Goal: Information Seeking & Learning: Find specific fact

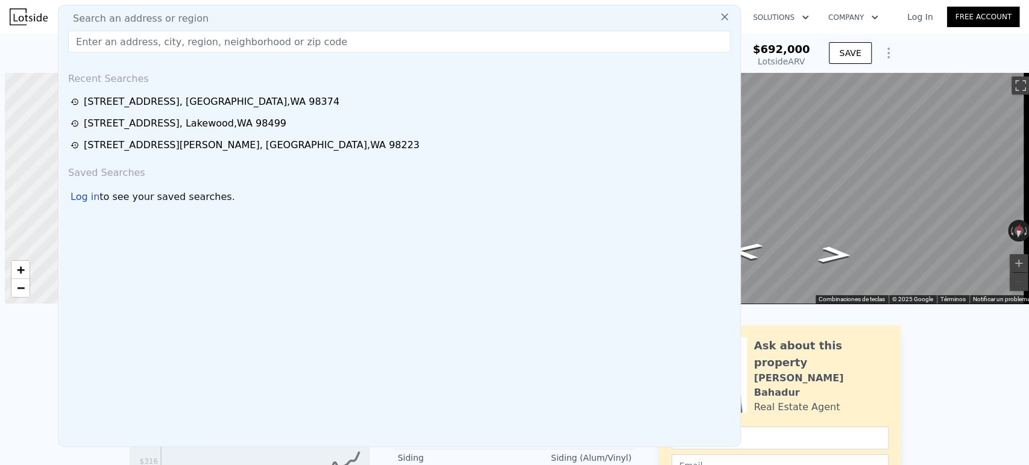
scroll to position [0, 5]
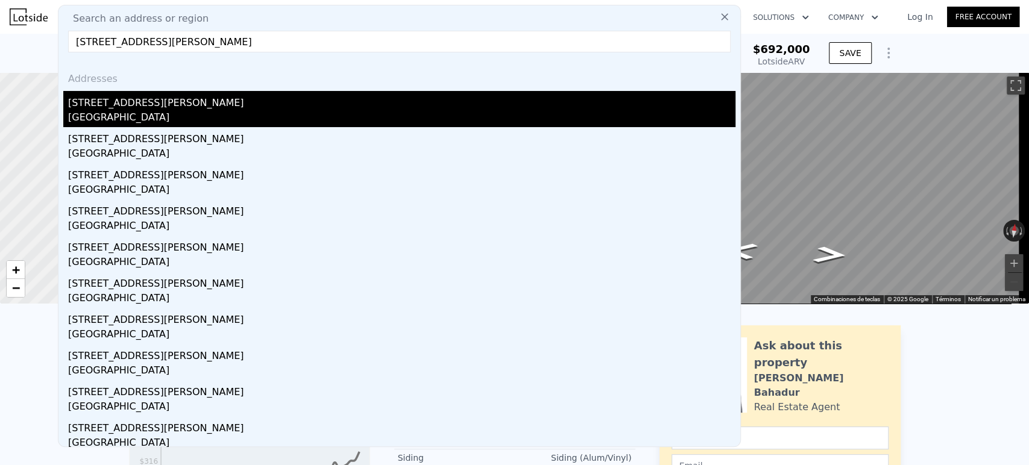
type input "[STREET_ADDRESS][PERSON_NAME]"
click at [288, 99] on div "[STREET_ADDRESS][PERSON_NAME]" at bounding box center [401, 100] width 667 height 19
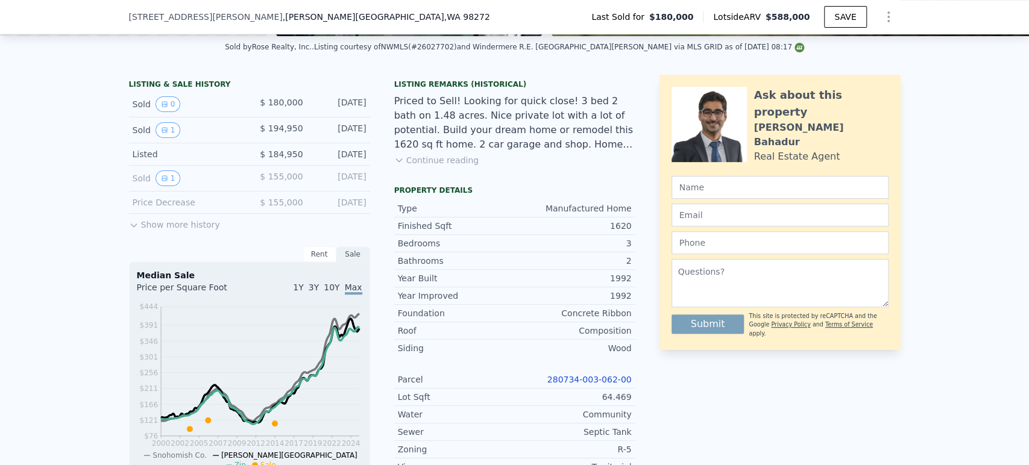
scroll to position [531, 0]
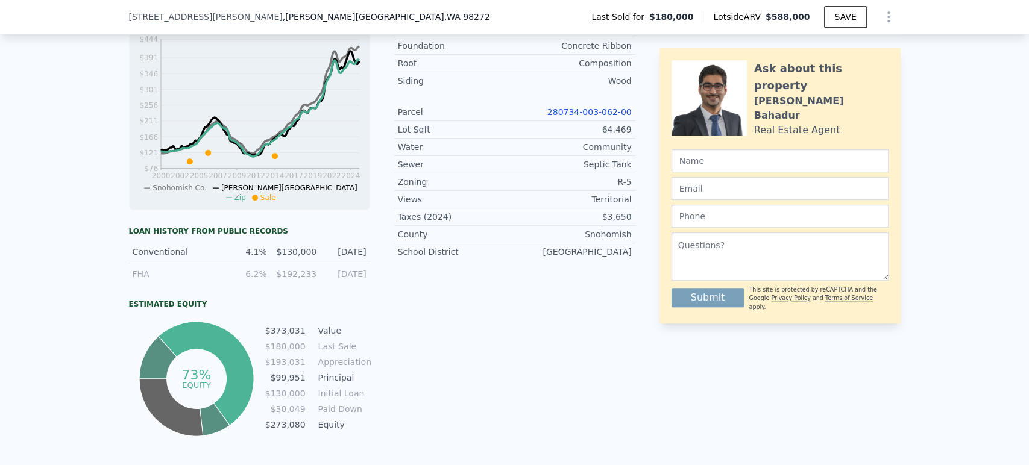
click at [595, 117] on link "280734-003-062-00" at bounding box center [589, 112] width 84 height 10
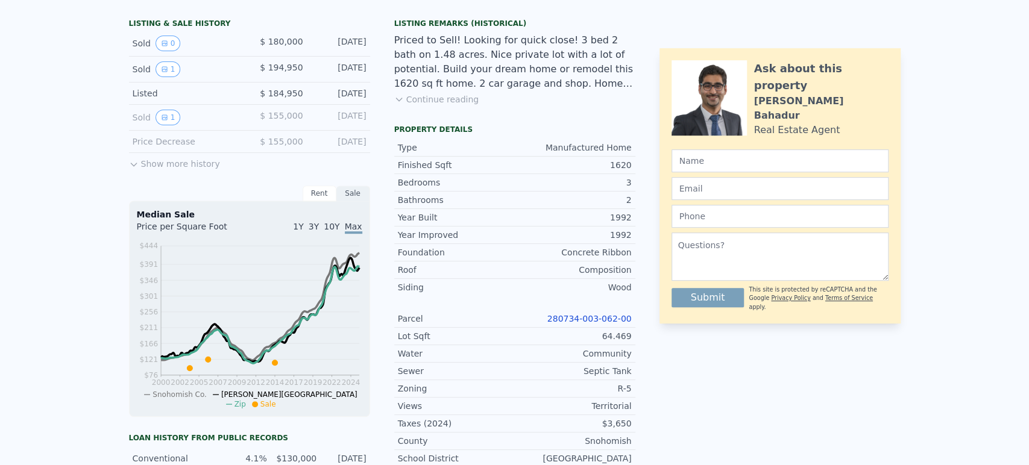
scroll to position [0, 0]
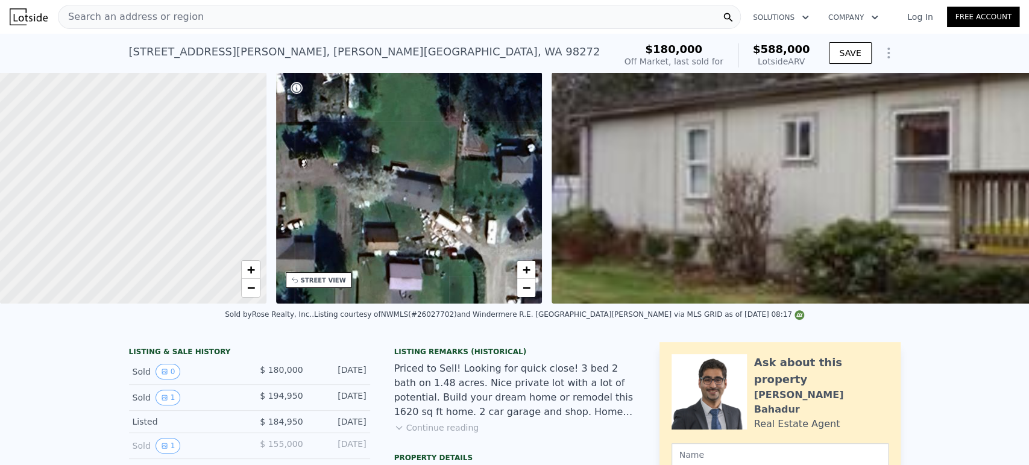
click at [336, 11] on div "Search an address or region" at bounding box center [399, 17] width 683 height 24
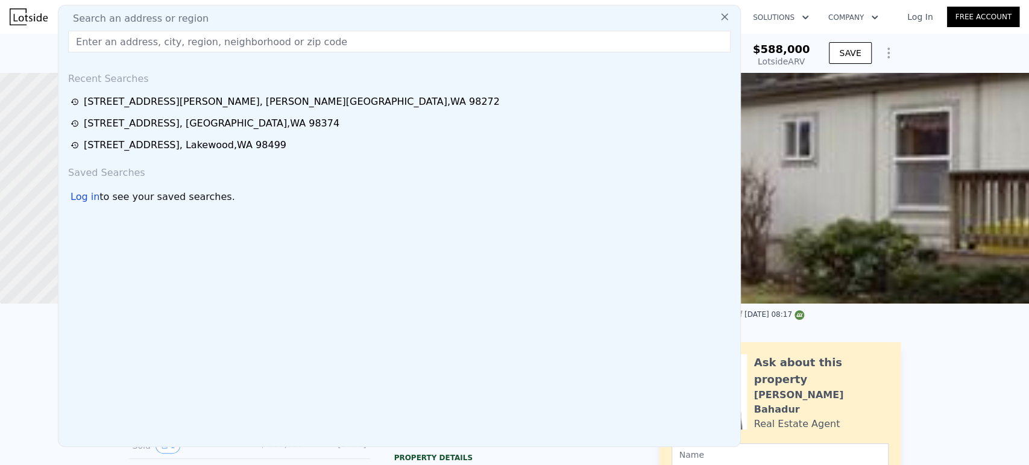
click at [336, 11] on div "Search an address or region" at bounding box center [399, 18] width 672 height 14
click at [326, 47] on input "text" at bounding box center [399, 42] width 662 height 22
paste input "[STREET_ADDRESS]"
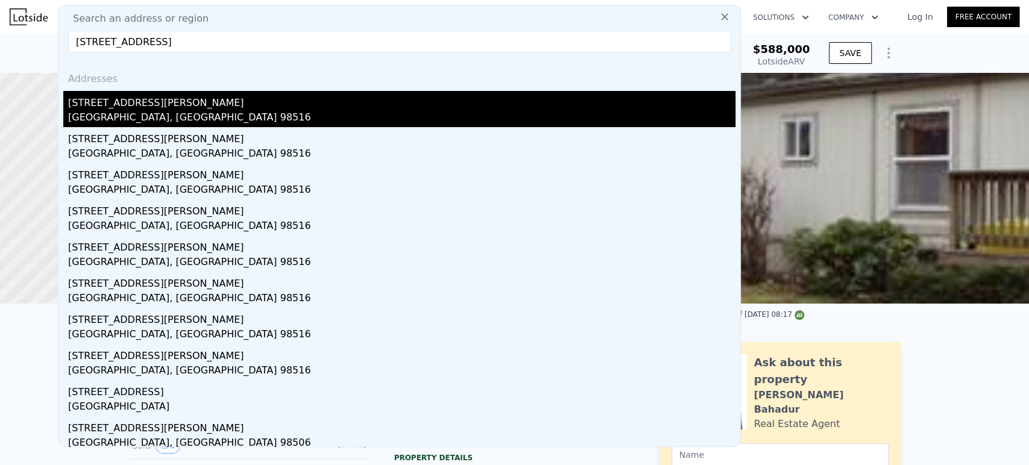
type input "[STREET_ADDRESS]"
click at [312, 111] on div "[GEOGRAPHIC_DATA], [GEOGRAPHIC_DATA] 98516" at bounding box center [401, 118] width 667 height 17
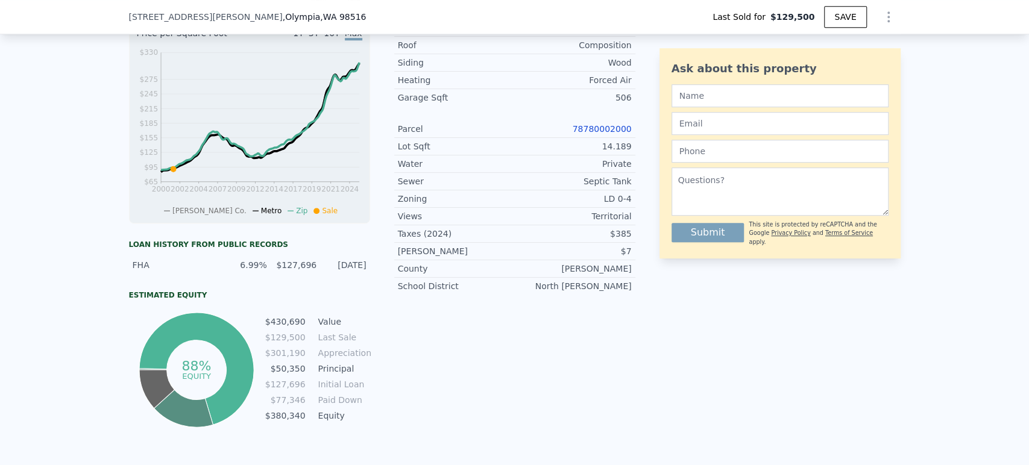
scroll to position [263, 0]
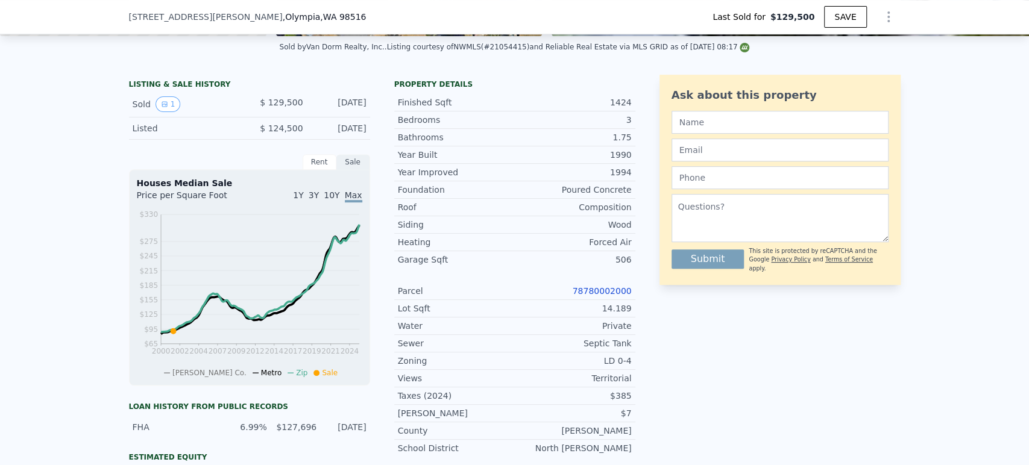
click at [586, 296] on link "78780002000" at bounding box center [602, 291] width 59 height 10
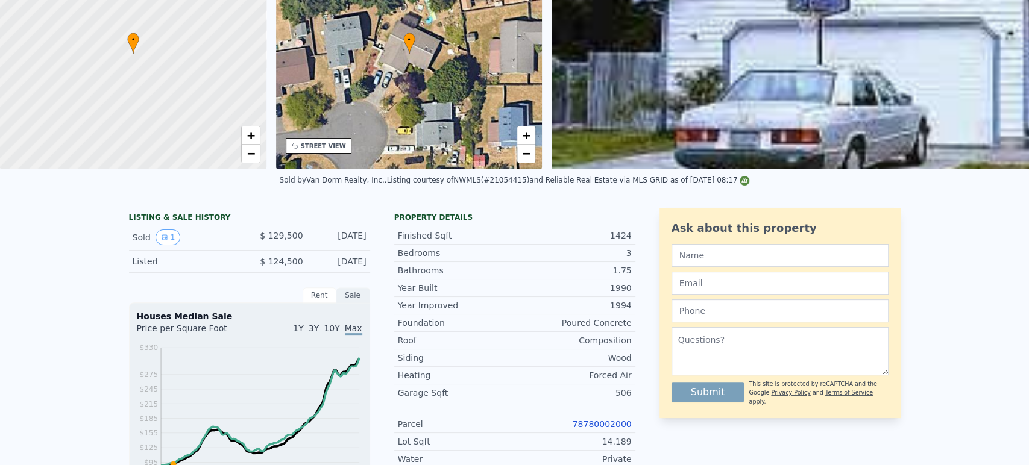
scroll to position [0, 0]
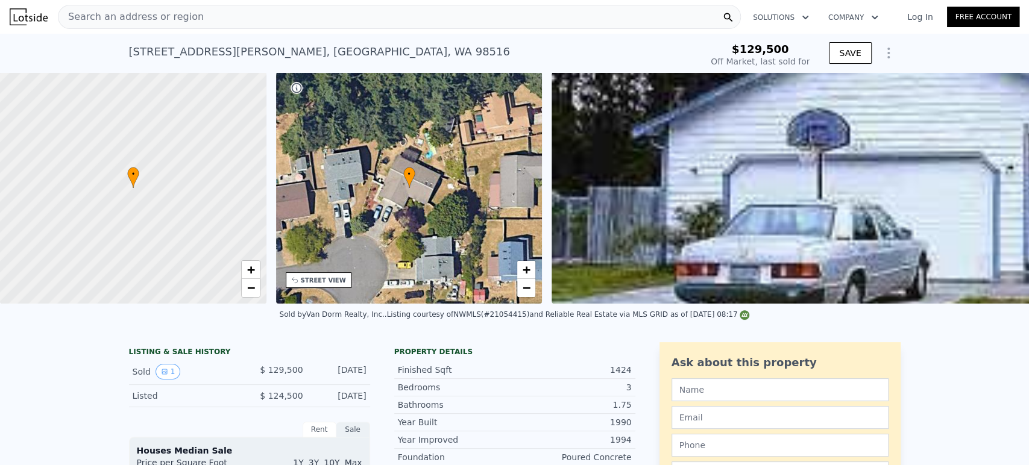
click at [347, 19] on div "Search an address or region" at bounding box center [399, 17] width 683 height 24
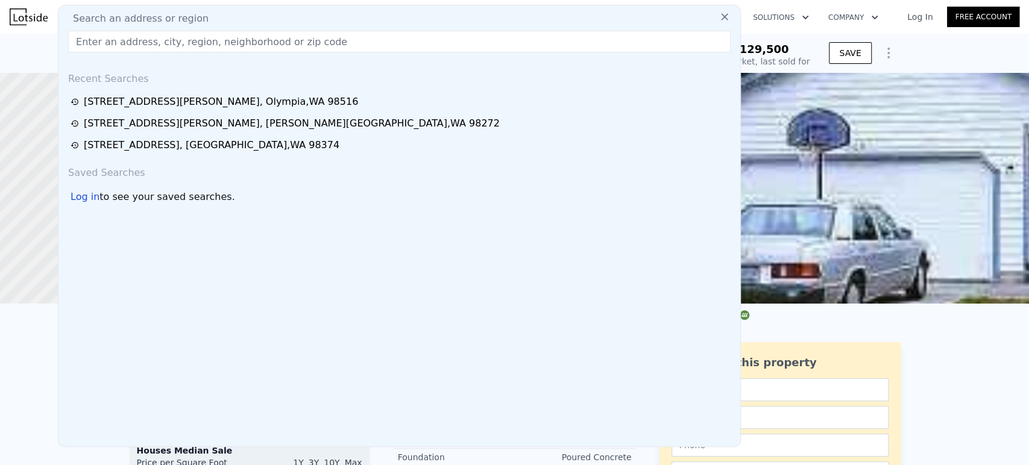
type input "[STREET_ADDRESS]"
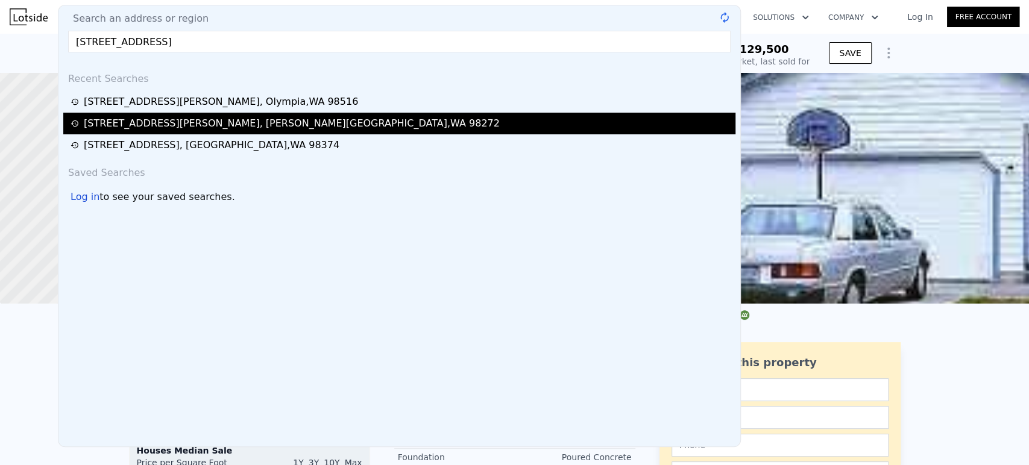
type input "$ 482,000"
type input "$ 310,046"
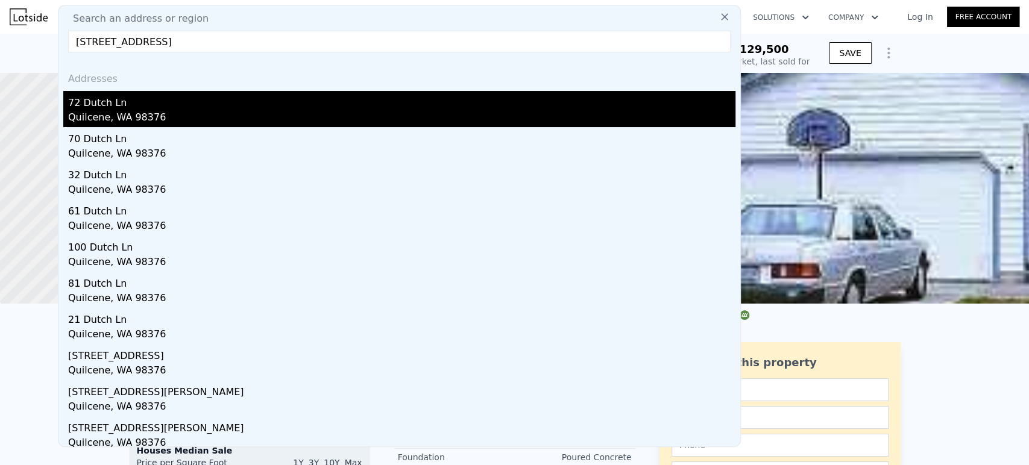
type input "[STREET_ADDRESS]"
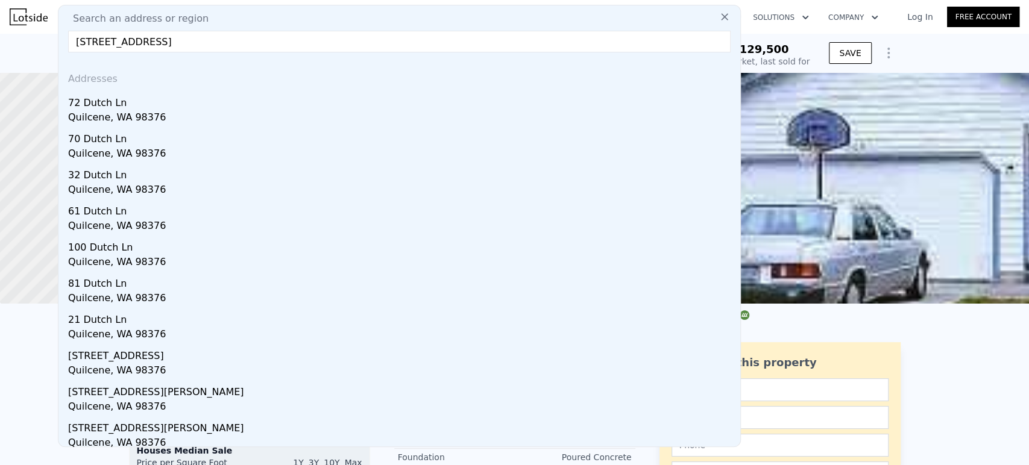
click at [236, 118] on div "Quilcene, WA 98376" at bounding box center [401, 118] width 667 height 17
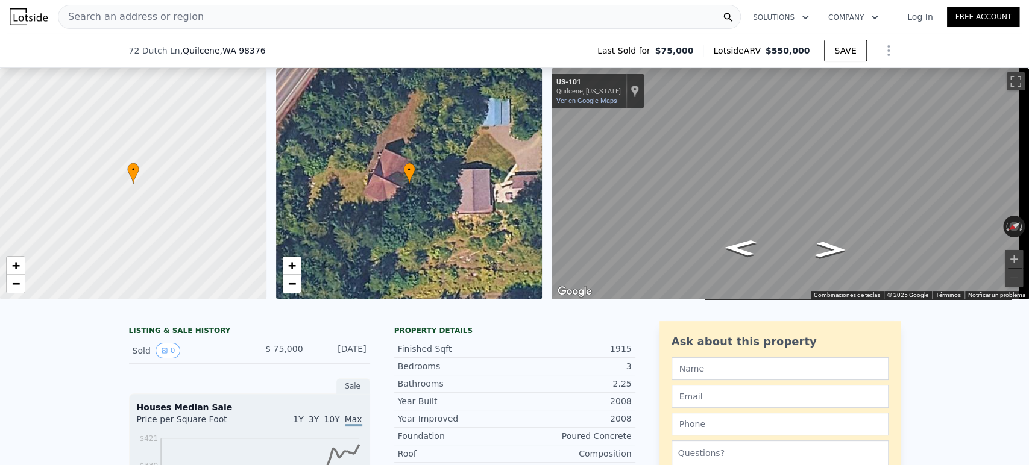
scroll to position [263, 0]
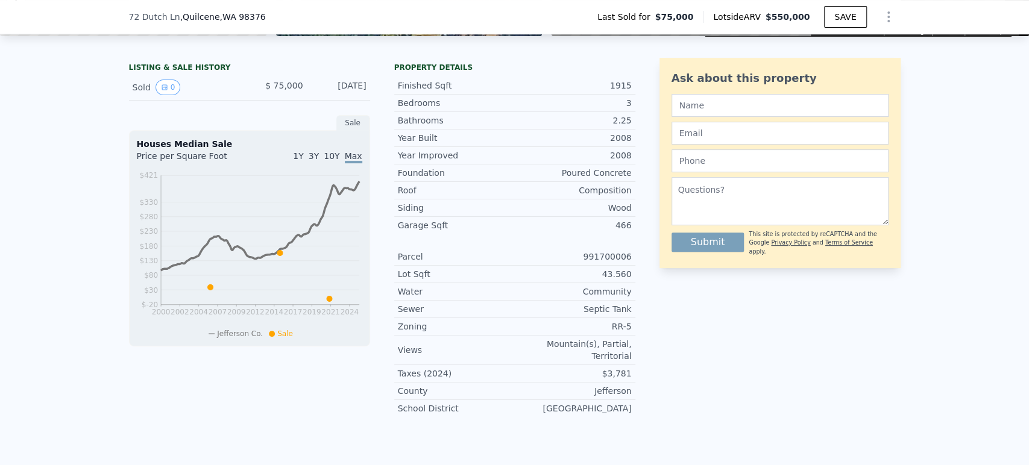
click at [598, 263] on div "991700006" at bounding box center [573, 257] width 117 height 12
click at [595, 263] on div "991700006" at bounding box center [573, 257] width 117 height 12
click at [579, 263] on div "991700006" at bounding box center [573, 257] width 117 height 12
click at [573, 262] on div "991700006" at bounding box center [573, 257] width 117 height 12
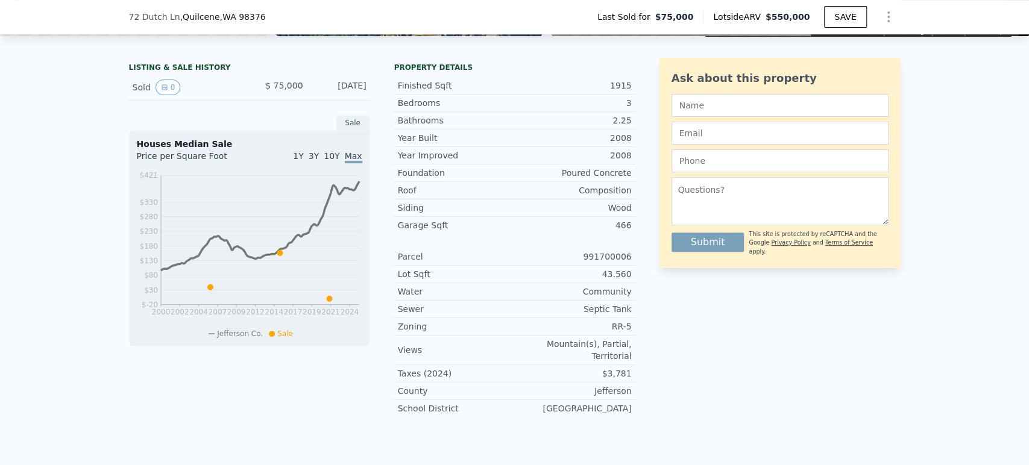
click at [507, 225] on div "Garage Sqft 466" at bounding box center [514, 225] width 241 height 17
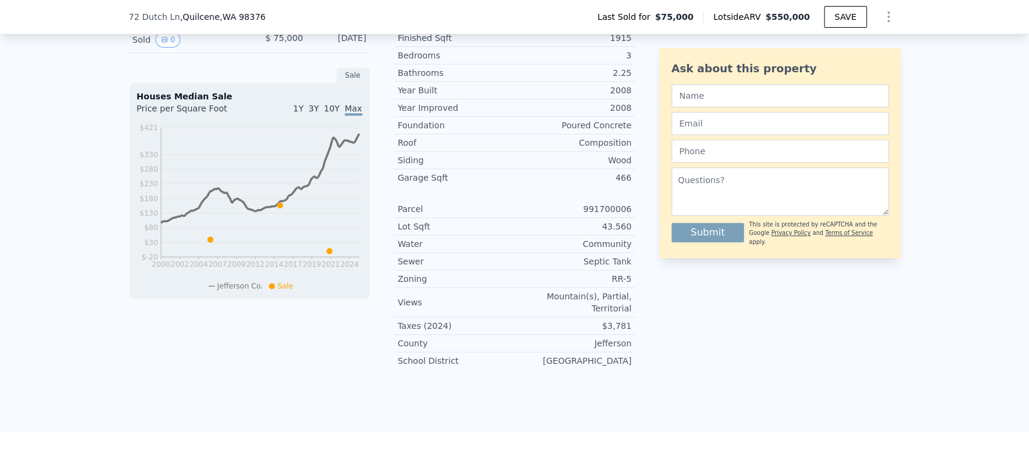
scroll to position [268, 0]
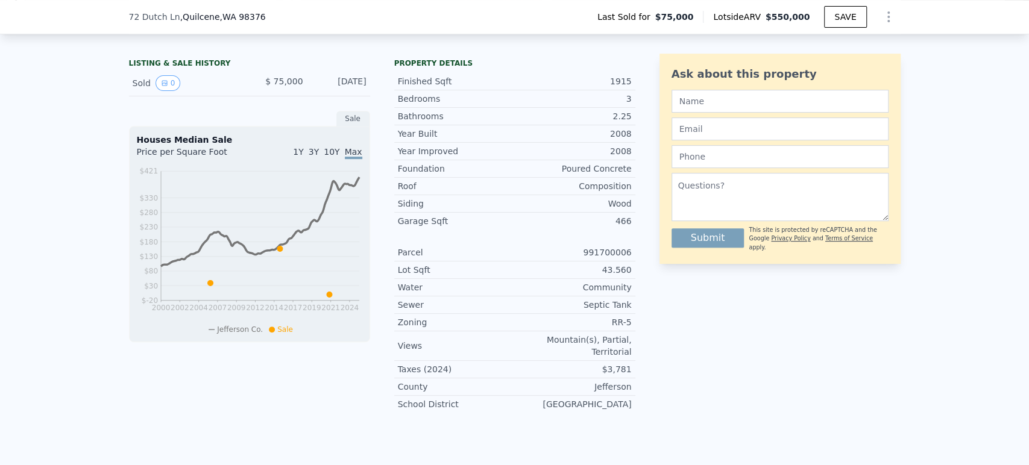
click at [604, 259] on div "991700006" at bounding box center [573, 252] width 117 height 12
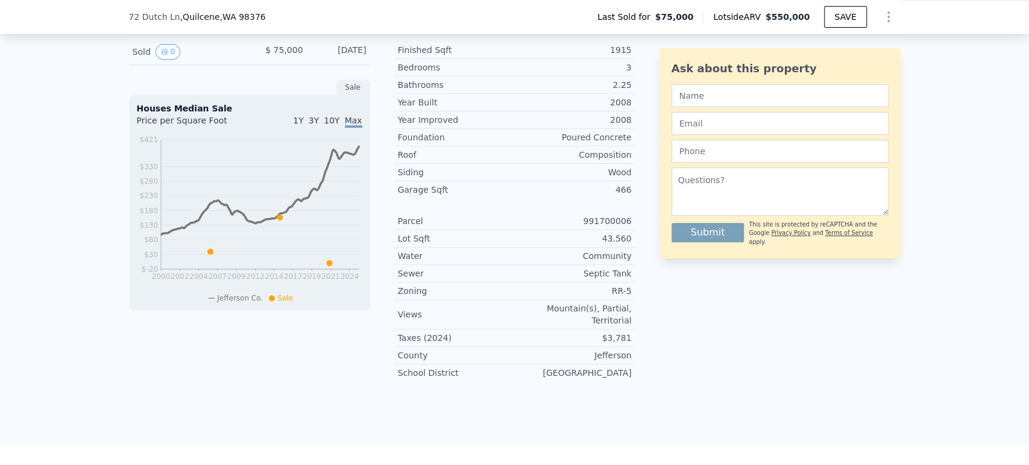
scroll to position [330, 0]
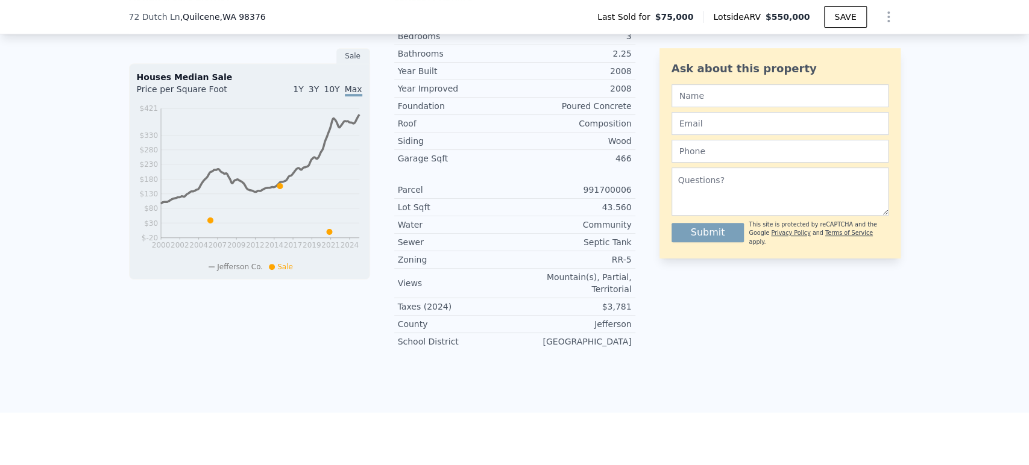
click at [589, 196] on div "991700006" at bounding box center [573, 190] width 117 height 12
click at [543, 187] on div "Year Improved 2008 Foundation Poured Concrete Roof Composition Siding Wood Gara…" at bounding box center [514, 215] width 241 height 271
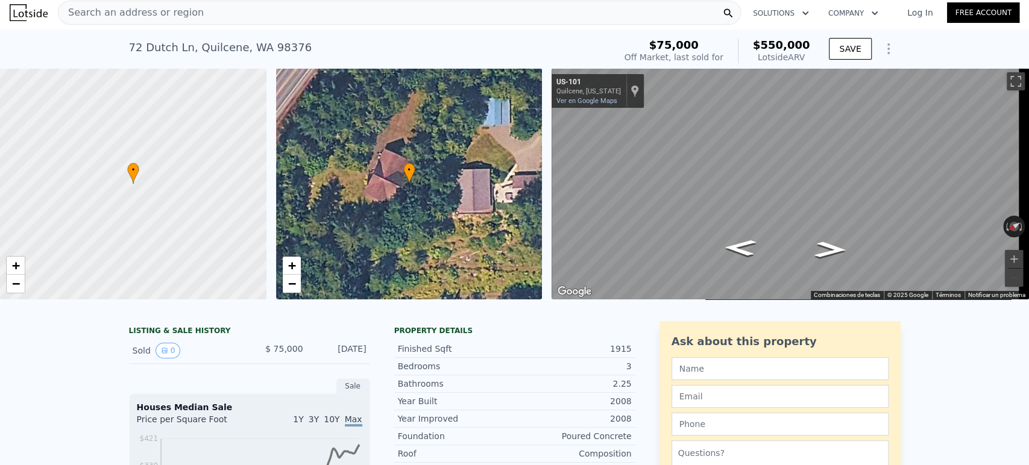
scroll to position [0, 0]
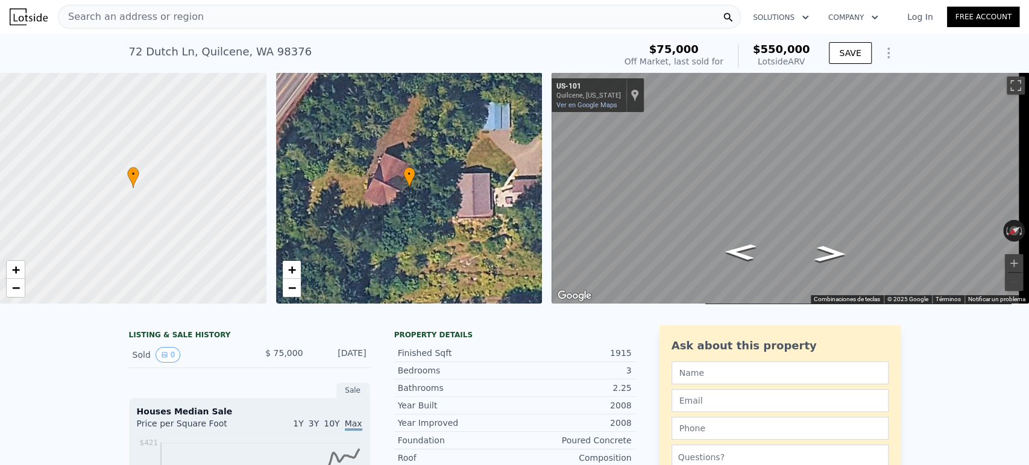
click at [253, 11] on div "Search an address or region" at bounding box center [399, 17] width 683 height 24
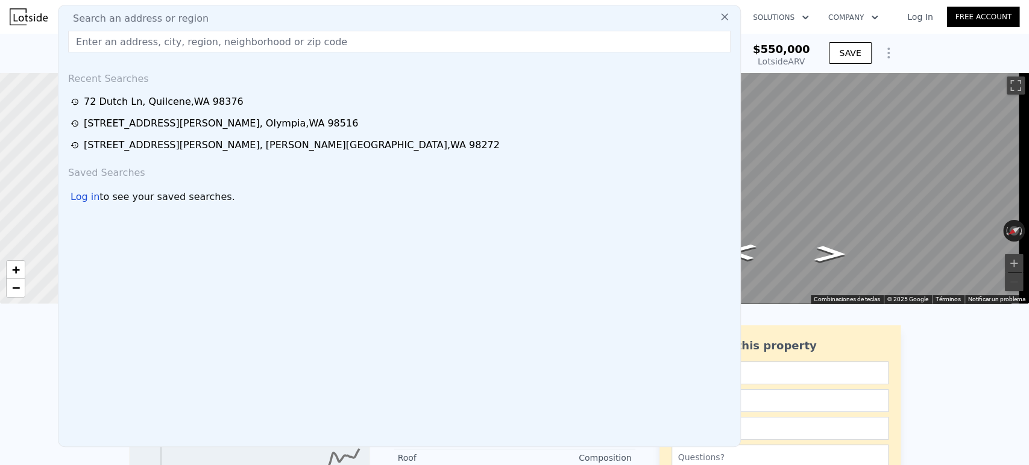
click at [253, 11] on div "Search an address or region" at bounding box center [399, 18] width 672 height 14
click at [242, 47] on input "text" at bounding box center [399, 42] width 662 height 22
paste input "[STREET_ADDRESS]"
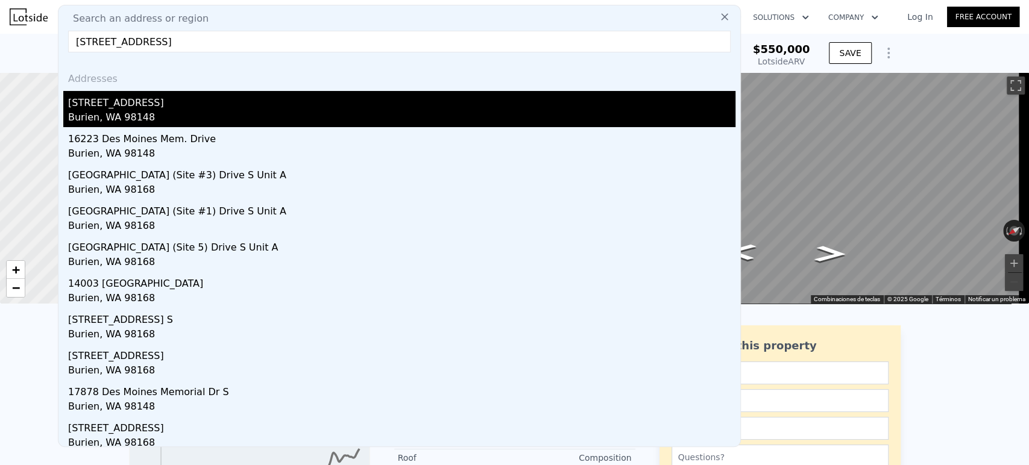
type input "[STREET_ADDRESS]"
click at [166, 98] on div "[STREET_ADDRESS]" at bounding box center [401, 100] width 667 height 19
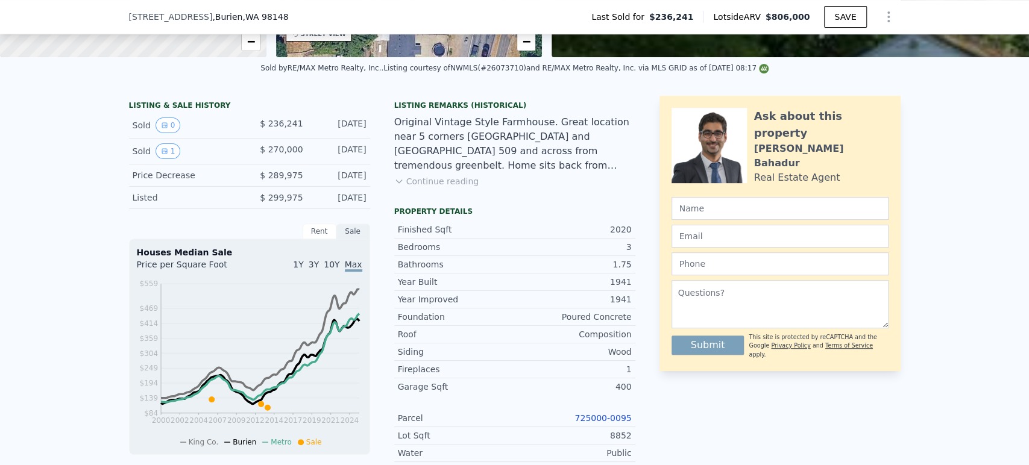
scroll to position [263, 0]
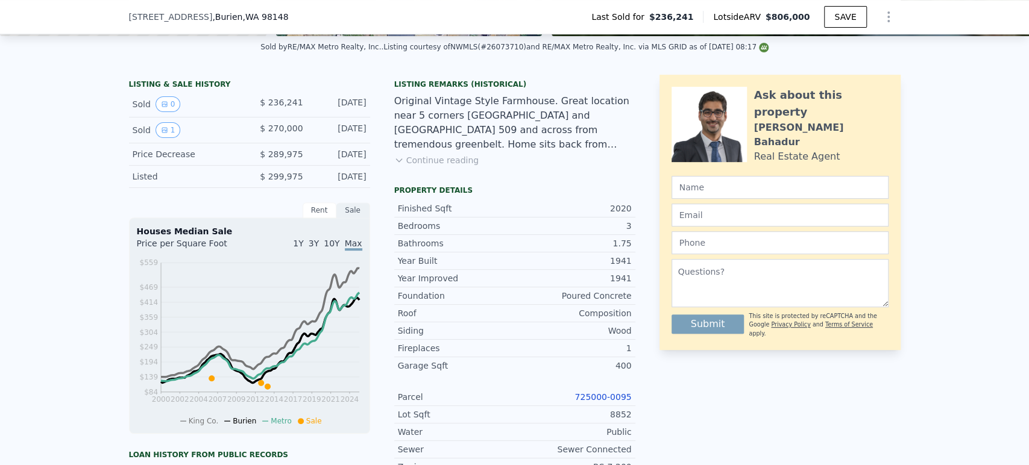
click at [601, 402] on link "725000-0095" at bounding box center [602, 397] width 57 height 10
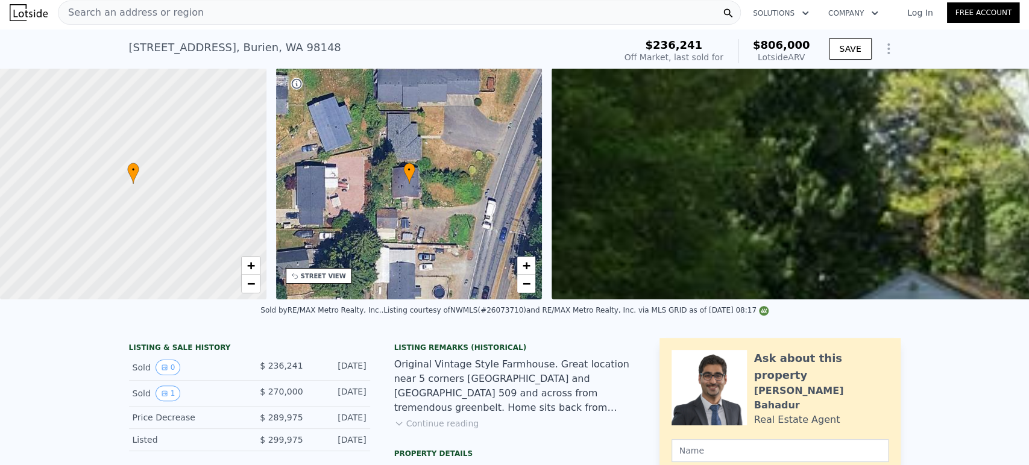
scroll to position [0, 0]
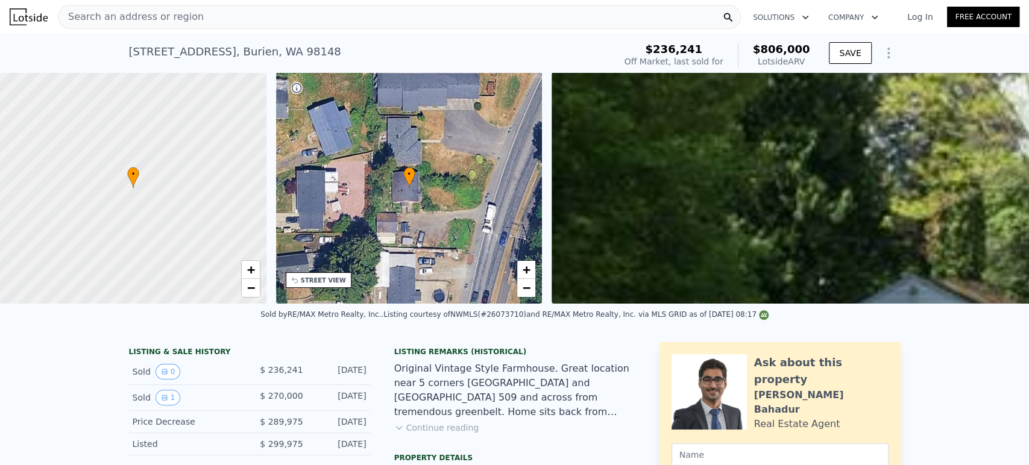
click at [325, 18] on div "Search an address or region" at bounding box center [399, 17] width 683 height 24
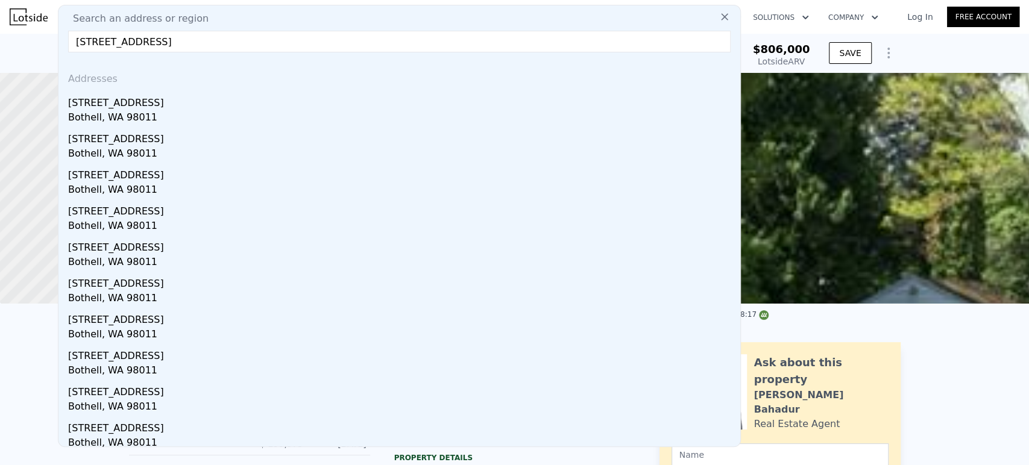
type input "[STREET_ADDRESS]"
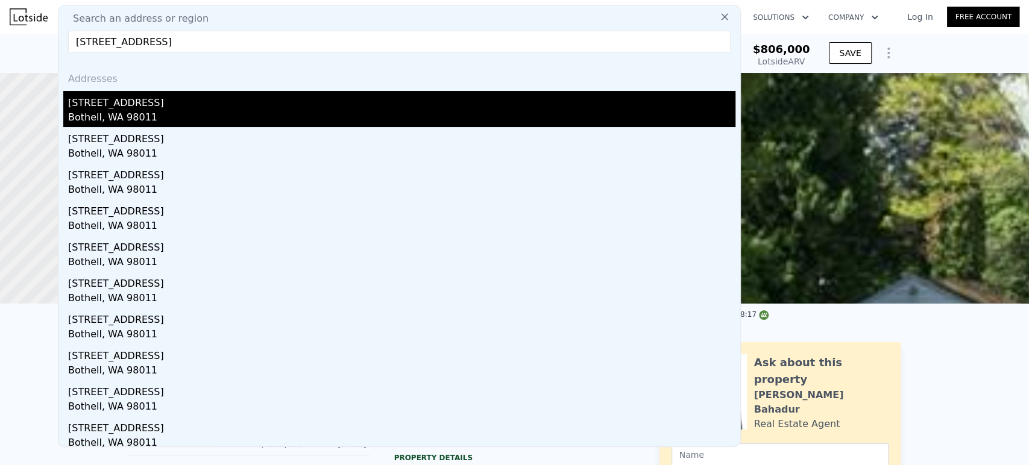
click at [280, 95] on div "[STREET_ADDRESS]" at bounding box center [401, 100] width 667 height 19
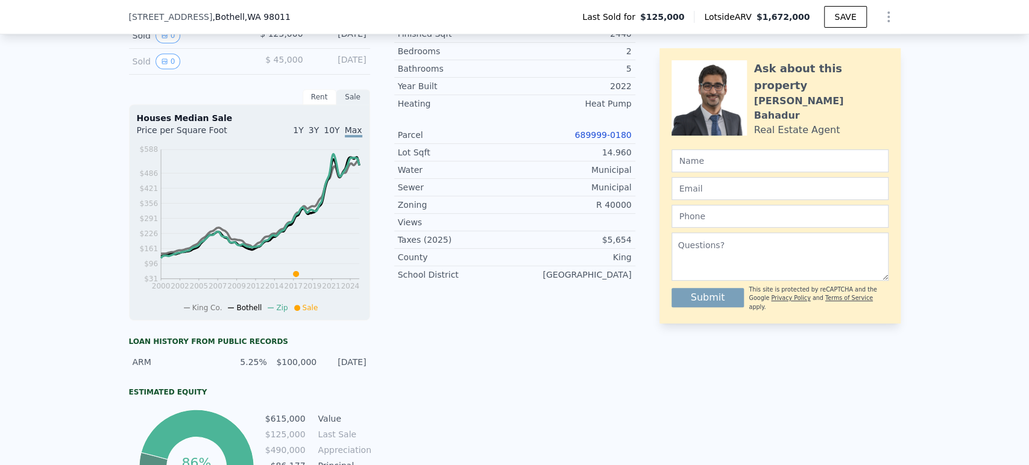
scroll to position [330, 0]
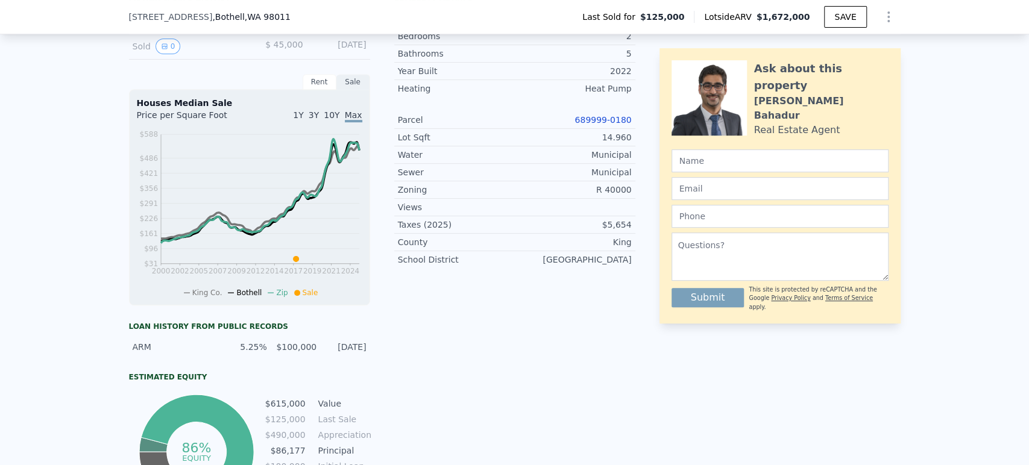
click at [582, 125] on link "689999-0180" at bounding box center [602, 120] width 57 height 10
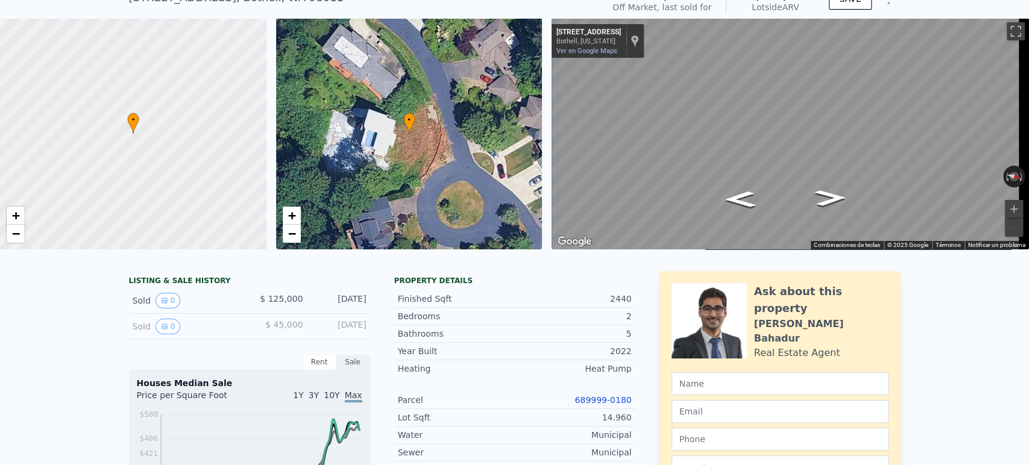
scroll to position [0, 0]
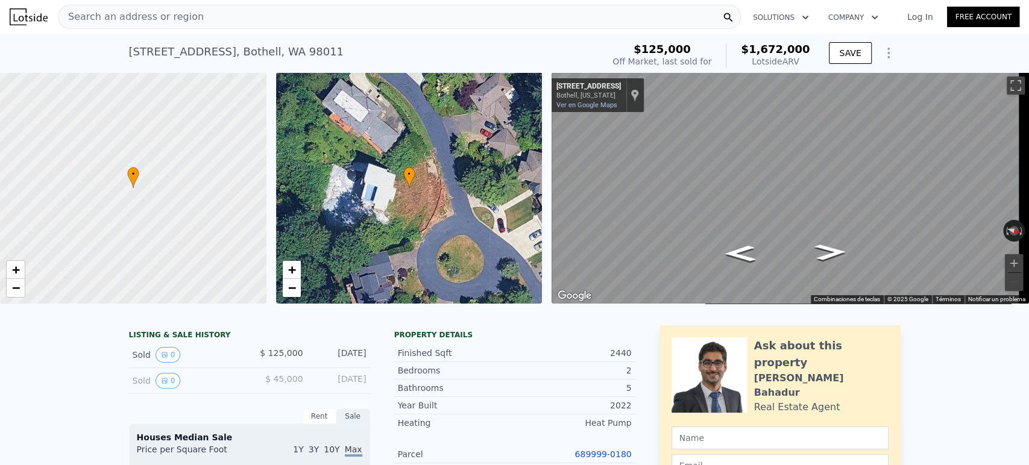
click at [345, 20] on div "Search an address or region" at bounding box center [399, 17] width 683 height 24
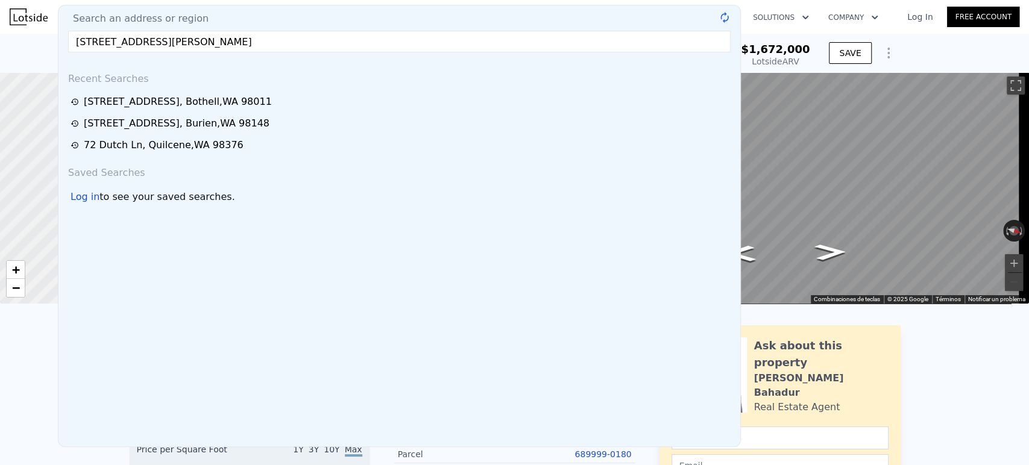
type input "[STREET_ADDRESS][PERSON_NAME]"
click at [346, 45] on input "[STREET_ADDRESS][PERSON_NAME]" at bounding box center [399, 42] width 662 height 22
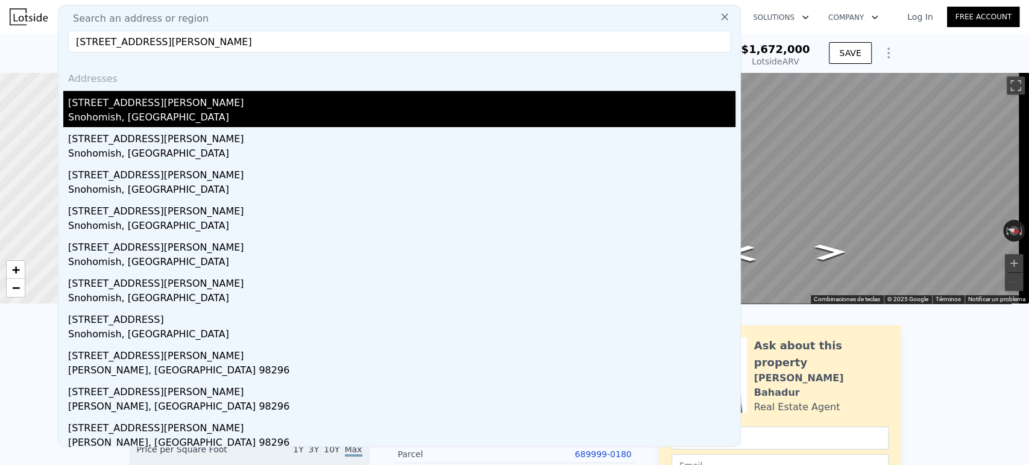
click at [287, 110] on div "Snohomish, [GEOGRAPHIC_DATA]" at bounding box center [401, 118] width 667 height 17
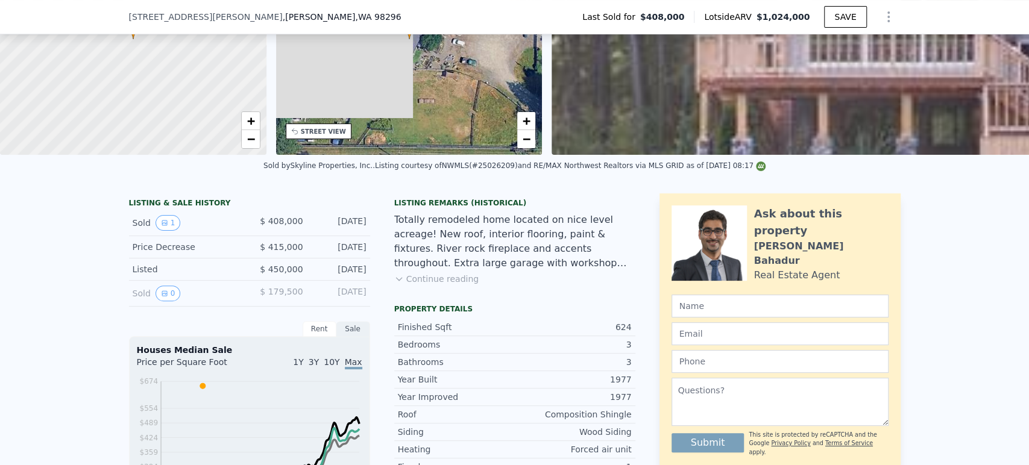
scroll to position [397, 0]
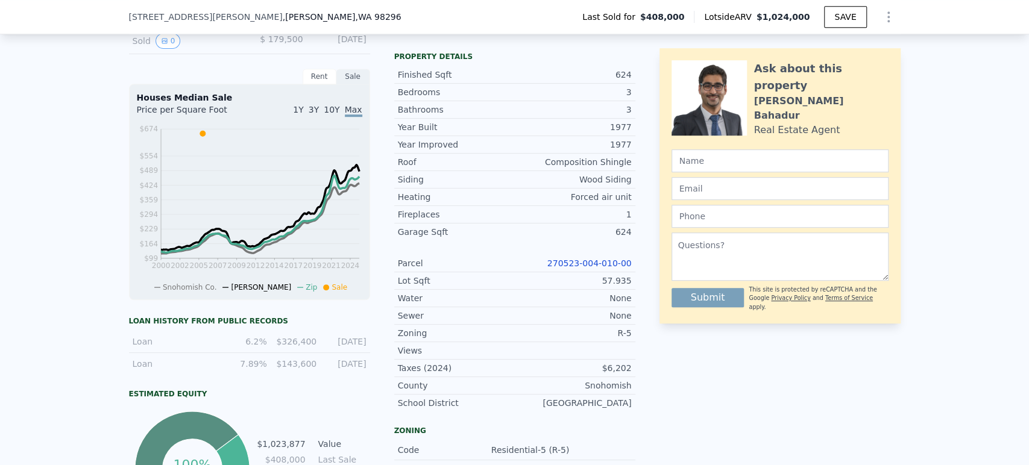
click at [578, 268] on link "270523-004-010-00" at bounding box center [589, 264] width 84 height 10
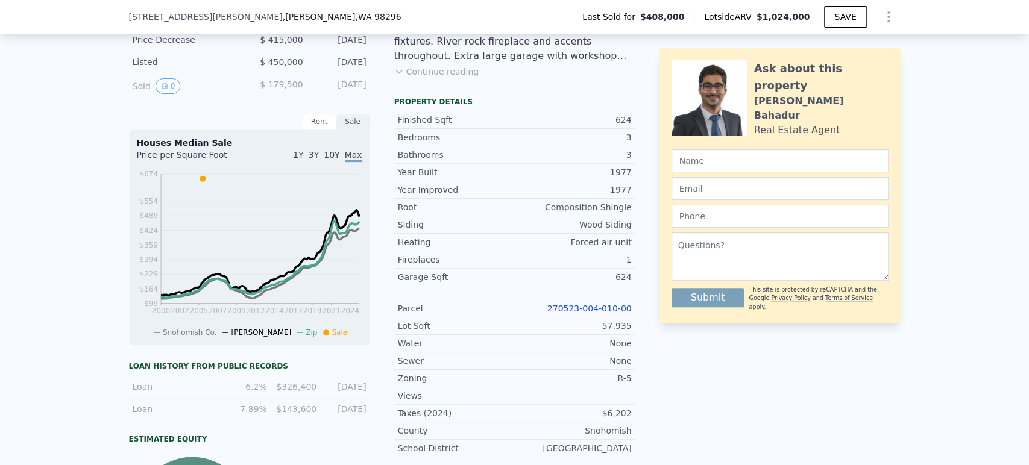
scroll to position [0, 0]
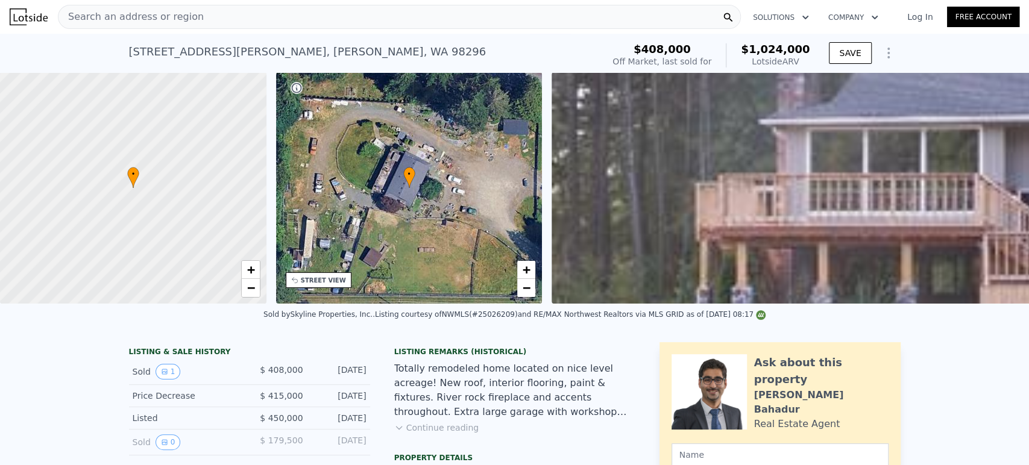
click at [334, 13] on div "Search an address or region" at bounding box center [399, 17] width 683 height 24
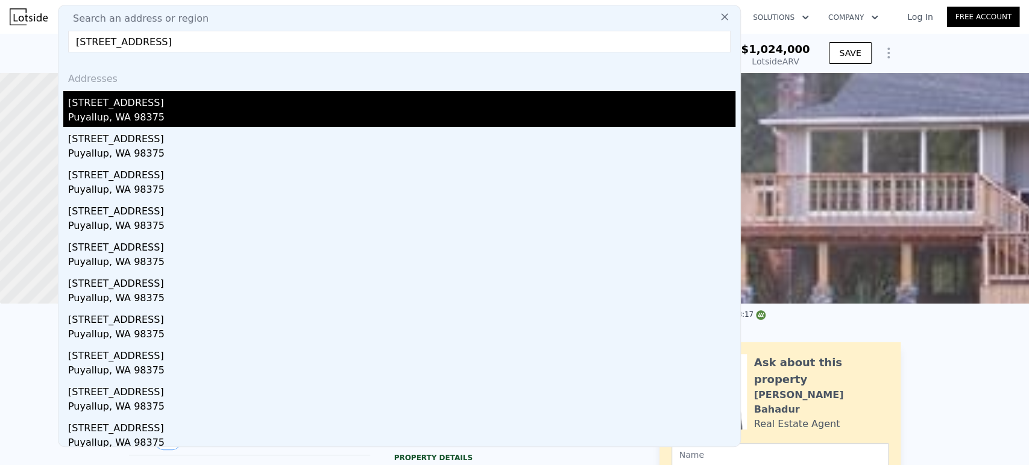
type input "[STREET_ADDRESS]"
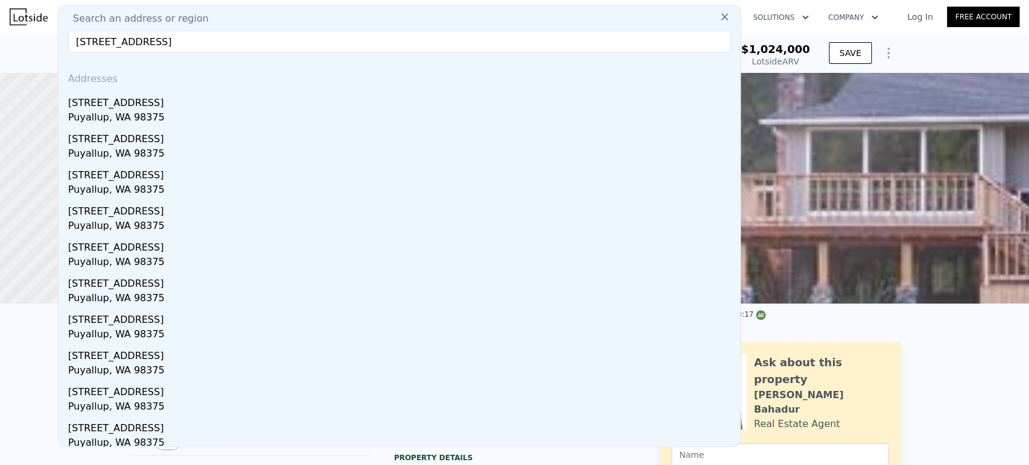
click at [298, 99] on div "[STREET_ADDRESS]" at bounding box center [401, 100] width 667 height 19
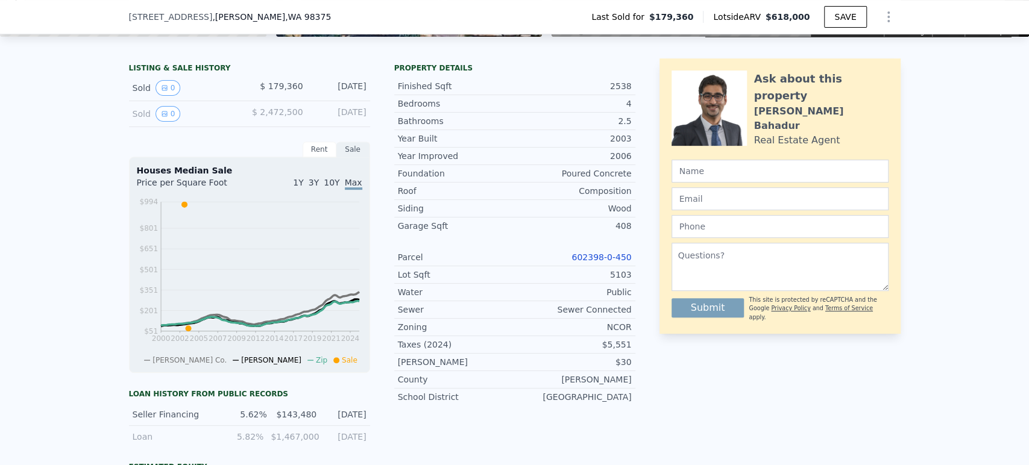
scroll to position [263, 0]
click at [600, 262] on link "602398-0-450" at bounding box center [601, 257] width 60 height 10
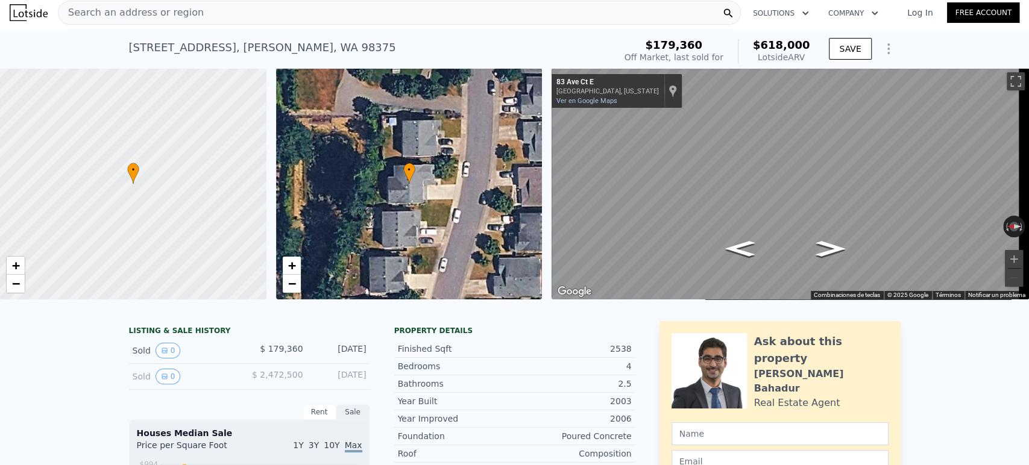
scroll to position [0, 0]
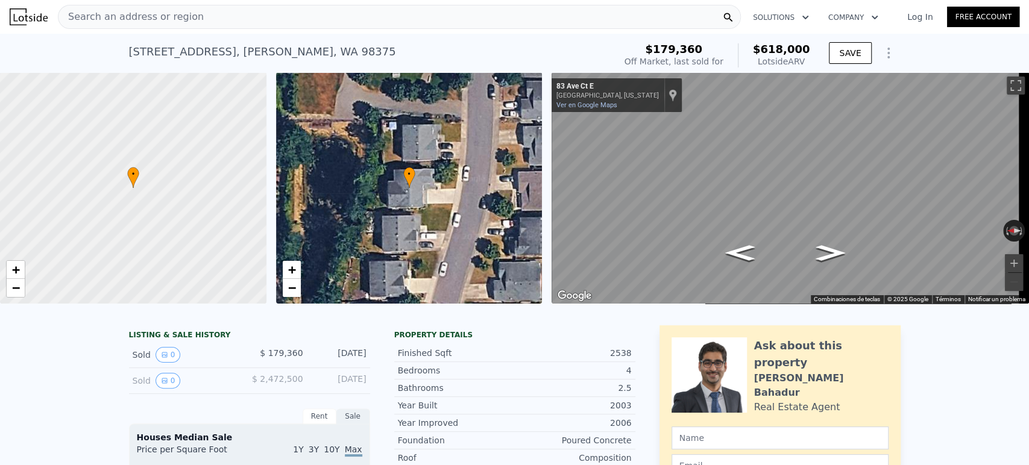
click at [396, 15] on div "Search an address or region" at bounding box center [399, 17] width 683 height 24
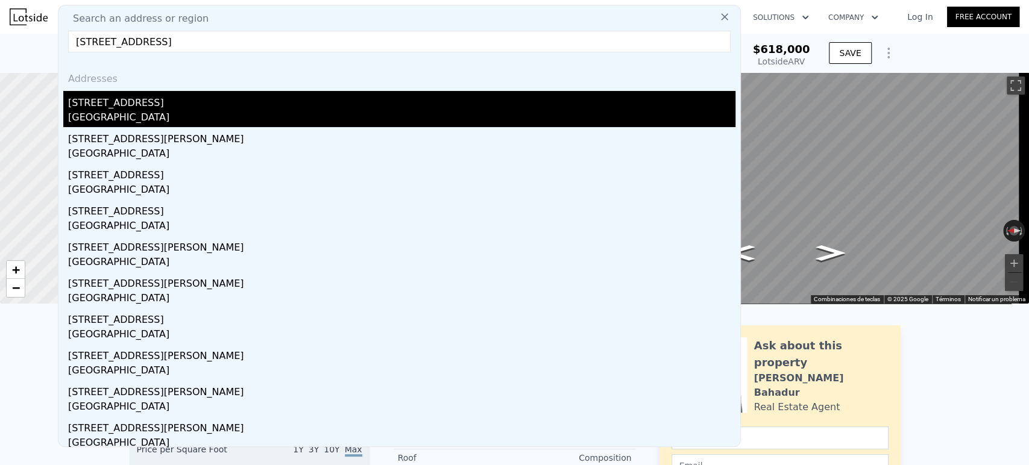
type input "[STREET_ADDRESS]"
click at [199, 110] on div "[STREET_ADDRESS]" at bounding box center [401, 100] width 667 height 19
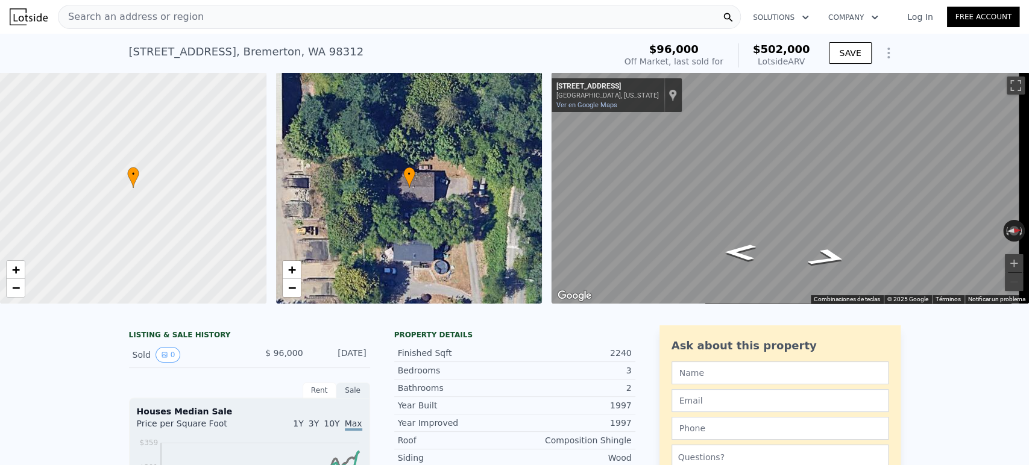
click at [347, 22] on div "Search an address or region" at bounding box center [399, 17] width 683 height 24
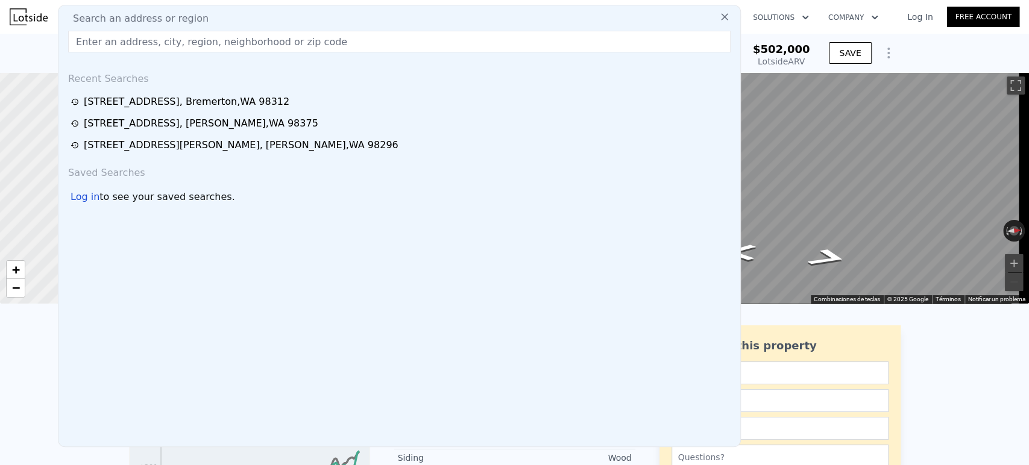
click at [347, 21] on div "Search an address or region" at bounding box center [399, 18] width 672 height 14
click at [306, 41] on input "text" at bounding box center [399, 42] width 662 height 22
paste input "[GEOGRAPHIC_DATA]"
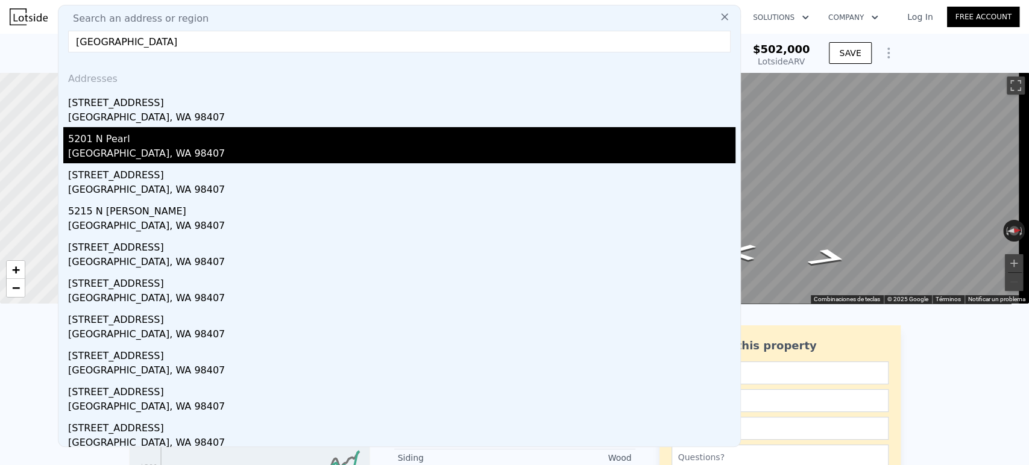
type input "[GEOGRAPHIC_DATA]"
click at [212, 153] on div "[GEOGRAPHIC_DATA], WA 98407" at bounding box center [401, 154] width 667 height 17
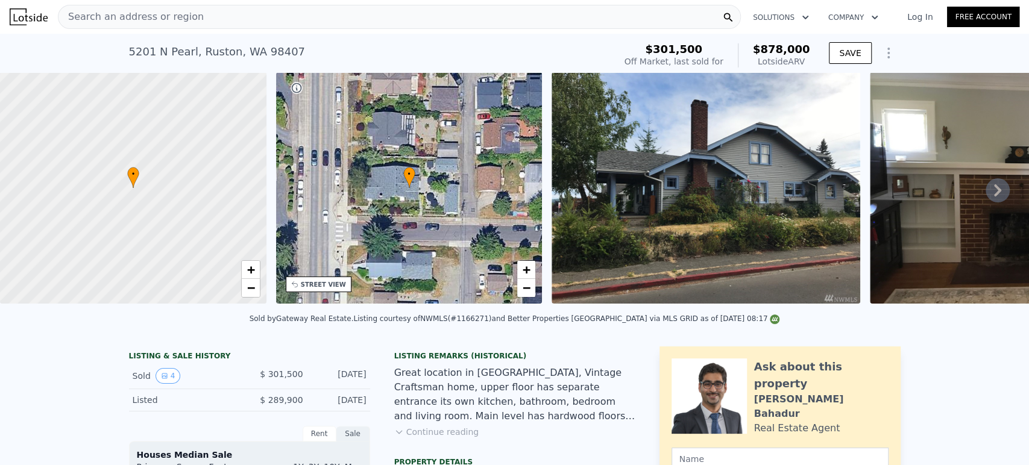
click at [340, 11] on div "Search an address or region" at bounding box center [399, 17] width 683 height 24
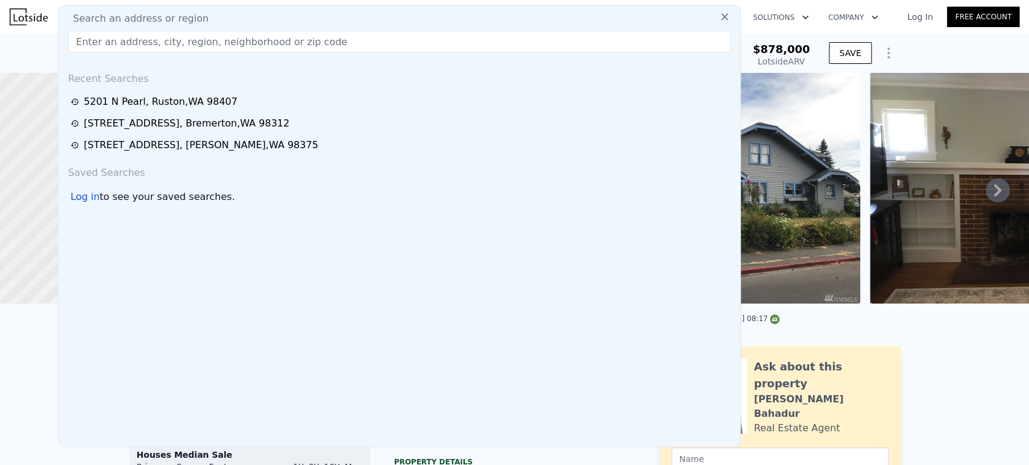
click at [340, 11] on div "Search an address or region" at bounding box center [399, 18] width 672 height 14
click at [296, 47] on input "text" at bounding box center [399, 42] width 662 height 22
paste input "[GEOGRAPHIC_DATA]"
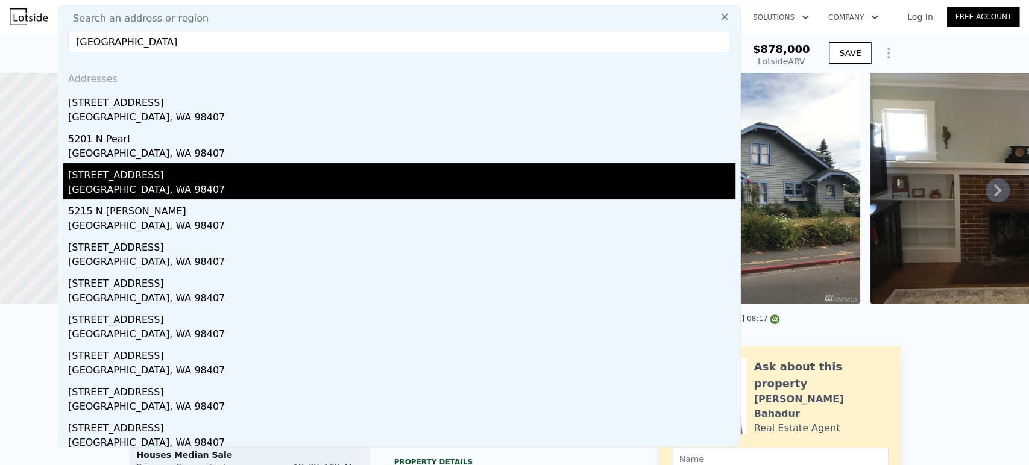
type input "[GEOGRAPHIC_DATA]"
click at [181, 184] on div "[GEOGRAPHIC_DATA], WA 98407" at bounding box center [401, 191] width 667 height 17
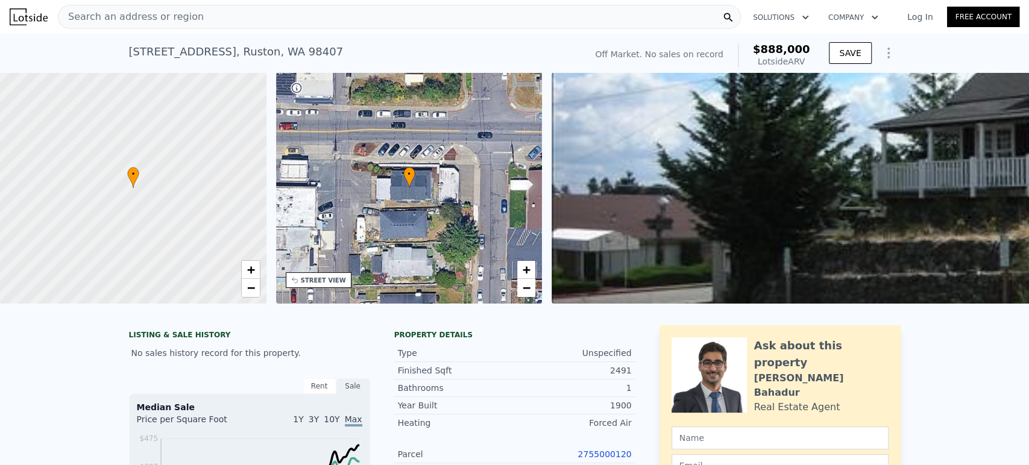
click at [308, 15] on div "Search an address or region" at bounding box center [399, 17] width 683 height 24
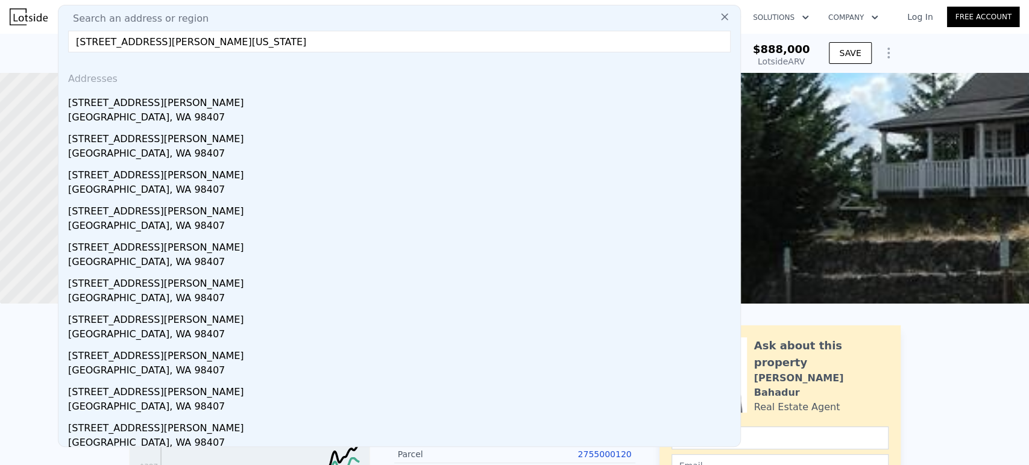
type input "[STREET_ADDRESS][PERSON_NAME][US_STATE]"
click at [218, 113] on div "[GEOGRAPHIC_DATA], WA 98407" at bounding box center [401, 118] width 667 height 17
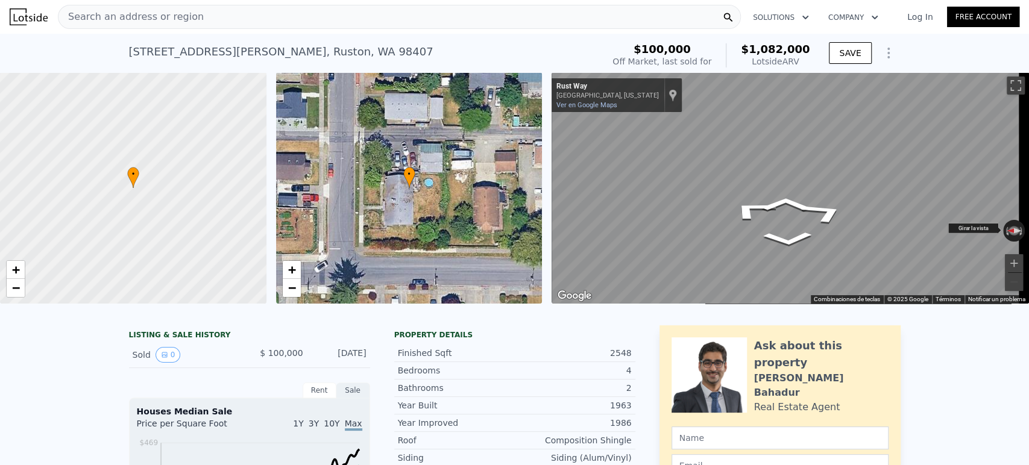
click at [1002, 226] on div "← Mover a la izquierda → Mover a la derecha ↑ Mover hacia arriba ↓ Mover hacia …" at bounding box center [789, 187] width 477 height 231
click at [776, 209] on icon "Ir hacia el este, Rust Way" at bounding box center [785, 204] width 73 height 21
click at [662, 219] on div "← Mover a la izquierda → Mover a la derecha ↑ Mover hacia arriba ↓ Mover hacia …" at bounding box center [789, 187] width 477 height 231
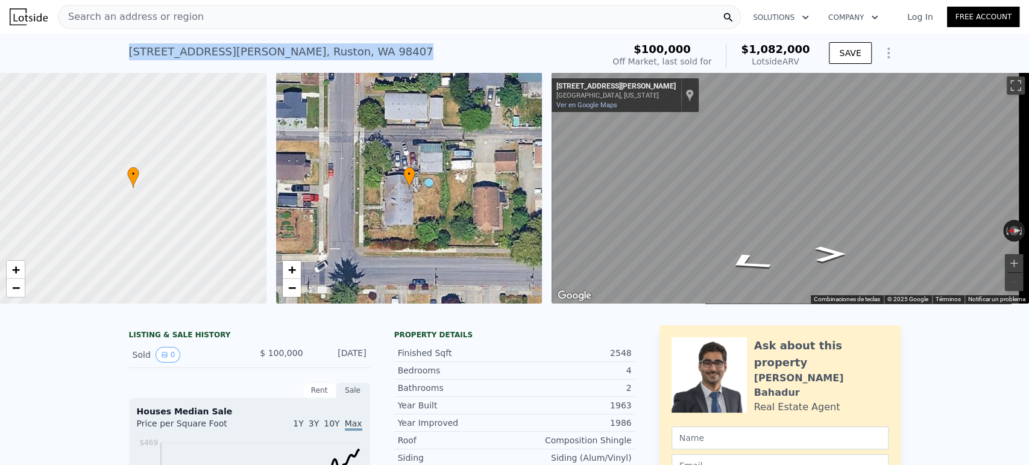
drag, startPoint x: 323, startPoint y: 55, endPoint x: 124, endPoint y: 51, distance: 199.5
click at [129, 51] on div "[STREET_ADDRESS][PERSON_NAME] Sold [DATE] for $100k (~ARV $1.082m )" at bounding box center [363, 56] width 469 height 34
copy div "[STREET_ADDRESS][PERSON_NAME]"
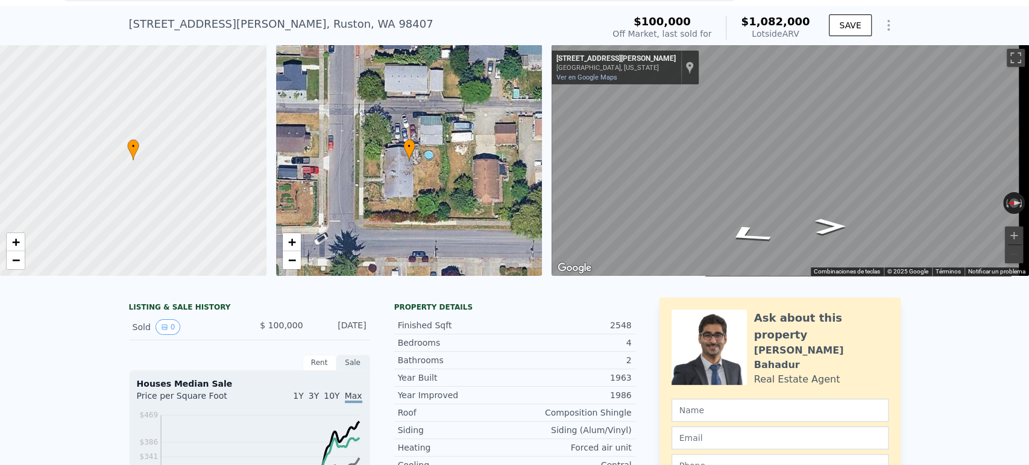
scroll to position [4, 0]
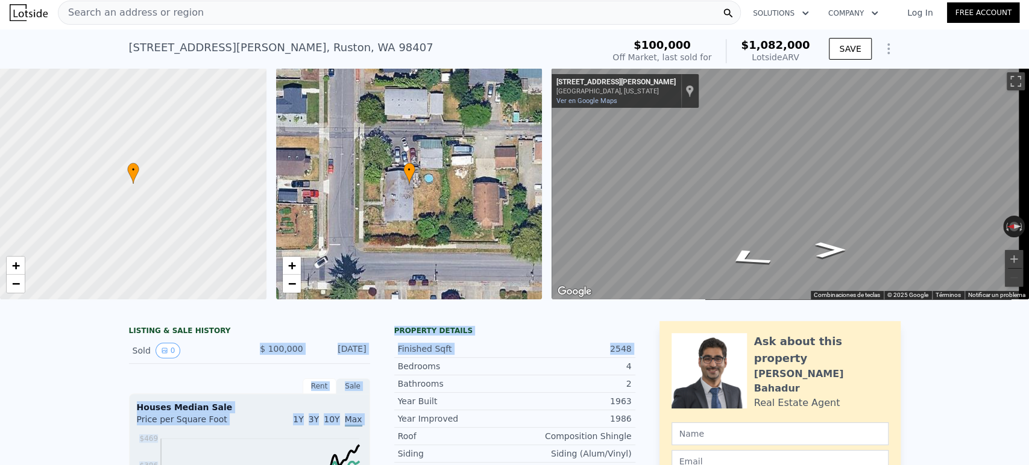
drag, startPoint x: 258, startPoint y: 365, endPoint x: 382, endPoint y: 368, distance: 124.2
click at [352, 359] on div "[DATE]" at bounding box center [340, 351] width 54 height 16
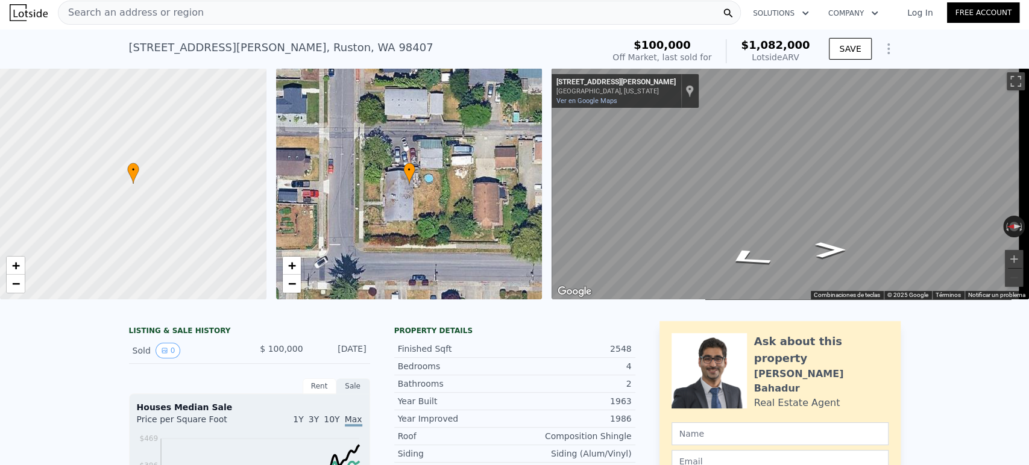
drag, startPoint x: 256, startPoint y: 360, endPoint x: 362, endPoint y: 361, distance: 106.7
click at [362, 361] on div "Sold 0 $ 100,000 [DATE]" at bounding box center [249, 351] width 241 height 26
copy div "$ 100,000 [DATE]"
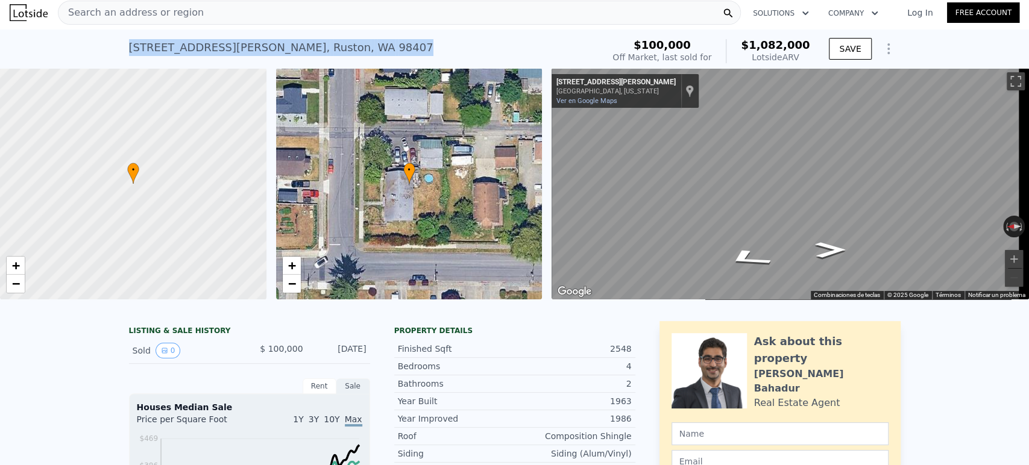
drag, startPoint x: 330, startPoint y: 44, endPoint x: 125, endPoint y: 46, distance: 204.9
click at [129, 46] on div "[STREET_ADDRESS][PERSON_NAME] Sold [DATE] for $100k (~ARV $1.082m )" at bounding box center [363, 51] width 469 height 34
copy div "[STREET_ADDRESS][PERSON_NAME]"
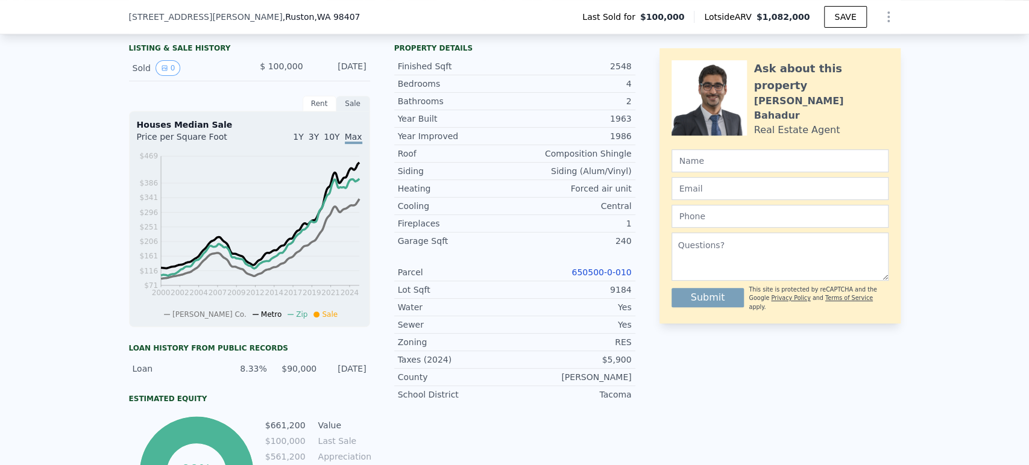
scroll to position [468, 0]
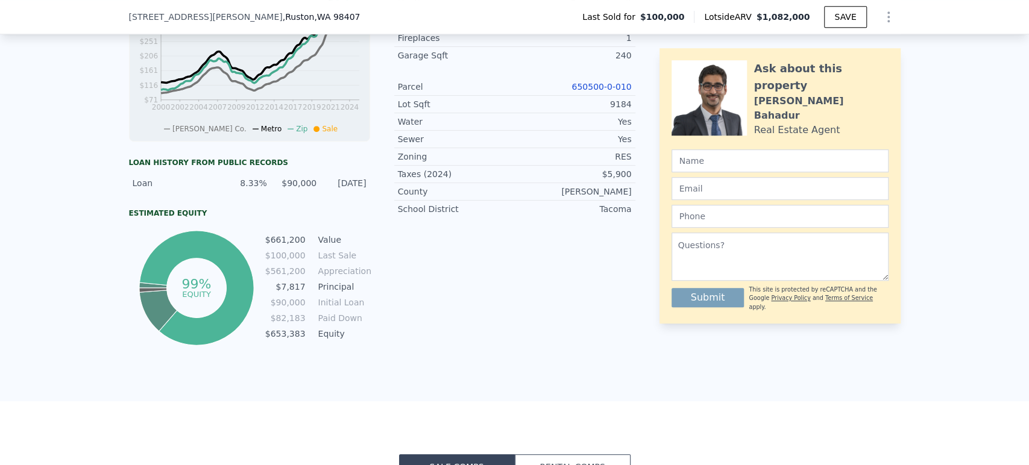
click at [604, 92] on link "650500-0-010" at bounding box center [601, 87] width 60 height 10
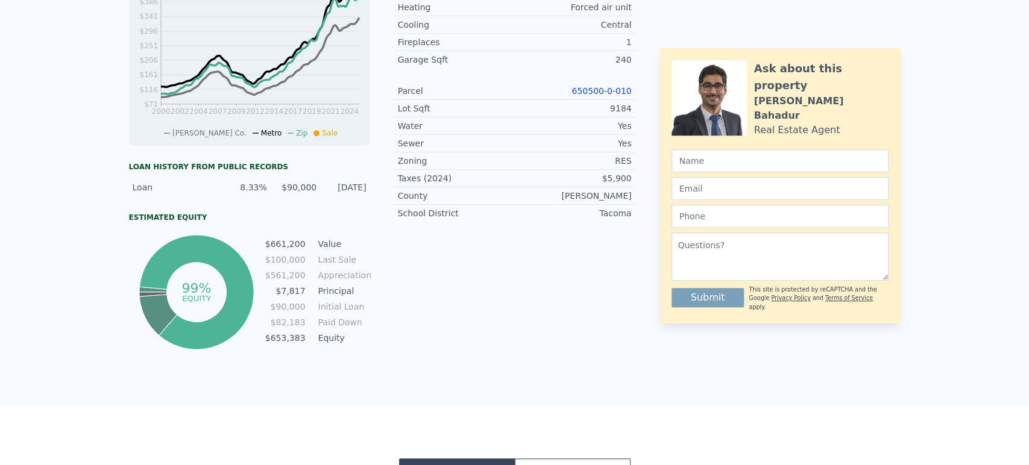
scroll to position [0, 0]
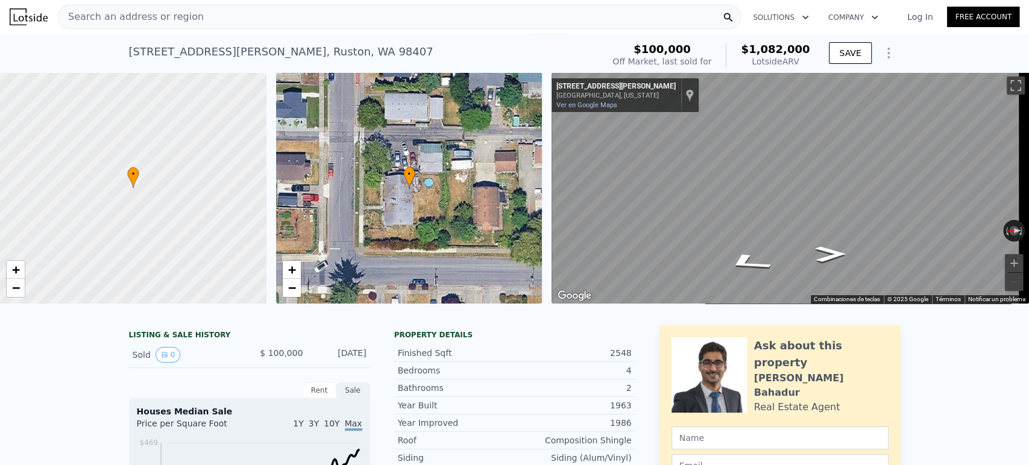
click at [266, 21] on div "Search an address or region" at bounding box center [399, 17] width 683 height 24
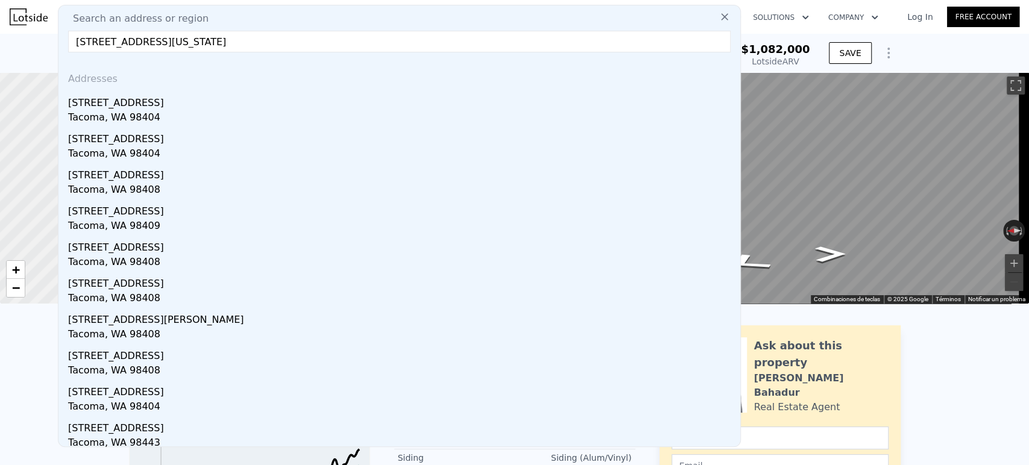
type input "[STREET_ADDRESS][US_STATE]"
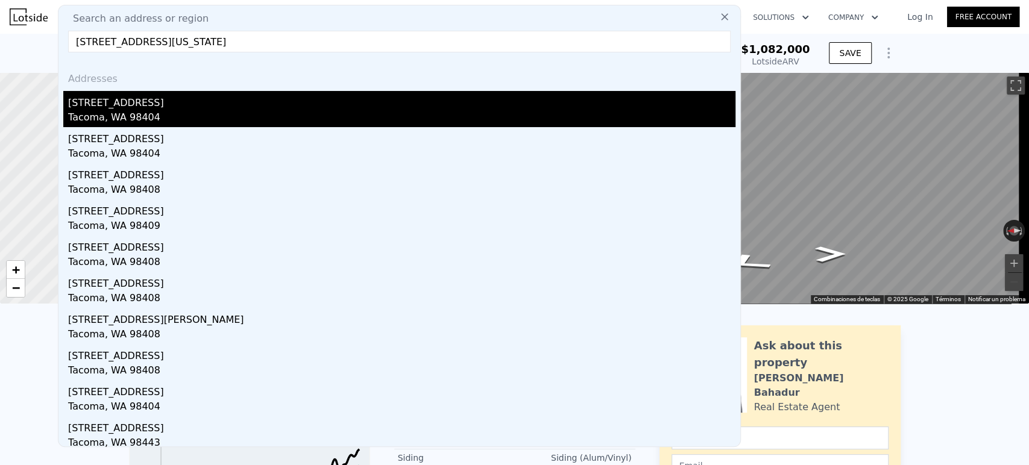
click at [173, 103] on div "[STREET_ADDRESS]" at bounding box center [401, 100] width 667 height 19
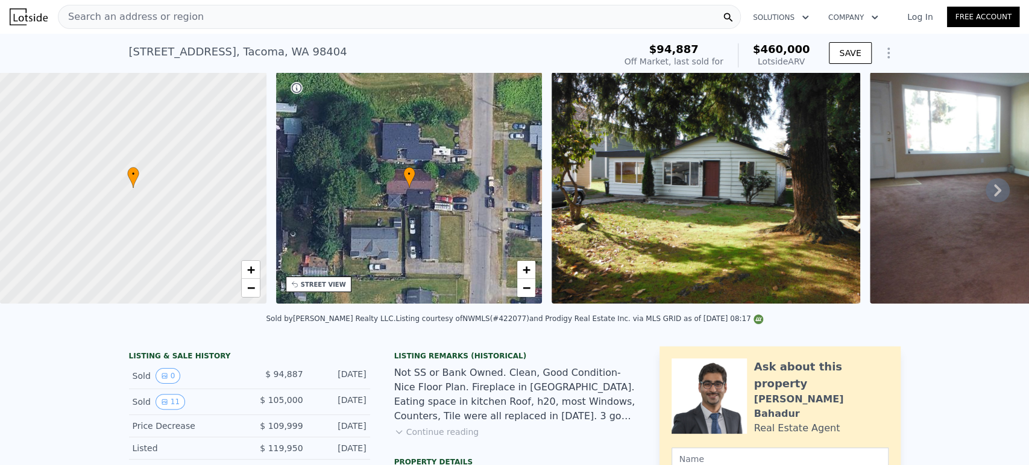
click at [985, 195] on icon at bounding box center [997, 190] width 24 height 24
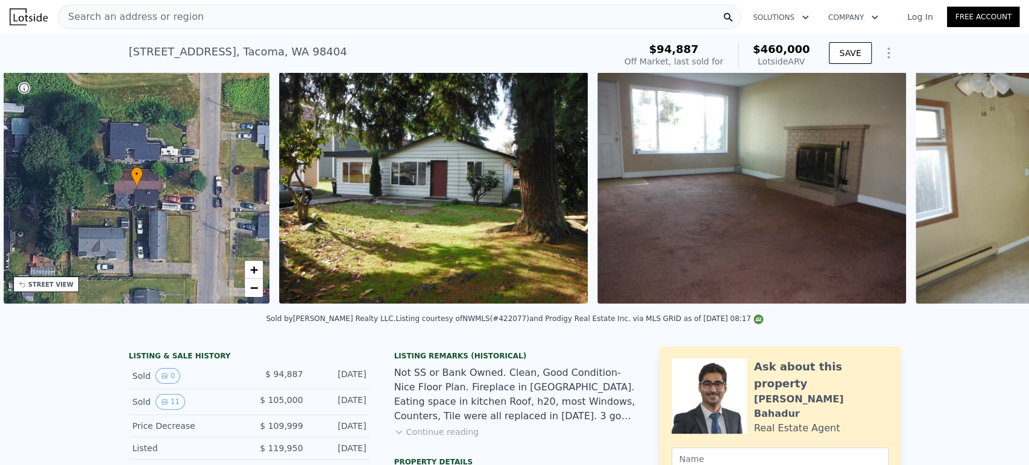
scroll to position [0, 280]
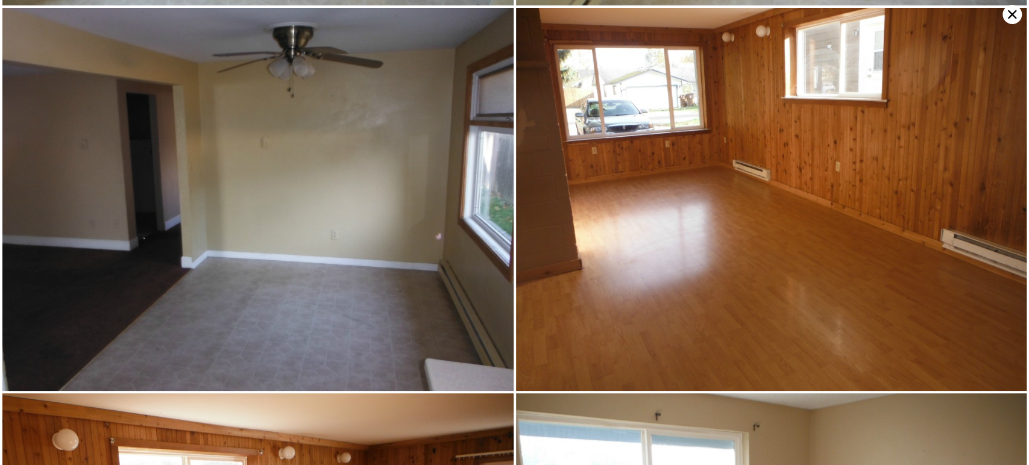
scroll to position [0, 0]
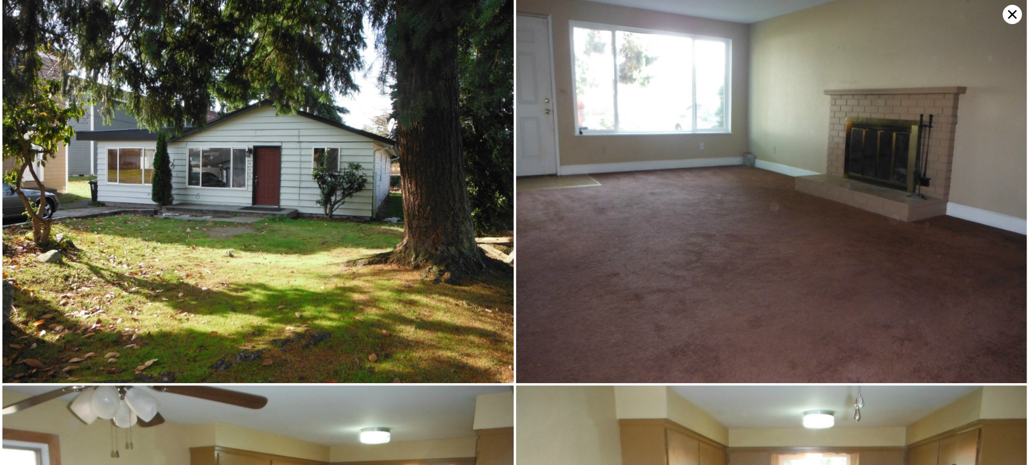
click at [1003, 13] on icon at bounding box center [1011, 14] width 19 height 19
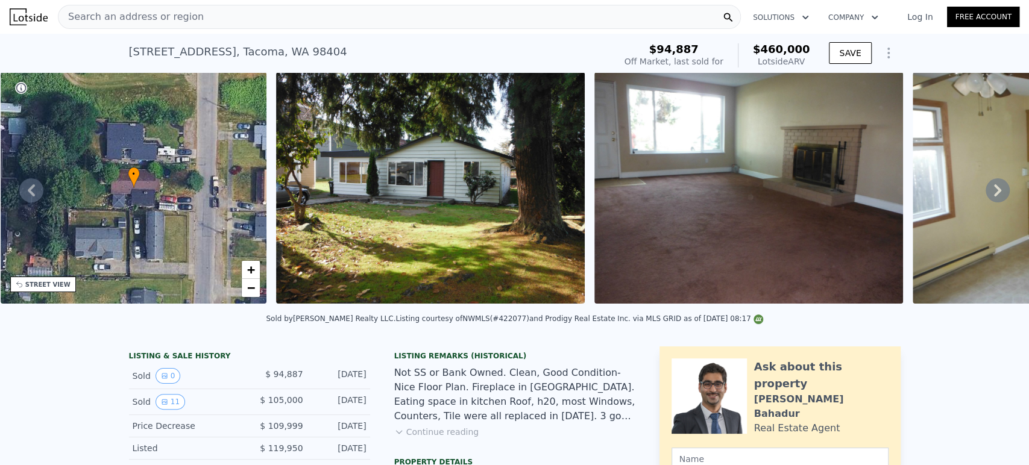
click at [119, 10] on span "Search an address or region" at bounding box center [130, 17] width 145 height 14
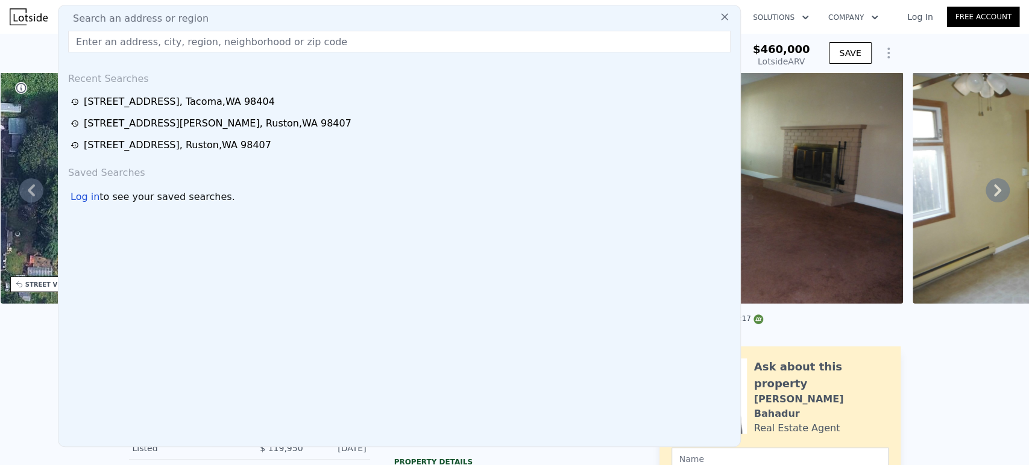
drag, startPoint x: 106, startPoint y: 100, endPoint x: 110, endPoint y: 24, distance: 76.6
click at [106, 100] on div "[STREET_ADDRESS]" at bounding box center [179, 102] width 191 height 14
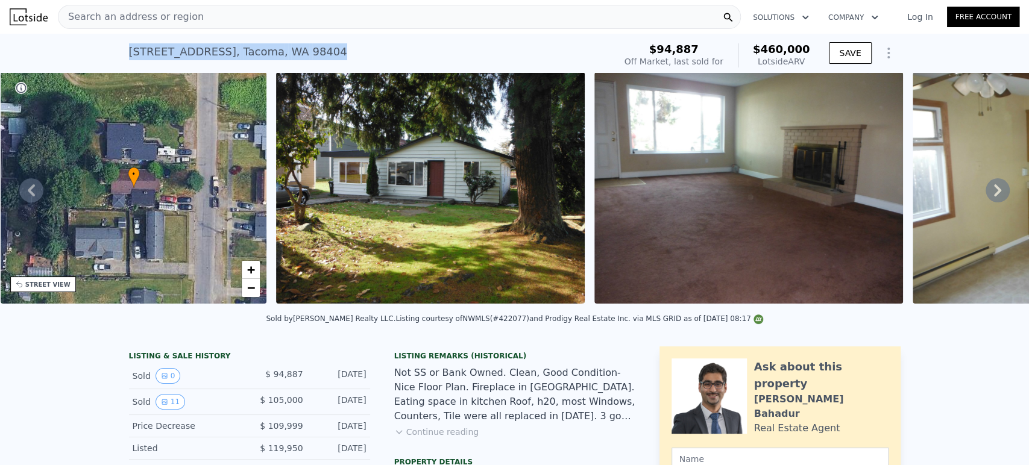
drag, startPoint x: 119, startPoint y: 47, endPoint x: 325, endPoint y: 59, distance: 206.5
click at [325, 59] on div "[STREET_ADDRESS] Sold [DATE] for $94,887 (~ARV $460k ) $94,887 Off Market, last…" at bounding box center [514, 53] width 1029 height 39
copy div "[STREET_ADDRESS]"
click at [263, 18] on div "Search an address or region" at bounding box center [399, 17] width 683 height 24
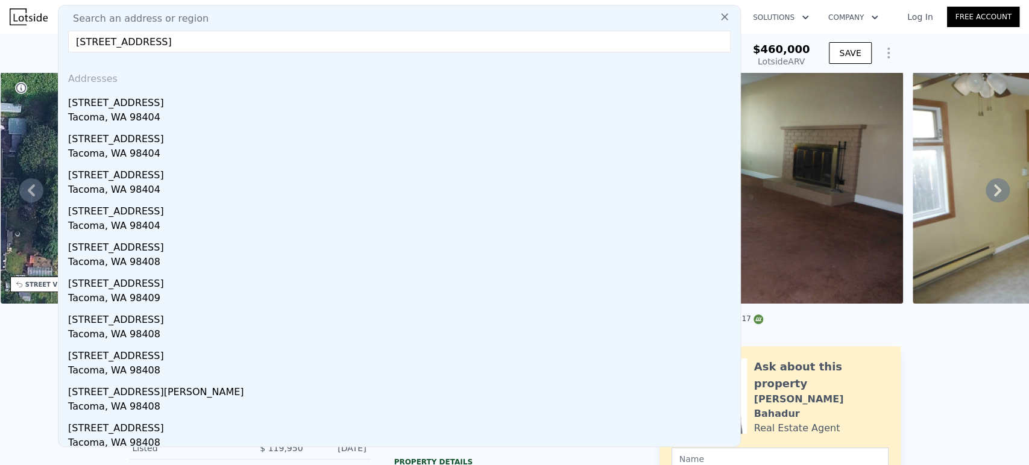
click at [97, 37] on input "[STREET_ADDRESS]" at bounding box center [399, 42] width 662 height 22
type input "[STREET_ADDRESS]"
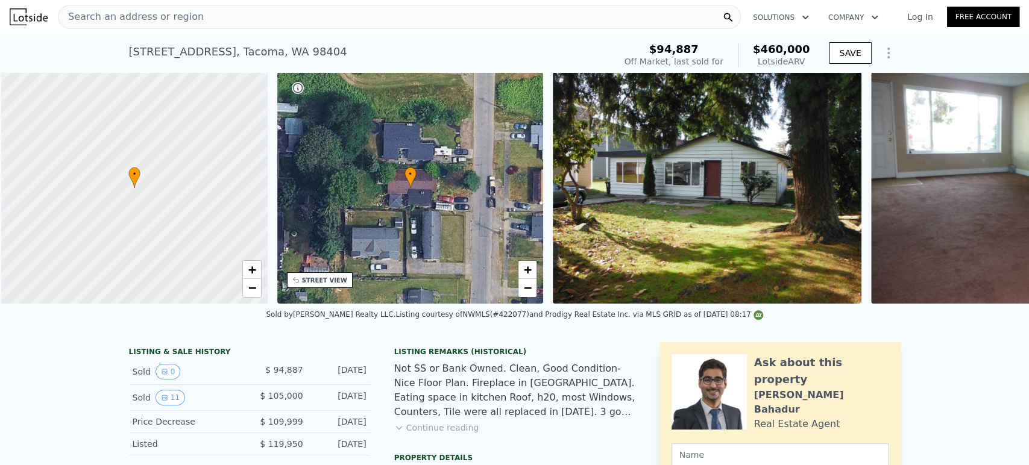
scroll to position [0, 5]
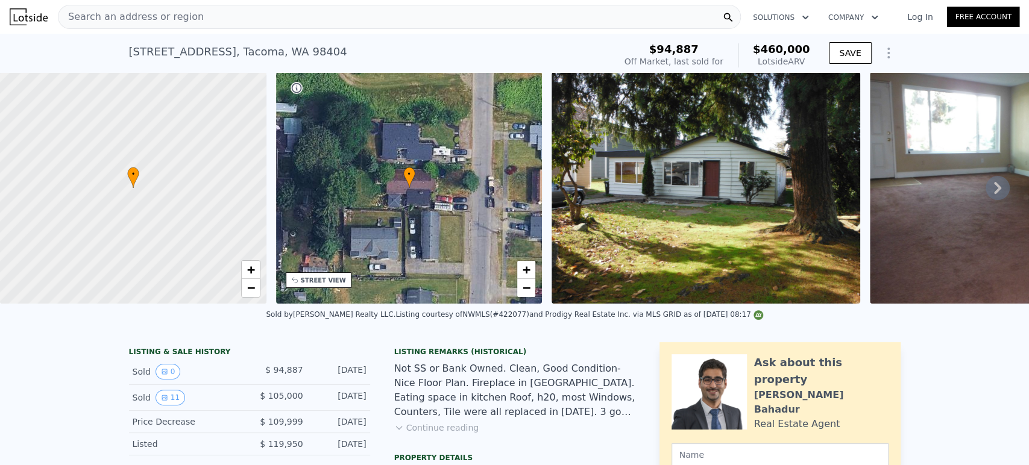
click at [111, 19] on span "Search an address or region" at bounding box center [130, 17] width 145 height 14
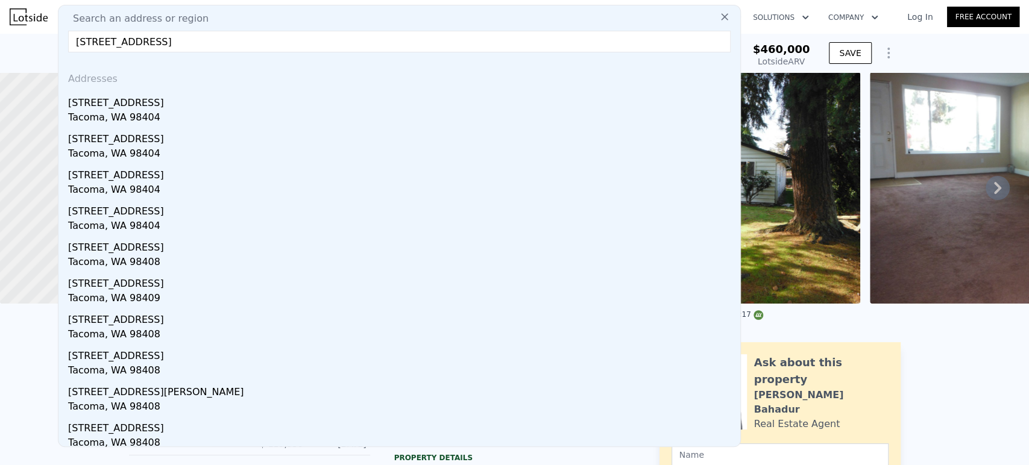
click at [94, 43] on input "[STREET_ADDRESS]" at bounding box center [399, 42] width 662 height 22
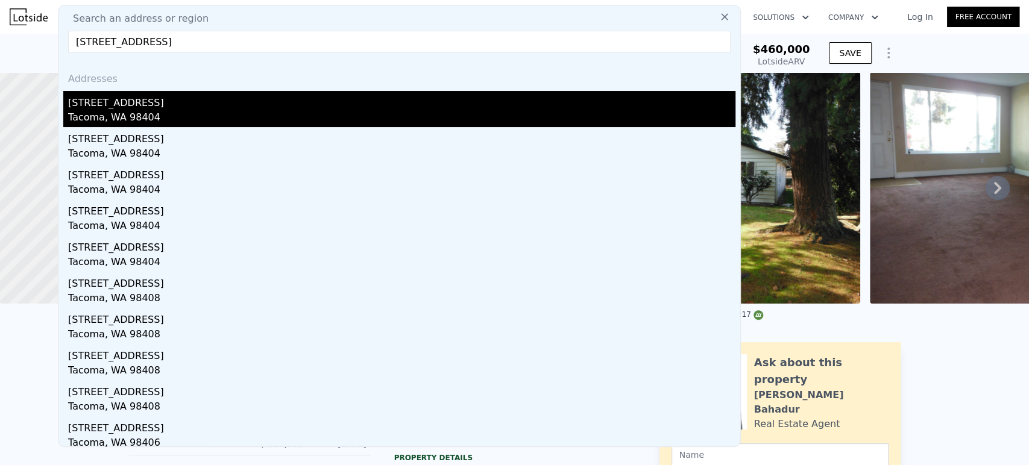
type input "[STREET_ADDRESS]"
click at [131, 108] on div "[STREET_ADDRESS]" at bounding box center [401, 100] width 667 height 19
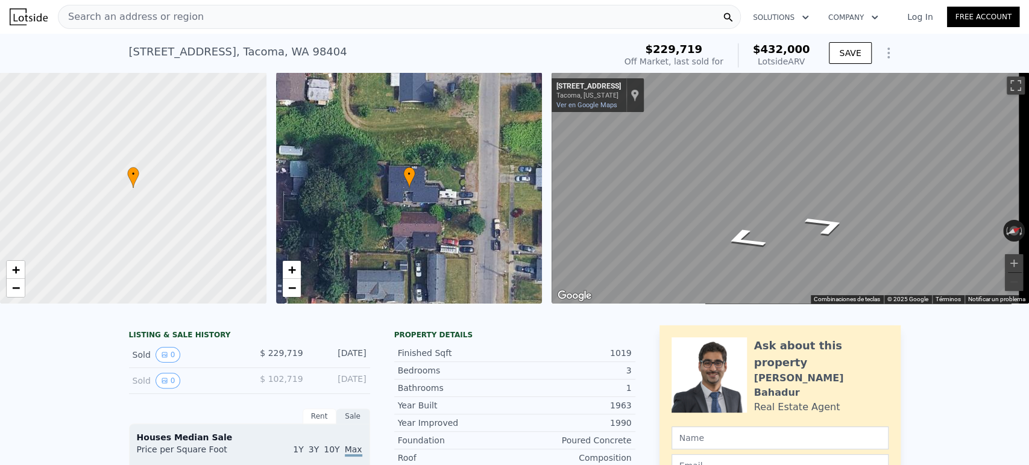
click at [1028, 202] on div "Search an address or region Solutions Company Open main menu Log In Free Accoun…" at bounding box center [514, 232] width 1029 height 465
click at [127, 27] on div "Search an address or region" at bounding box center [130, 16] width 145 height 23
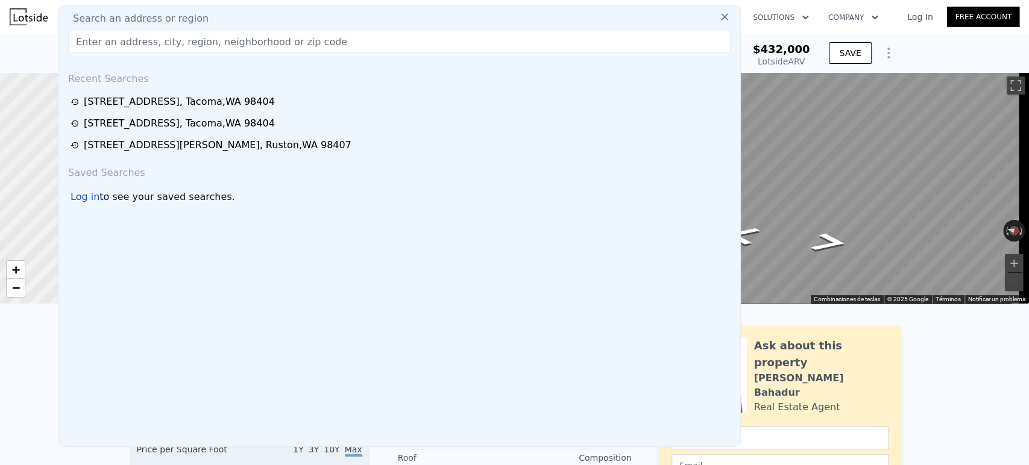
click at [128, 18] on span "Search an address or region" at bounding box center [135, 18] width 145 height 14
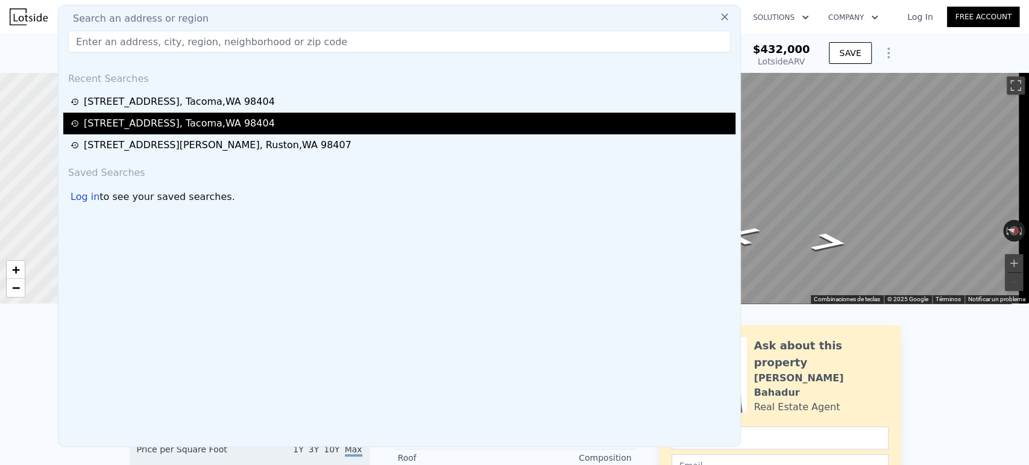
click at [141, 130] on div "[STREET_ADDRESS]" at bounding box center [179, 123] width 191 height 14
type input "1004"
type input "1496"
type input "8200"
checkbox input "true"
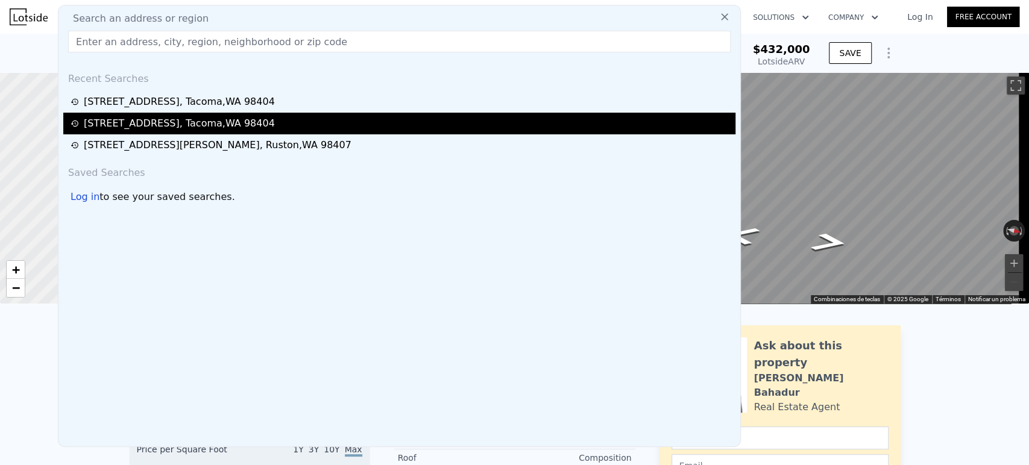
type input "$ 460,000"
type input "5"
type input "$ 312,786"
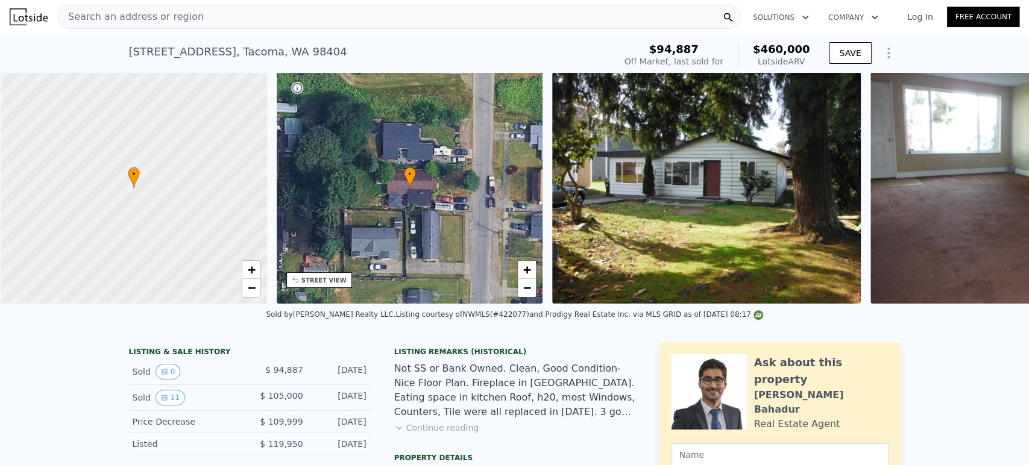
scroll to position [0, 5]
click at [251, 271] on span "+" at bounding box center [250, 269] width 8 height 15
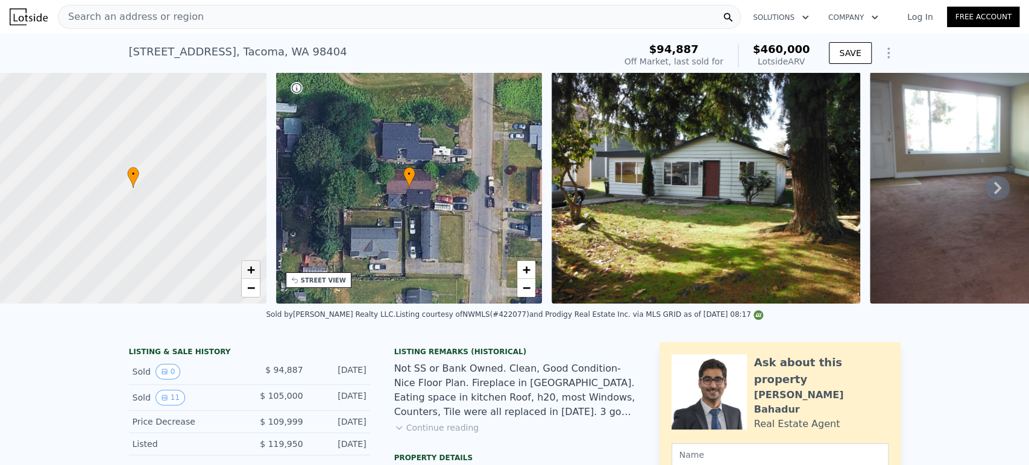
click at [251, 271] on span "+" at bounding box center [250, 269] width 8 height 15
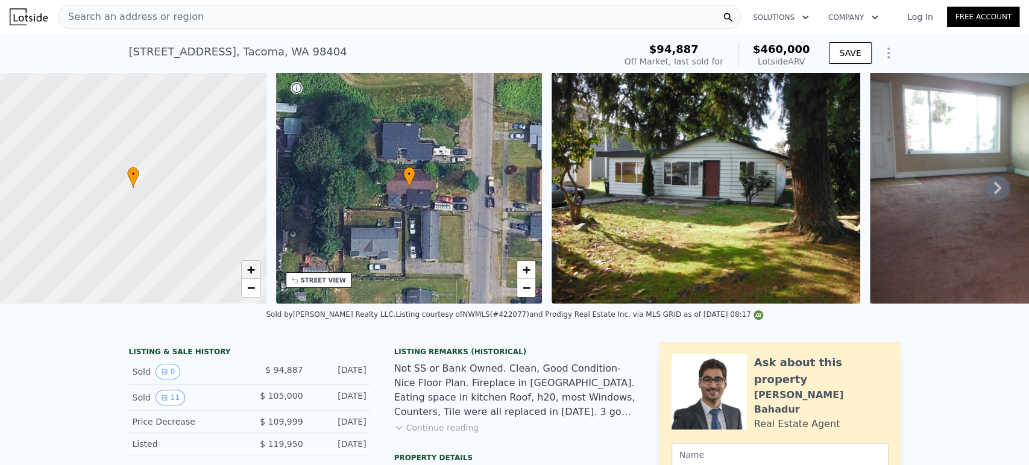
click at [251, 271] on span "+" at bounding box center [250, 269] width 8 height 15
click at [249, 289] on span "−" at bounding box center [250, 287] width 8 height 15
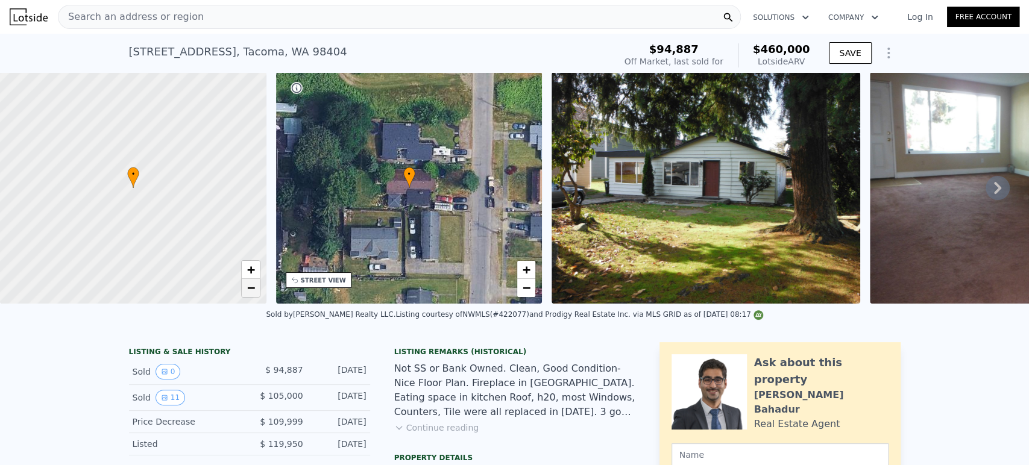
click at [249, 289] on span "−" at bounding box center [250, 287] width 8 height 15
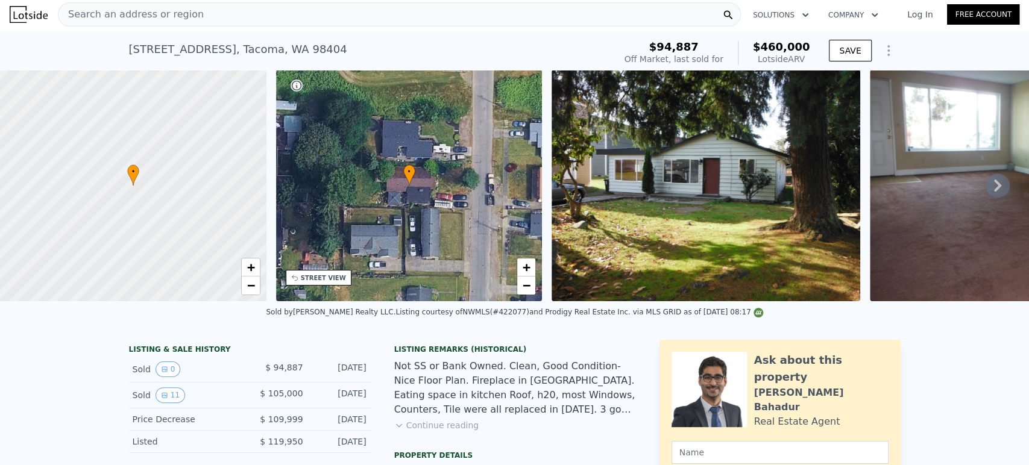
scroll to position [0, 0]
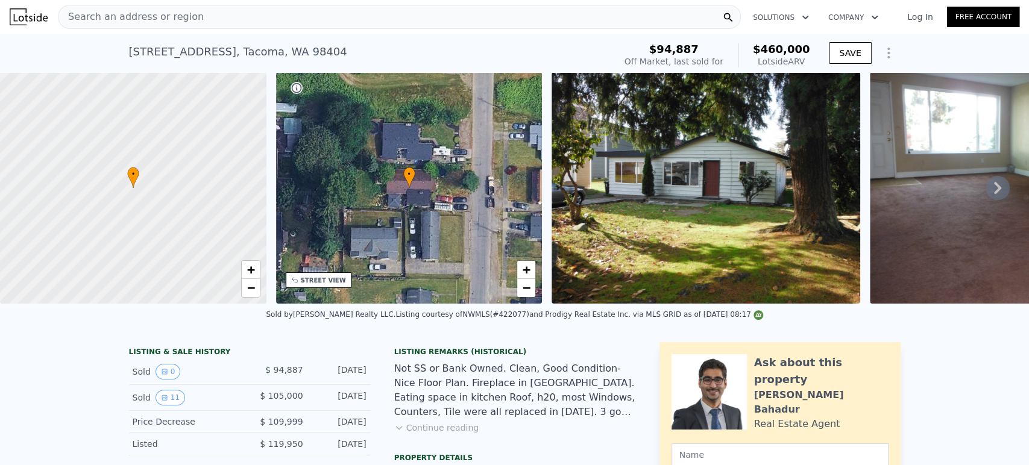
click at [985, 196] on icon at bounding box center [997, 188] width 24 height 24
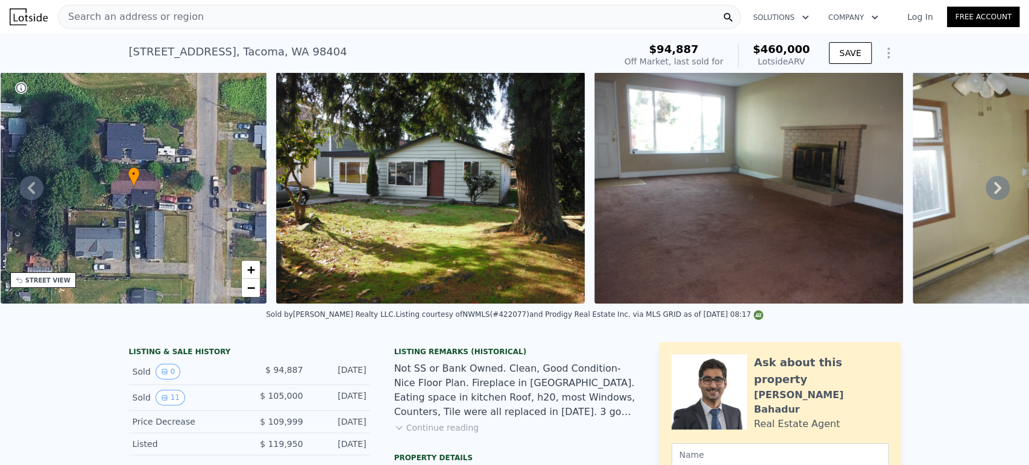
click at [985, 196] on icon at bounding box center [997, 188] width 24 height 24
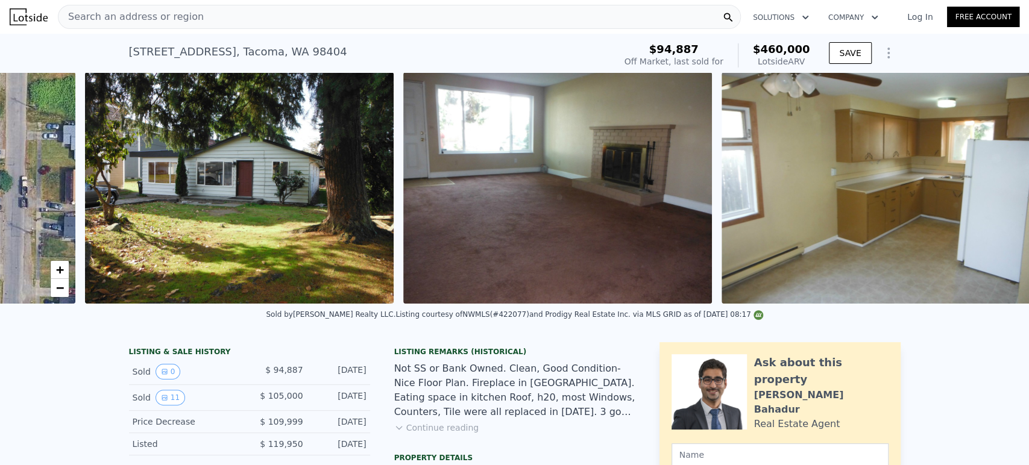
scroll to position [0, 551]
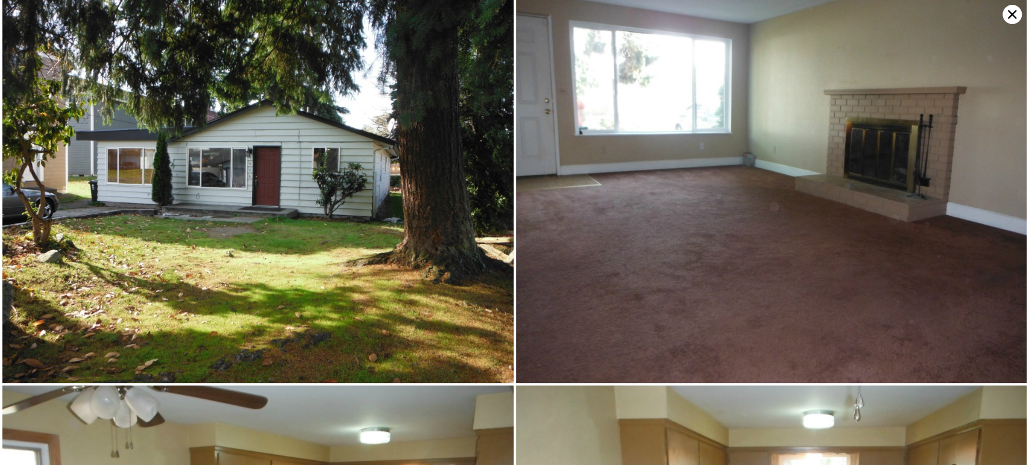
click at [984, 196] on img at bounding box center [771, 191] width 511 height 383
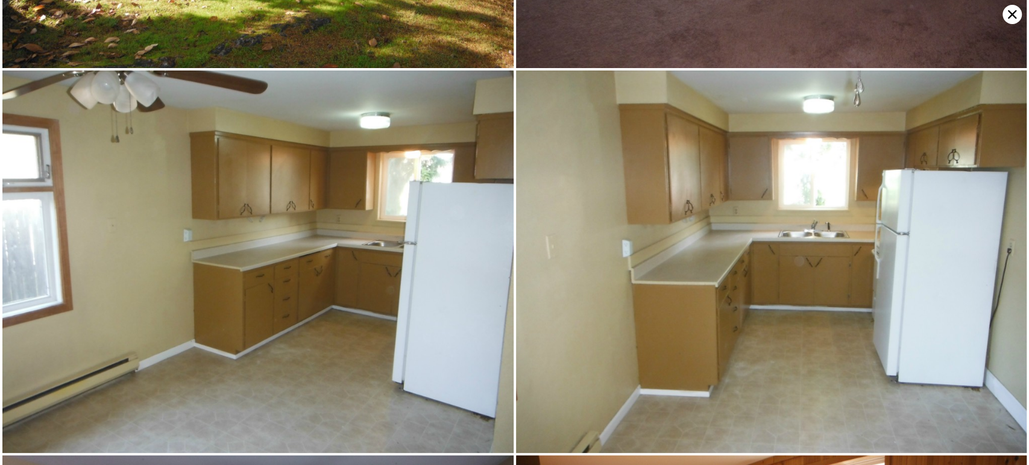
scroll to position [381, 0]
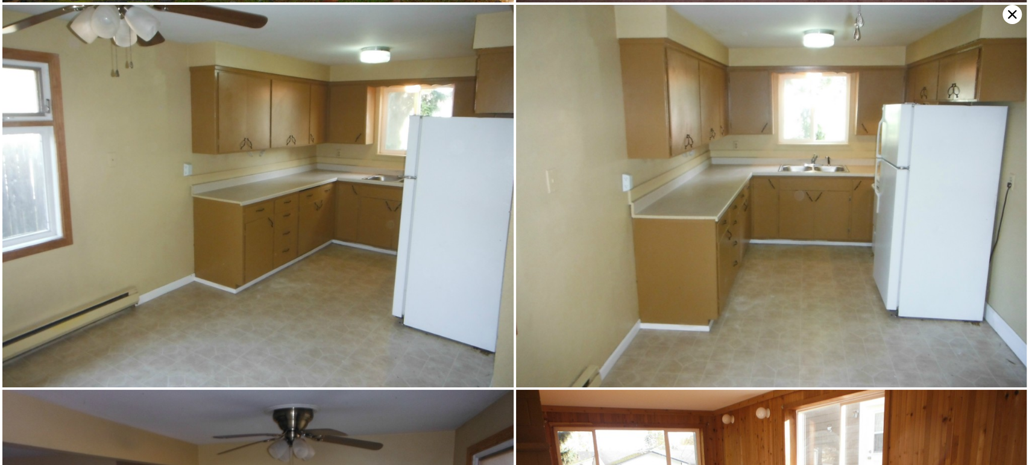
click at [1011, 13] on icon at bounding box center [1012, 14] width 8 height 8
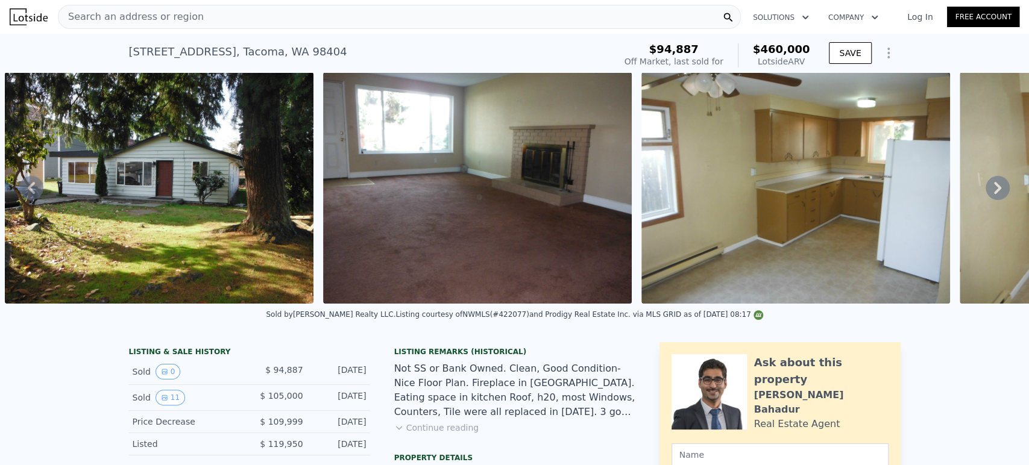
click at [994, 193] on icon at bounding box center [997, 188] width 7 height 12
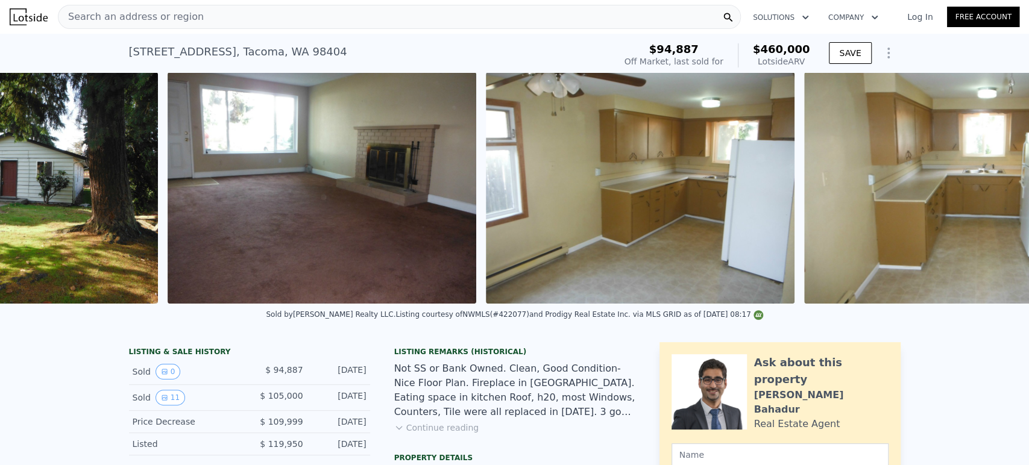
scroll to position [0, 870]
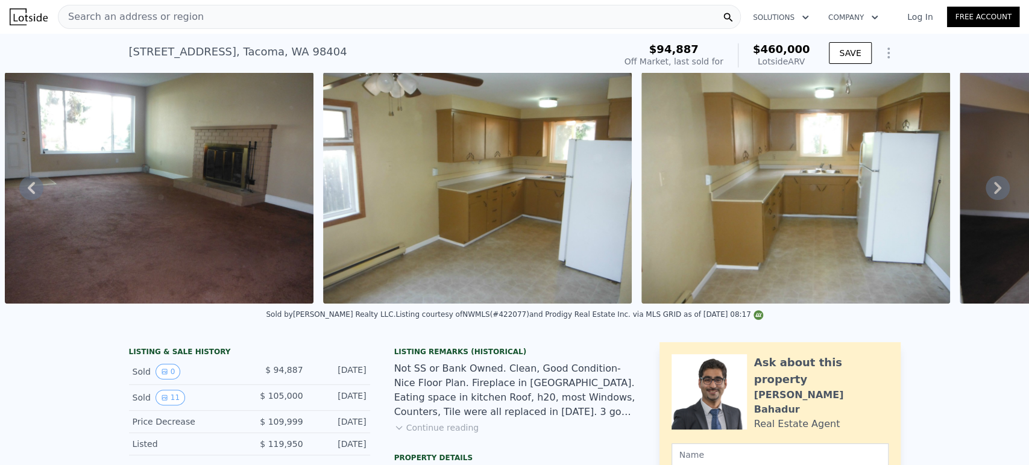
click at [993, 197] on icon at bounding box center [997, 188] width 24 height 24
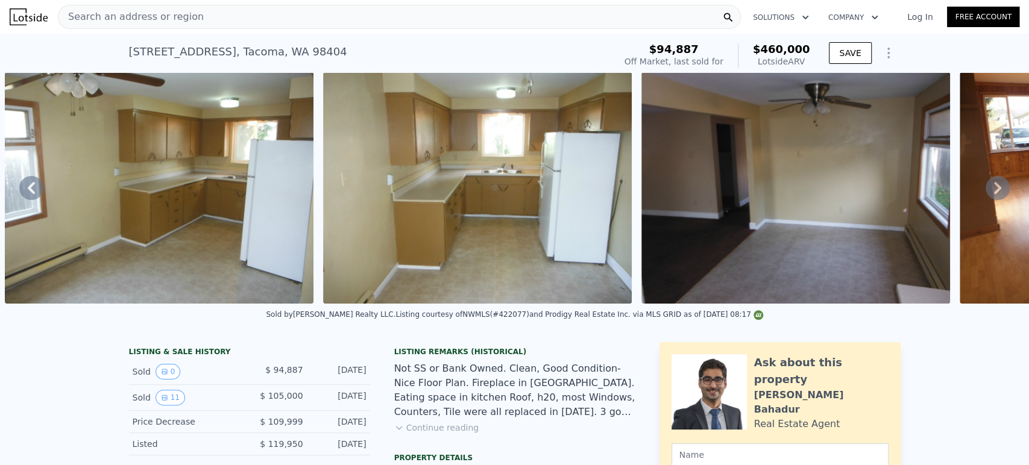
click at [993, 197] on icon at bounding box center [997, 188] width 24 height 24
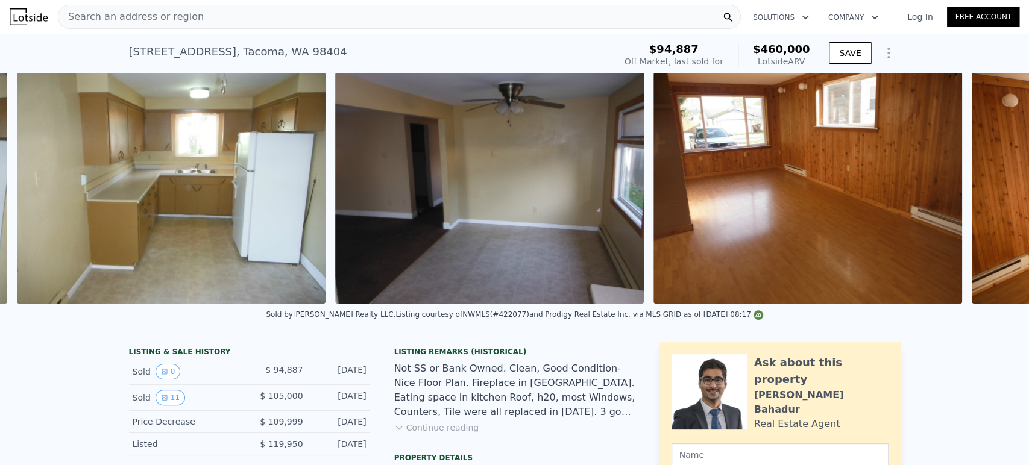
scroll to position [0, 1506]
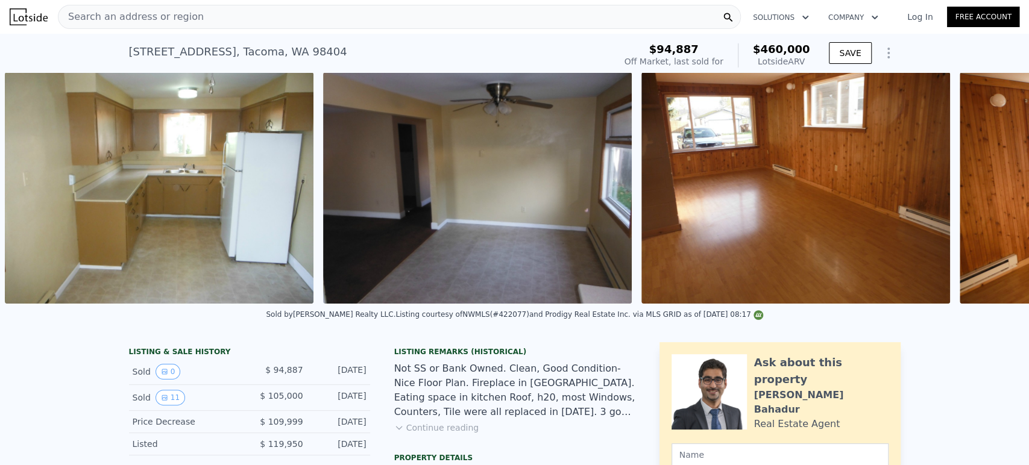
click at [993, 197] on div "• + − • + − STREET VIEW ← Mover a la izquierda → Mover a la derecha ↑ Mover hac…" at bounding box center [514, 187] width 1029 height 231
click at [993, 197] on icon at bounding box center [997, 188] width 24 height 24
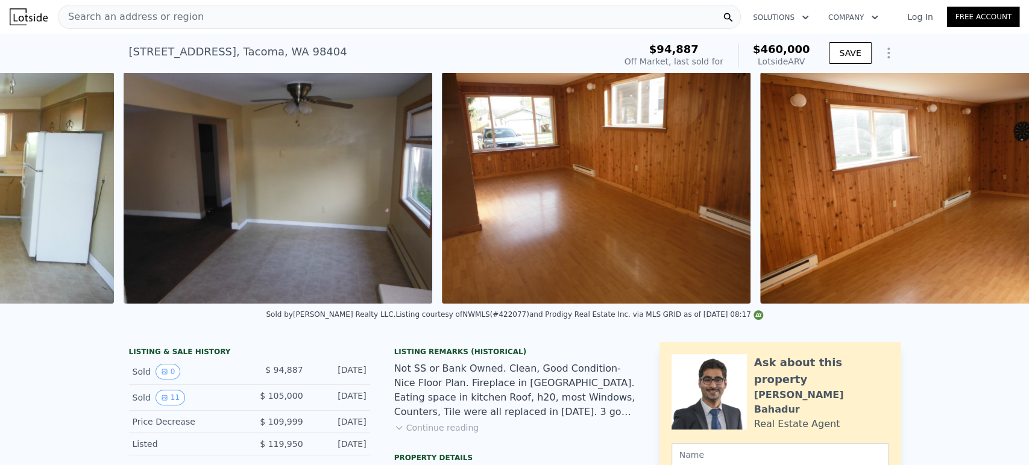
scroll to position [0, 1824]
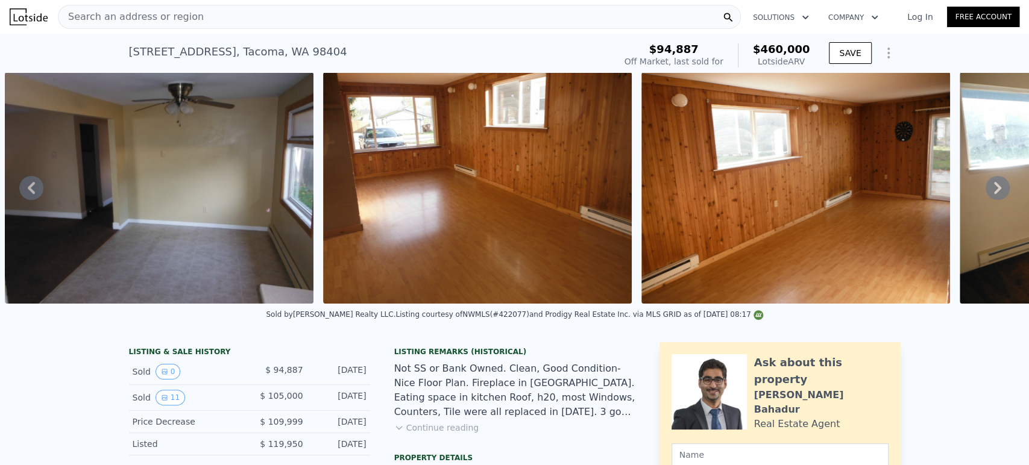
click at [993, 197] on div "• + − • + − STREET VIEW ← Mover a la izquierda → Mover a la derecha ↑ Mover hac…" at bounding box center [514, 187] width 1029 height 231
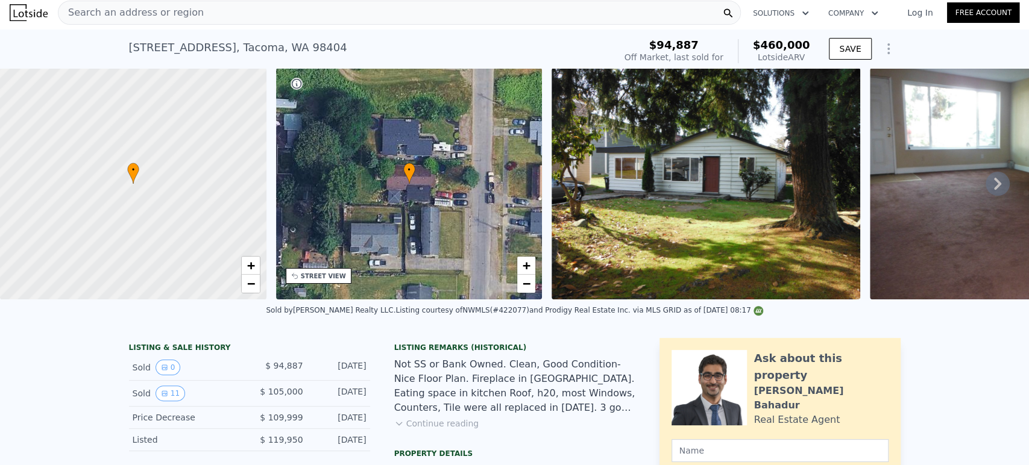
scroll to position [0, 0]
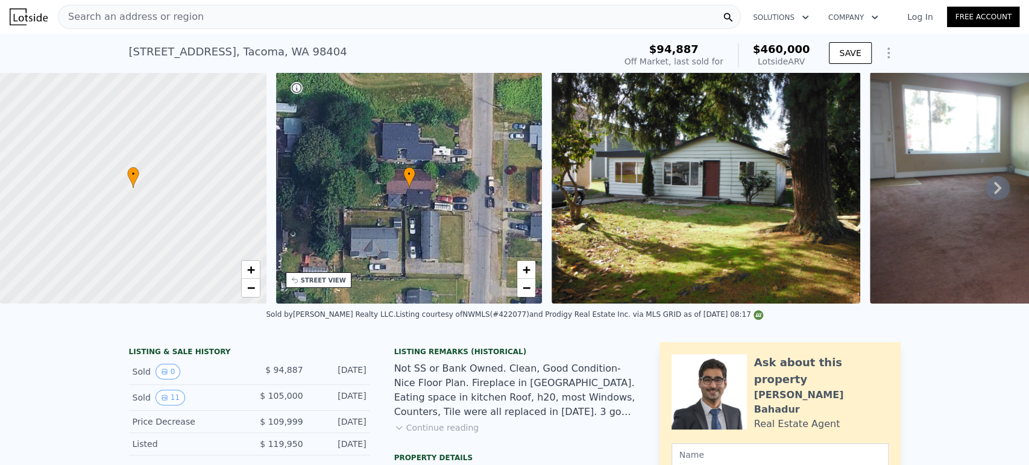
click at [121, 10] on span "Search an address or region" at bounding box center [130, 17] width 145 height 14
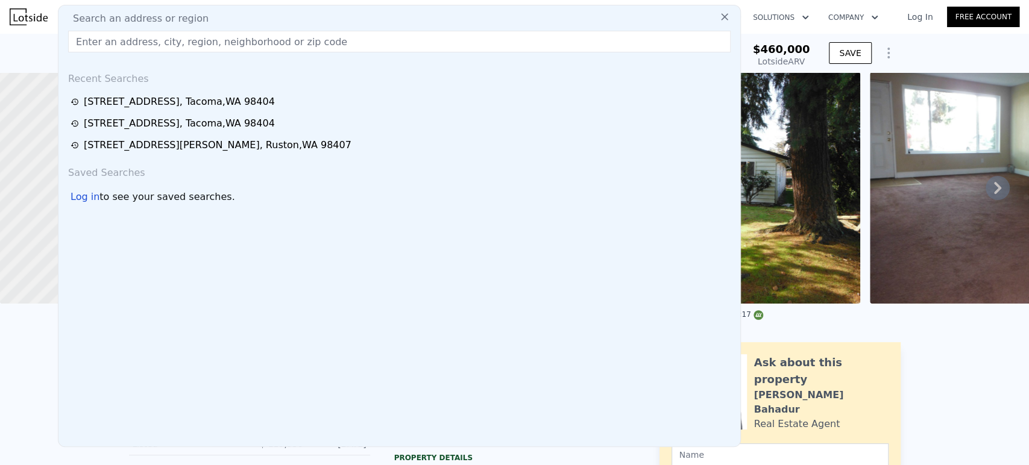
click at [277, 44] on input "text" at bounding box center [399, 42] width 662 height 22
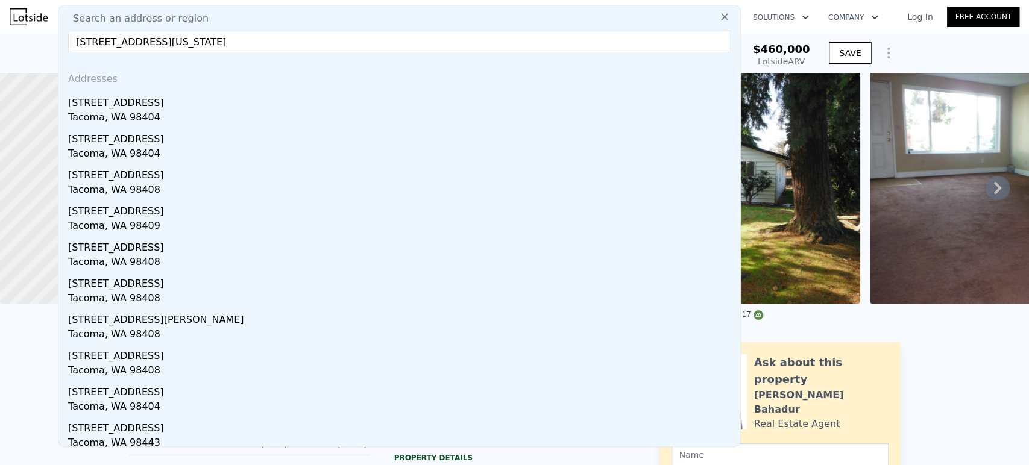
click at [92, 42] on input "[STREET_ADDRESS][US_STATE]" at bounding box center [399, 42] width 662 height 22
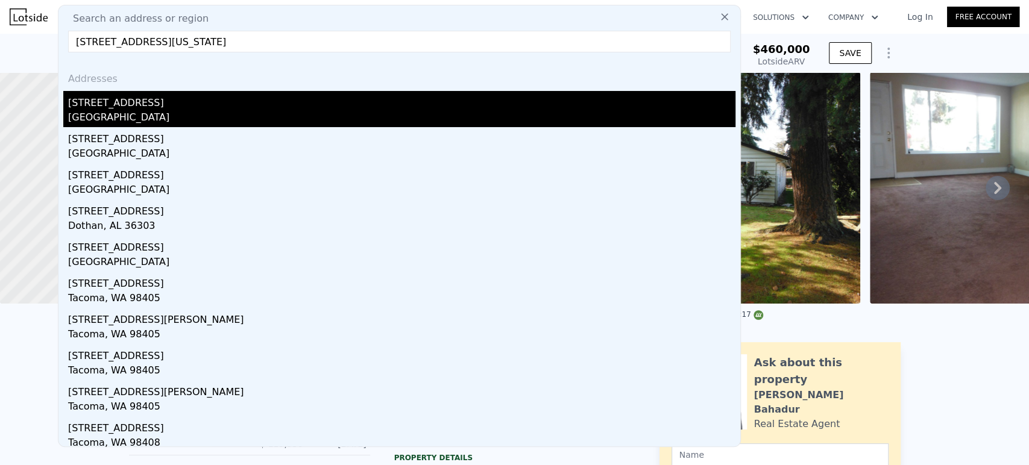
type input "[STREET_ADDRESS][US_STATE]"
click at [107, 110] on div "[STREET_ADDRESS]" at bounding box center [401, 100] width 667 height 19
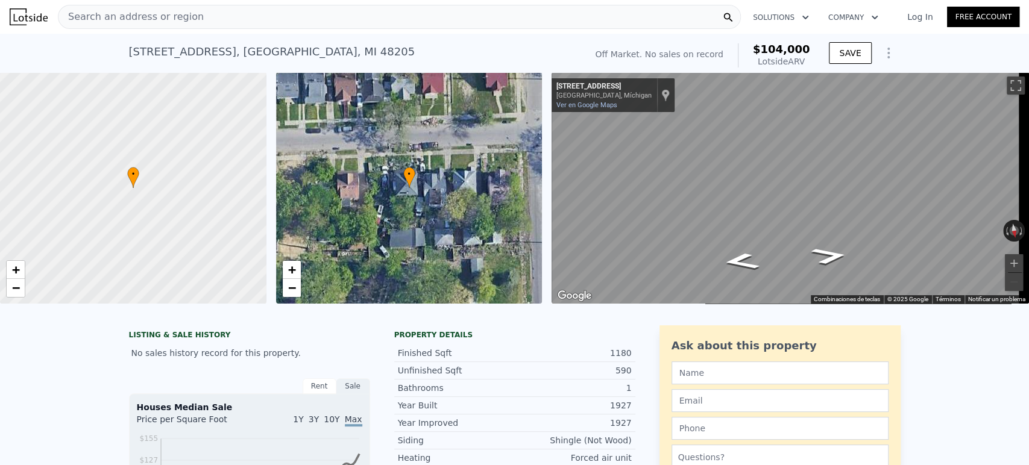
click at [169, 17] on span "Search an address or region" at bounding box center [130, 17] width 145 height 14
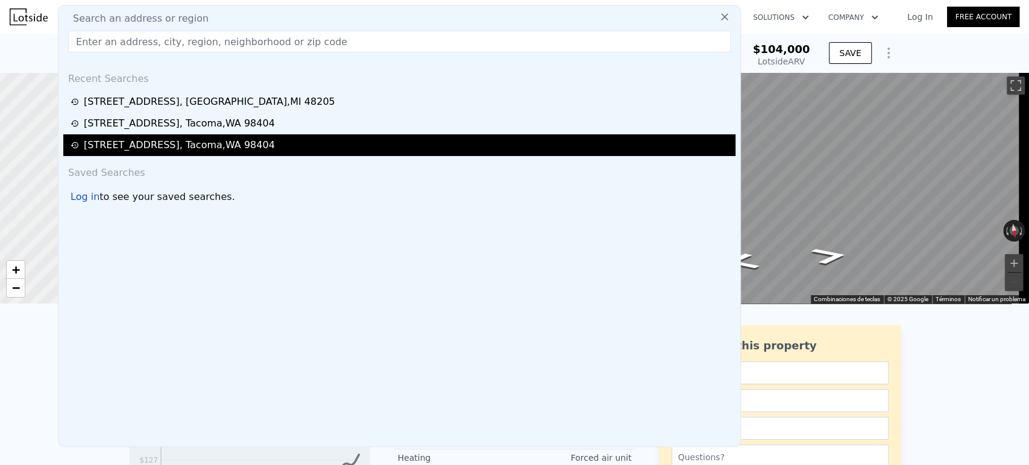
click at [138, 145] on div "[STREET_ADDRESS]" at bounding box center [179, 145] width 191 height 14
type input "4"
type input "1004"
type input "1496"
type input "5000"
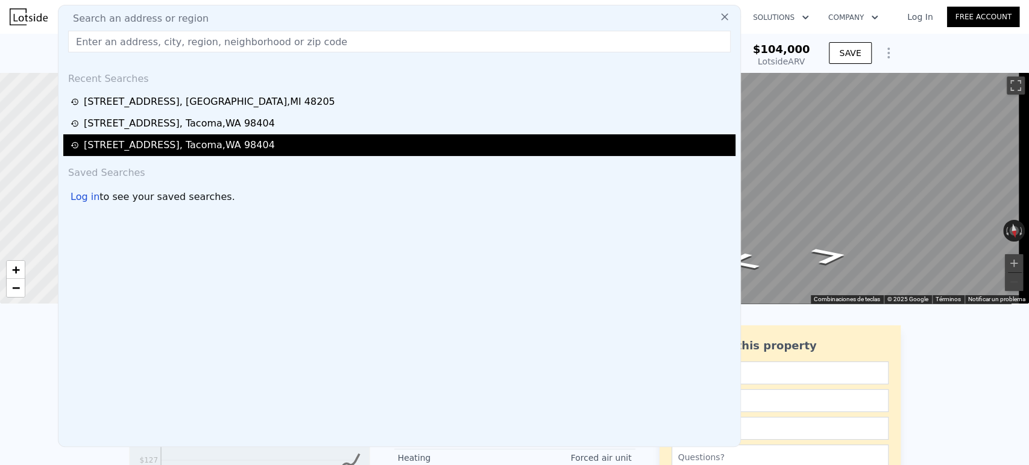
type input "8200"
type input "$ 460,000"
type input "5"
type input "$ 312,786"
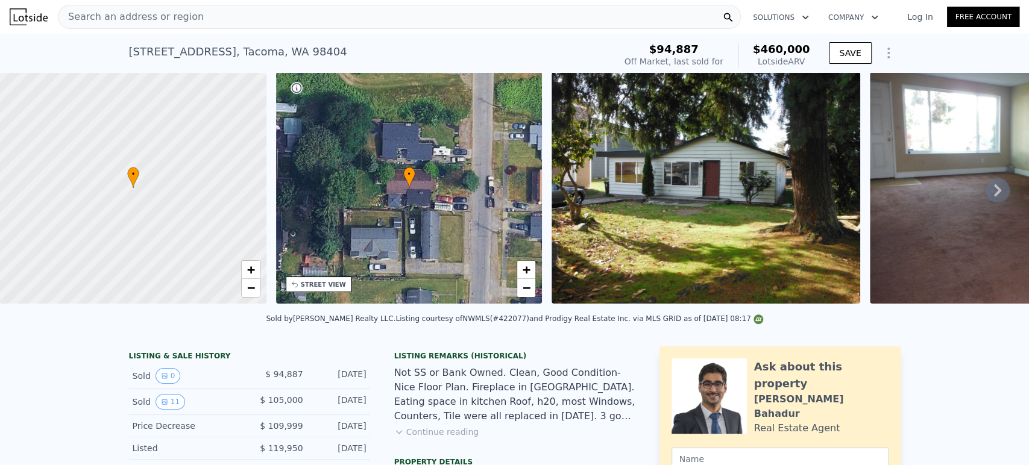
drag, startPoint x: 265, startPoint y: 385, endPoint x: 362, endPoint y: 386, distance: 97.0
click at [362, 386] on div "Sold 0 $ 94,887 [DATE]" at bounding box center [249, 376] width 241 height 26
copy div "$ 94,887 [DATE]"
click at [994, 190] on icon at bounding box center [997, 190] width 7 height 12
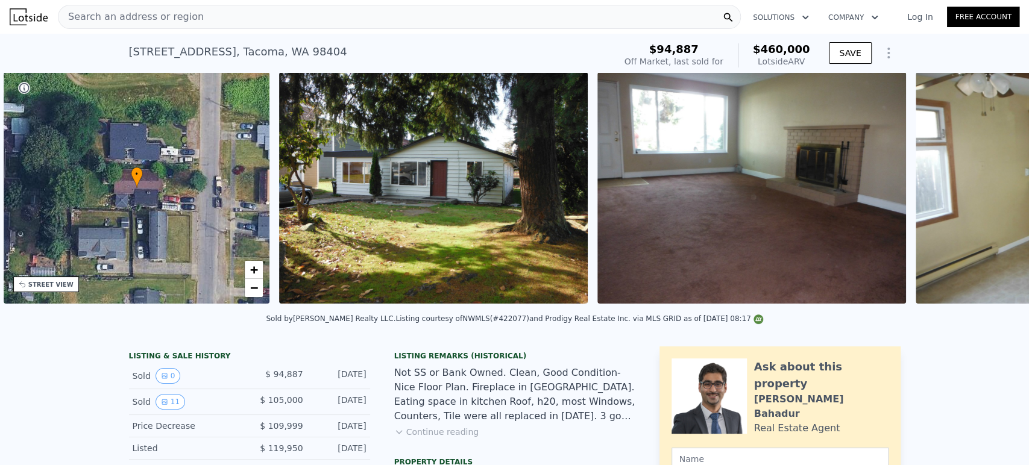
scroll to position [0, 280]
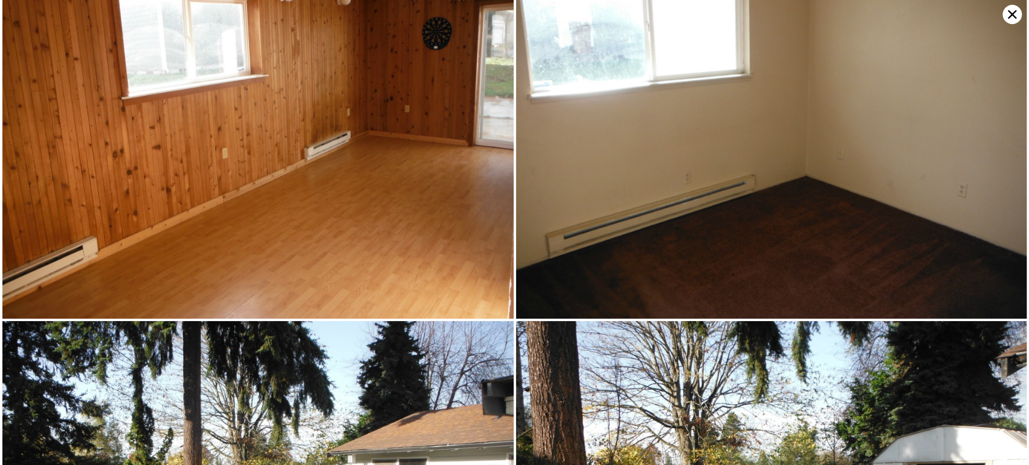
scroll to position [1144, 0]
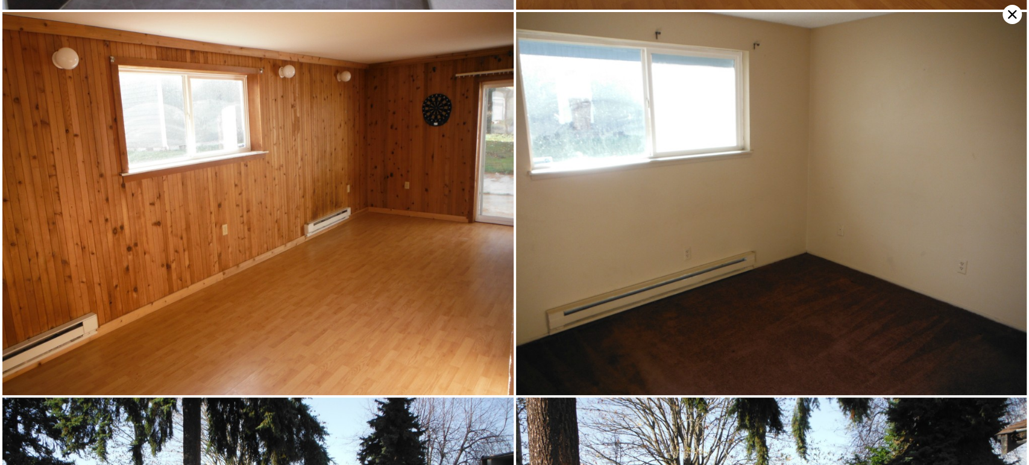
click at [1019, 11] on icon at bounding box center [1011, 14] width 19 height 19
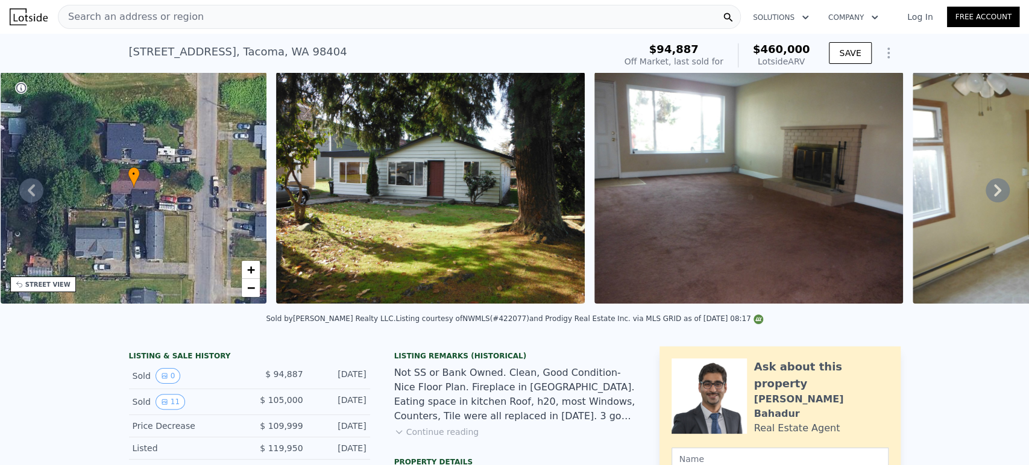
click at [121, 21] on span "Search an address or region" at bounding box center [130, 17] width 145 height 14
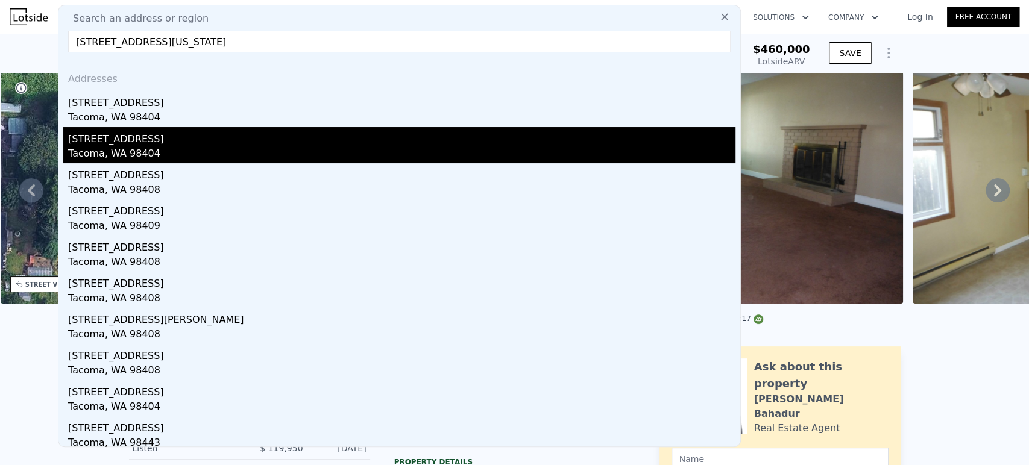
type input "[STREET_ADDRESS][US_STATE]"
click at [124, 150] on div "Tacoma, WA 98404" at bounding box center [401, 154] width 667 height 17
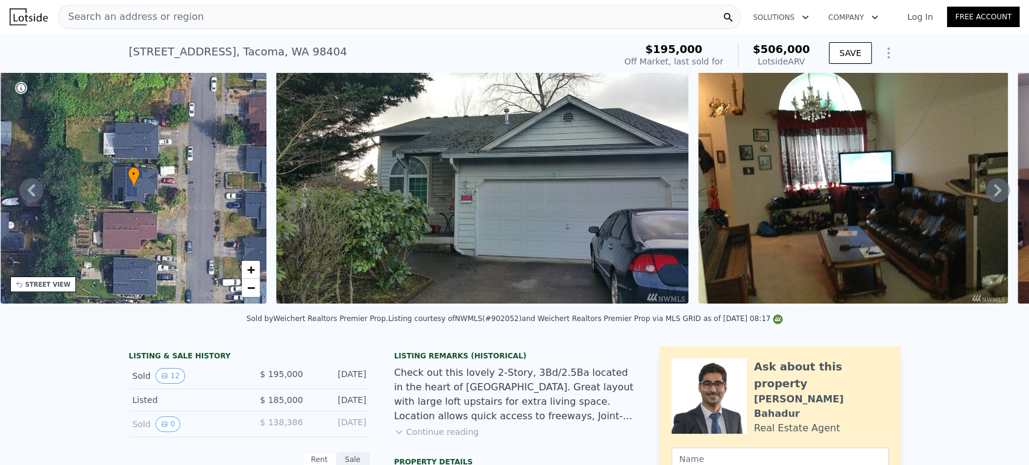
click at [985, 193] on icon at bounding box center [997, 190] width 24 height 24
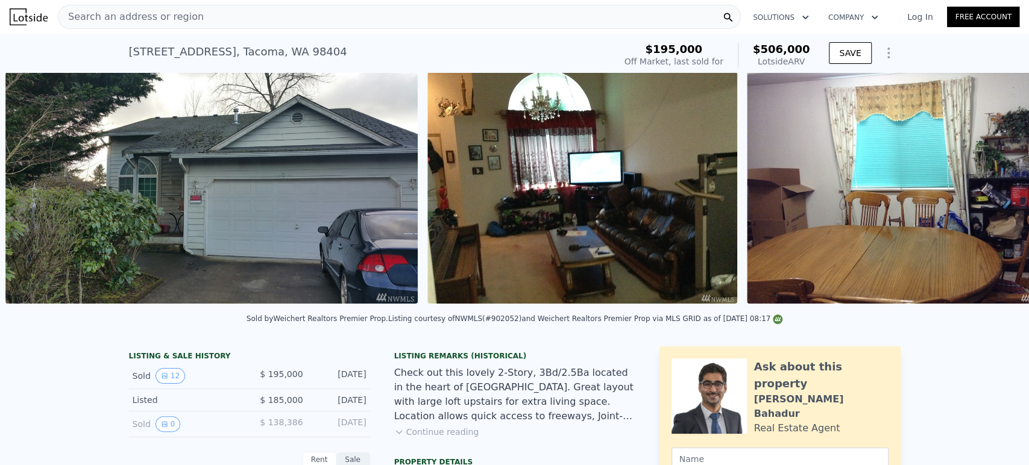
scroll to position [0, 551]
click at [981, 193] on img at bounding box center [901, 187] width 310 height 231
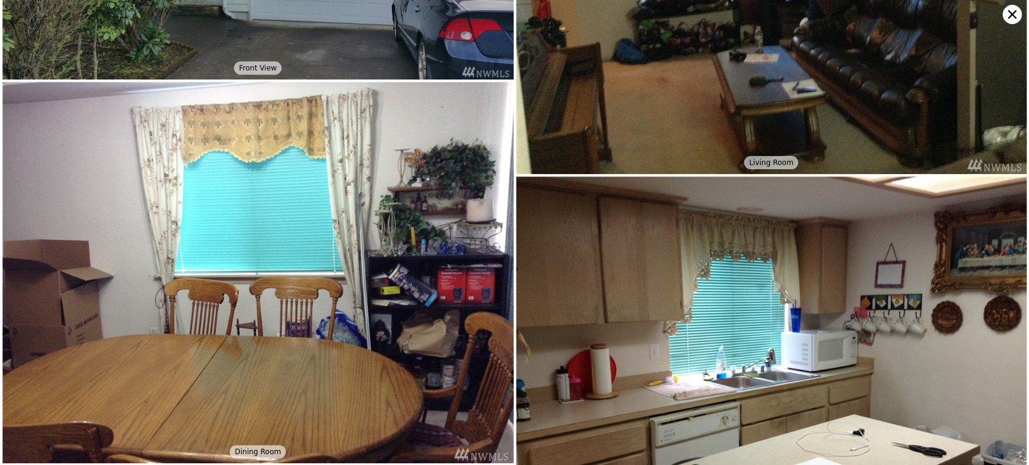
scroll to position [286, 0]
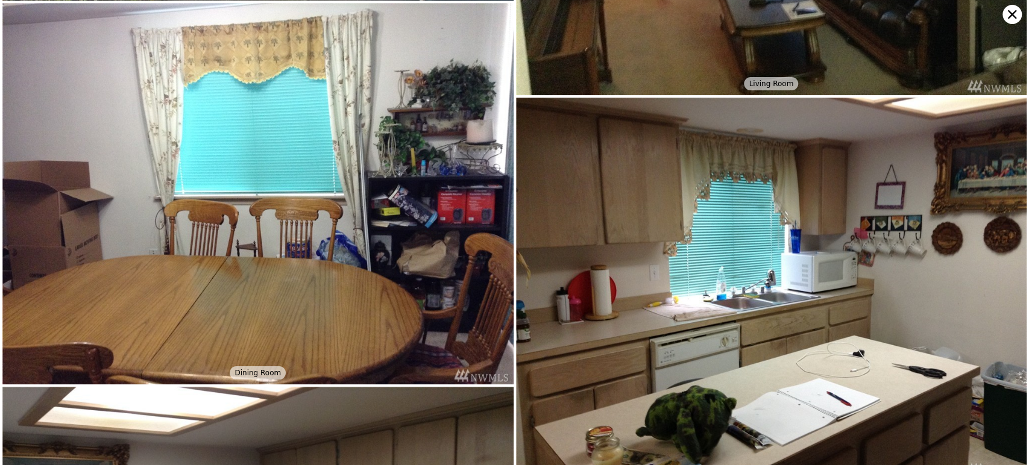
click at [1010, 16] on icon at bounding box center [1012, 14] width 8 height 8
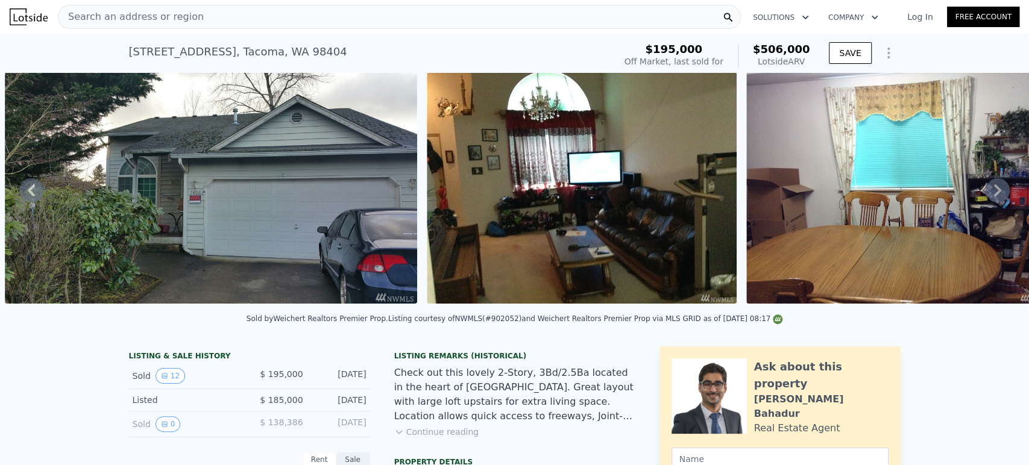
click at [993, 192] on icon at bounding box center [997, 190] width 24 height 24
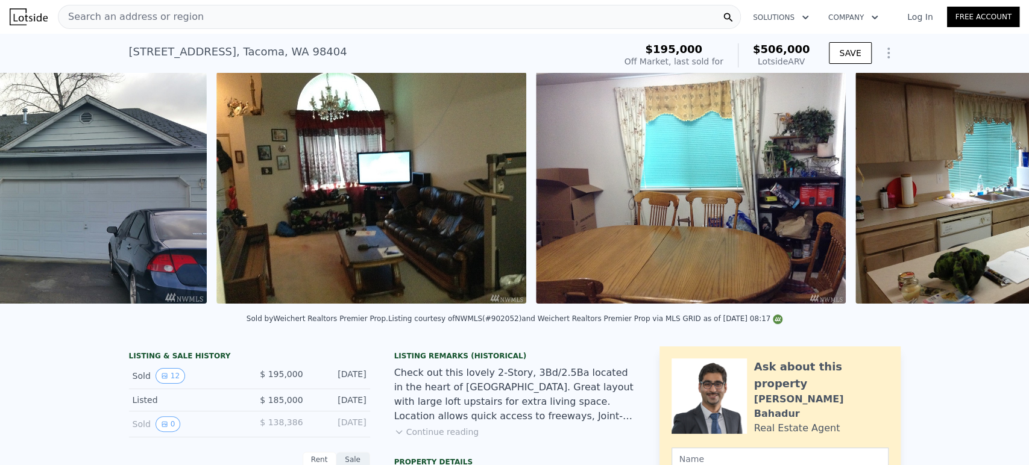
scroll to position [0, 973]
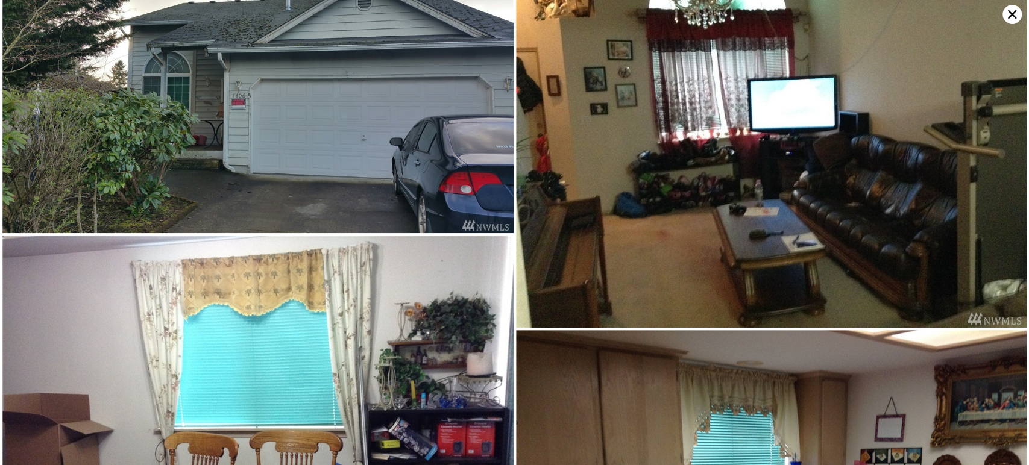
click at [993, 192] on img at bounding box center [771, 136] width 511 height 381
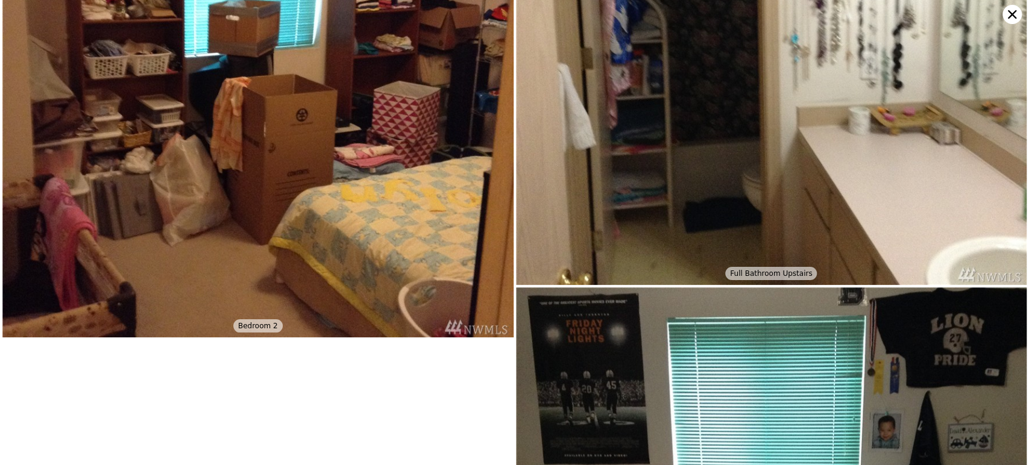
scroll to position [1426, 0]
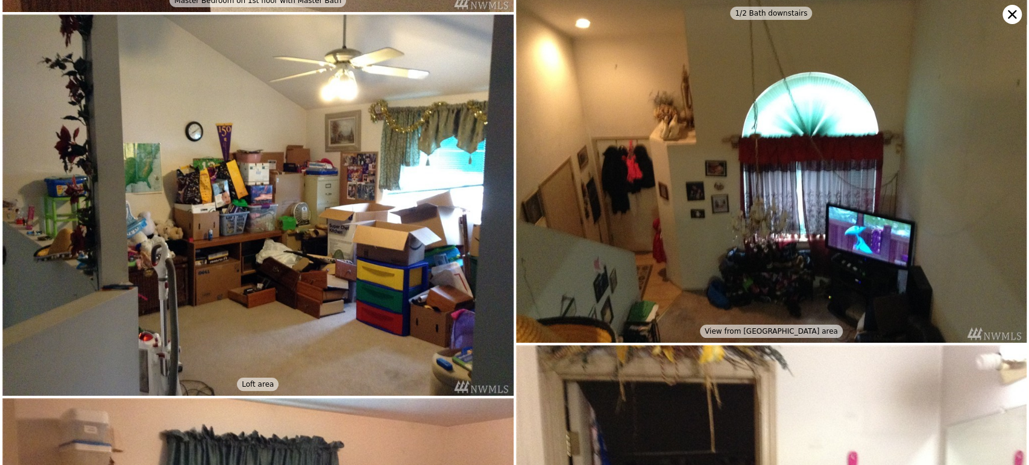
click at [1014, 11] on icon at bounding box center [1012, 14] width 8 height 8
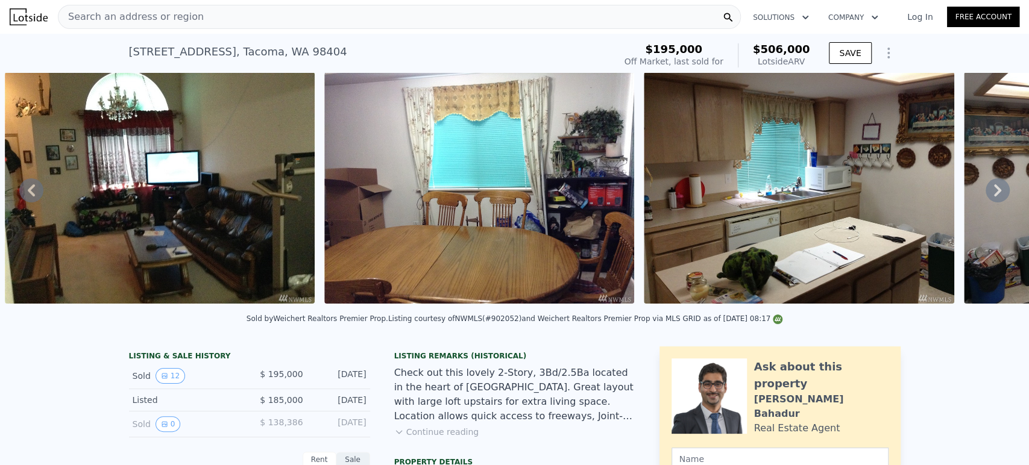
click at [27, 192] on icon at bounding box center [31, 190] width 24 height 24
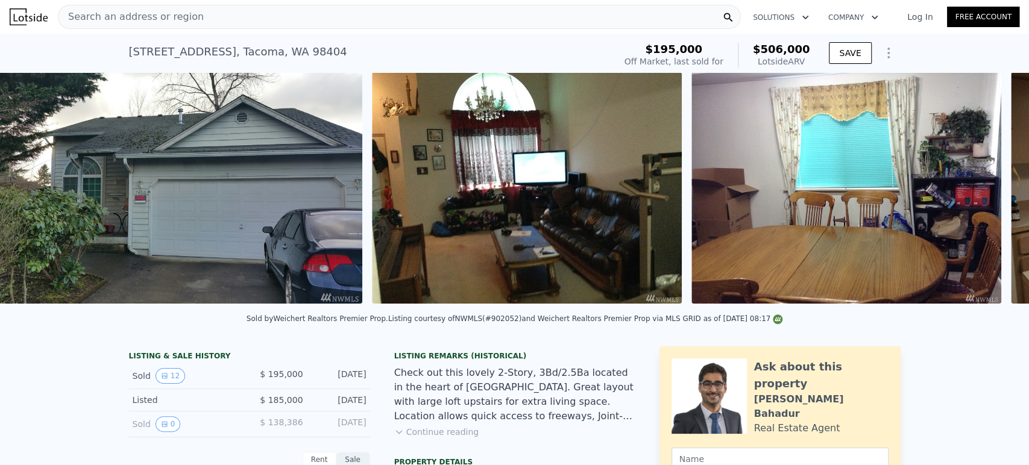
click at [27, 192] on img at bounding box center [156, 187] width 412 height 231
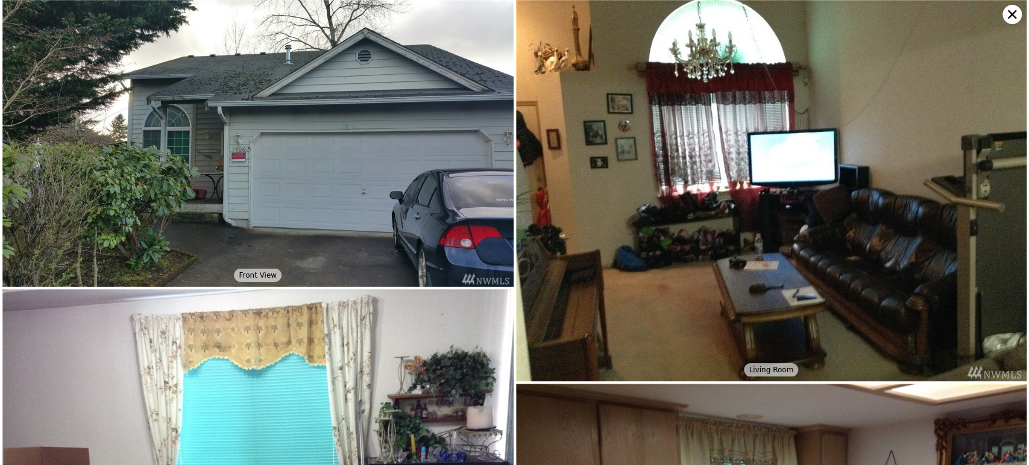
scroll to position [0, 551]
click at [1014, 5] on icon at bounding box center [1011, 14] width 19 height 19
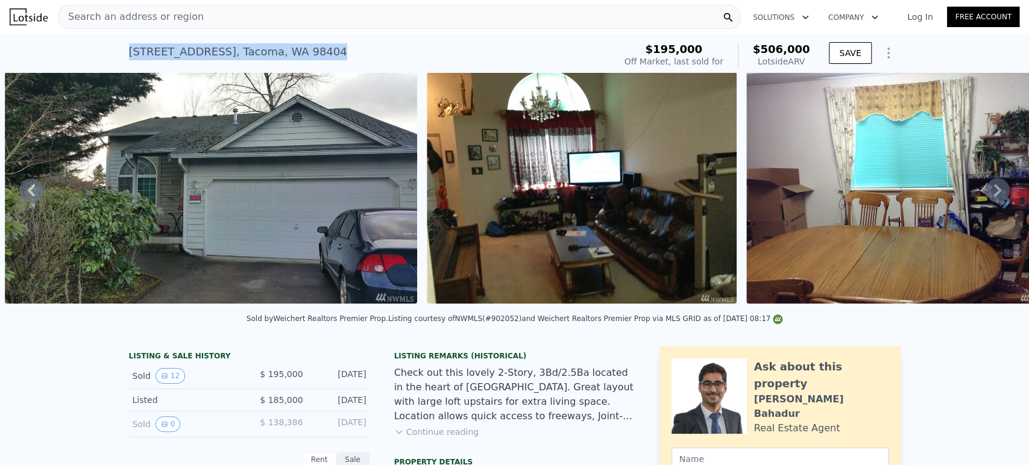
drag, startPoint x: 293, startPoint y: 52, endPoint x: 87, endPoint y: 51, distance: 206.1
click at [87, 51] on div "[STREET_ADDRESS] Sold [DATE] for $195k (~ARV $506k ) $195,000 Off Market, last …" at bounding box center [514, 53] width 1029 height 39
copy div "[STREET_ADDRESS]"
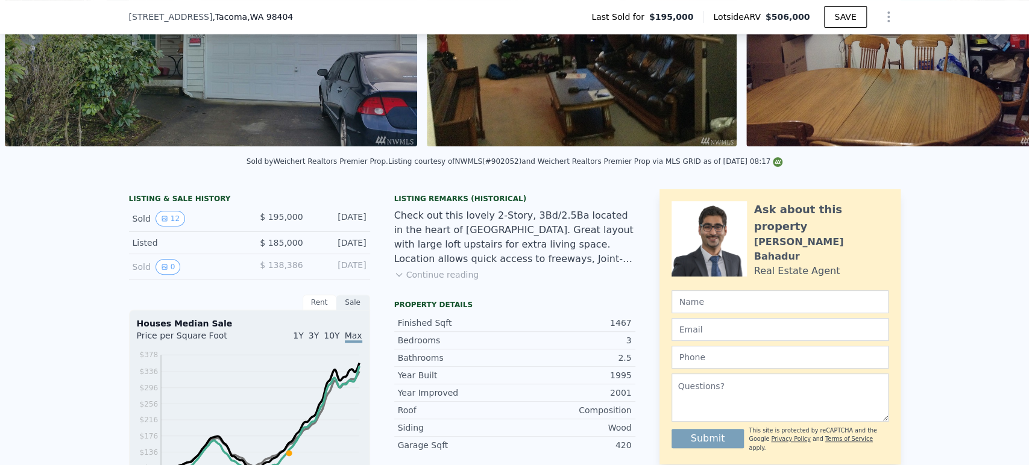
scroll to position [263, 0]
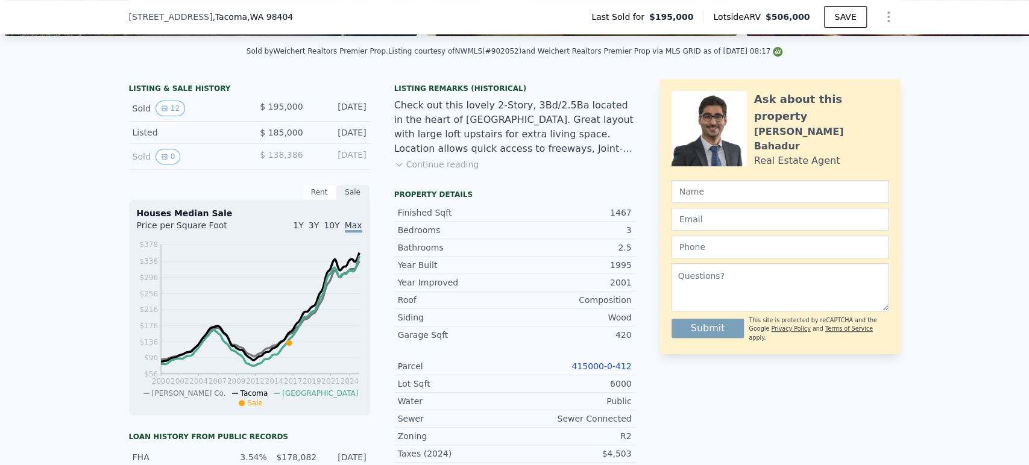
click at [595, 371] on link "415000-0-412" at bounding box center [601, 367] width 60 height 10
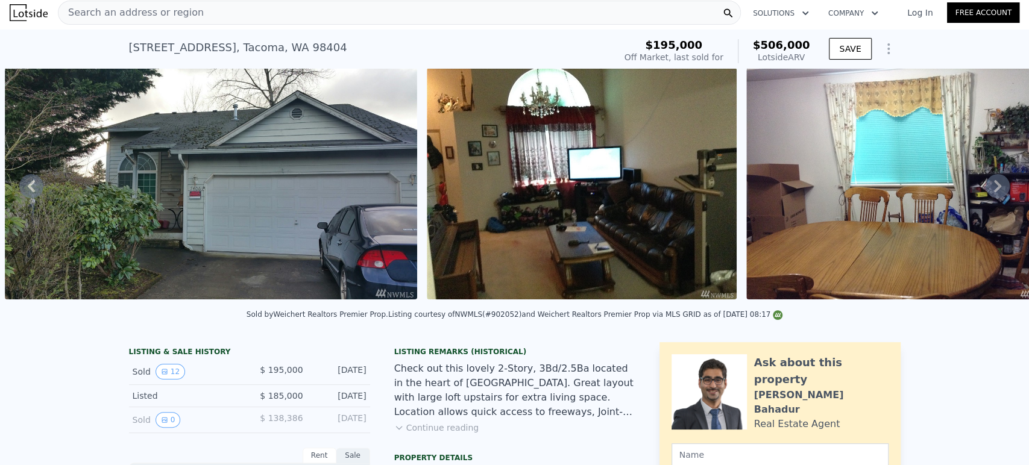
scroll to position [0, 0]
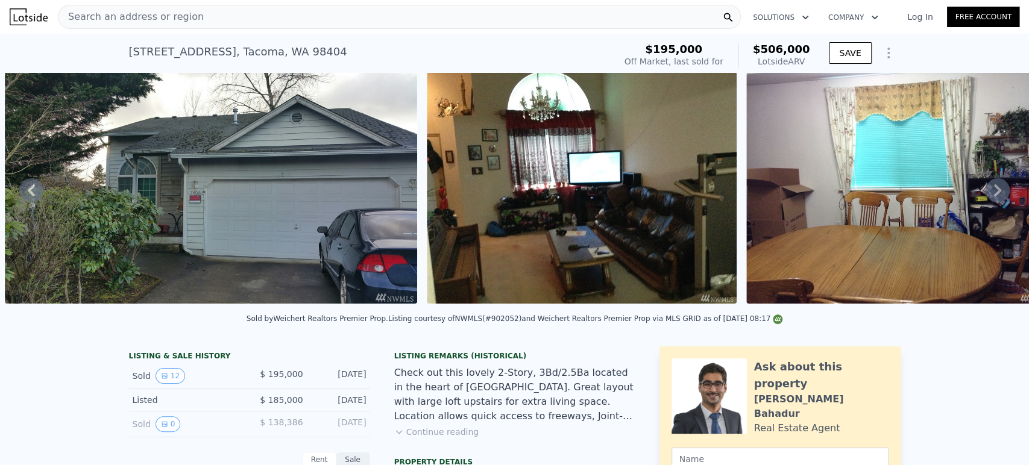
click at [382, 20] on div "Search an address or region" at bounding box center [399, 17] width 683 height 24
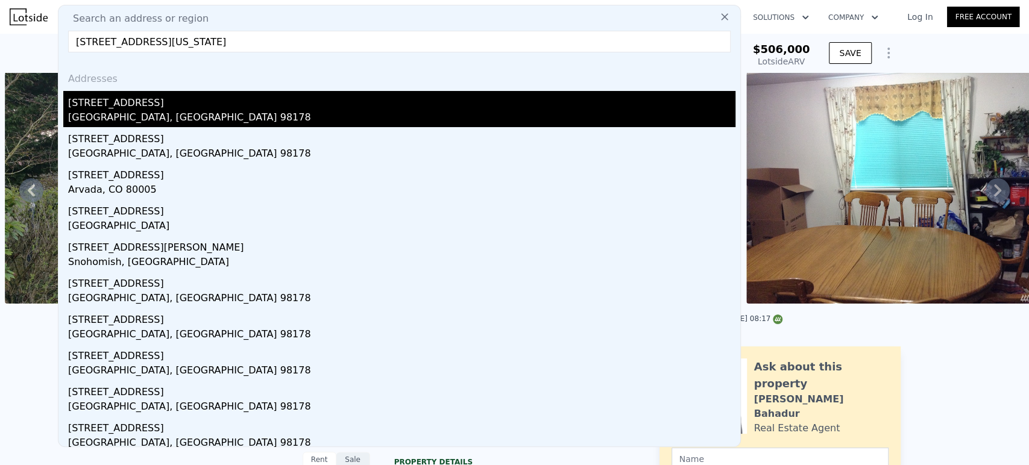
type input "[STREET_ADDRESS][US_STATE]"
click at [214, 107] on div "[STREET_ADDRESS]" at bounding box center [401, 100] width 667 height 19
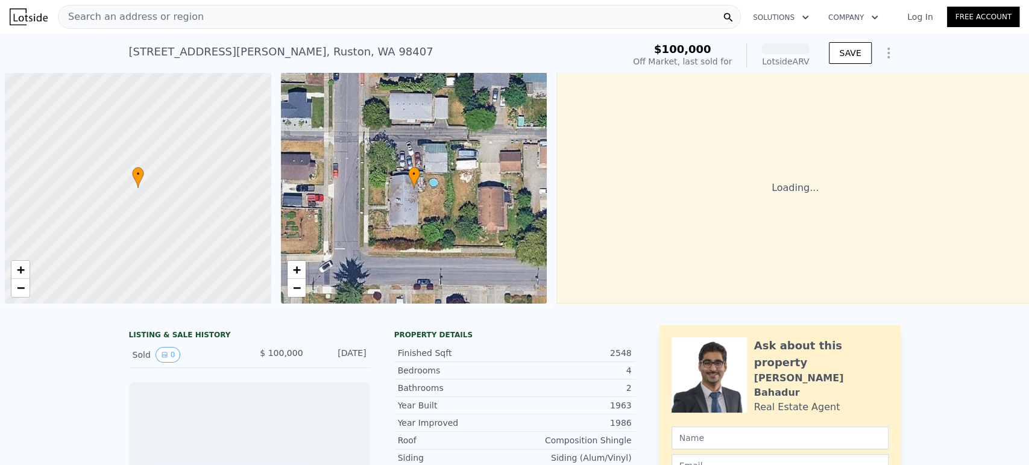
scroll to position [0, 5]
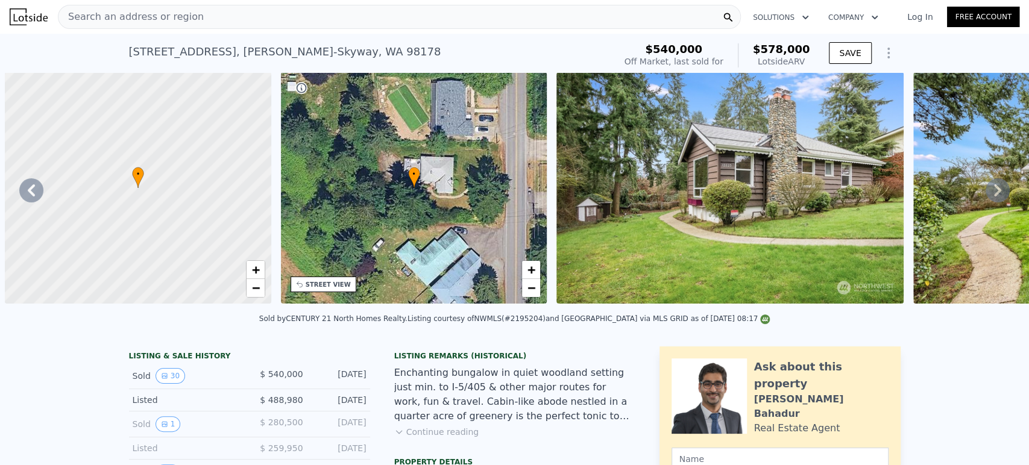
scroll to position [0, 551]
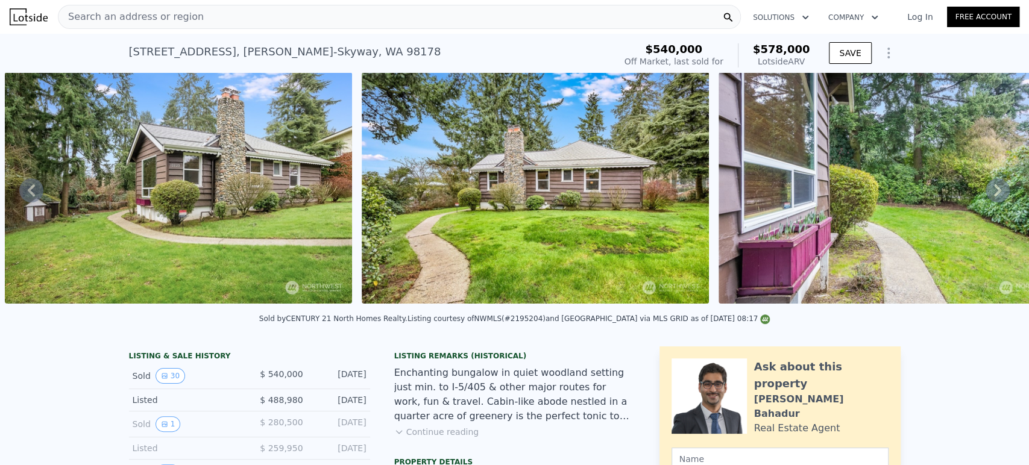
click at [363, 14] on div "Search an address or region" at bounding box center [399, 17] width 683 height 24
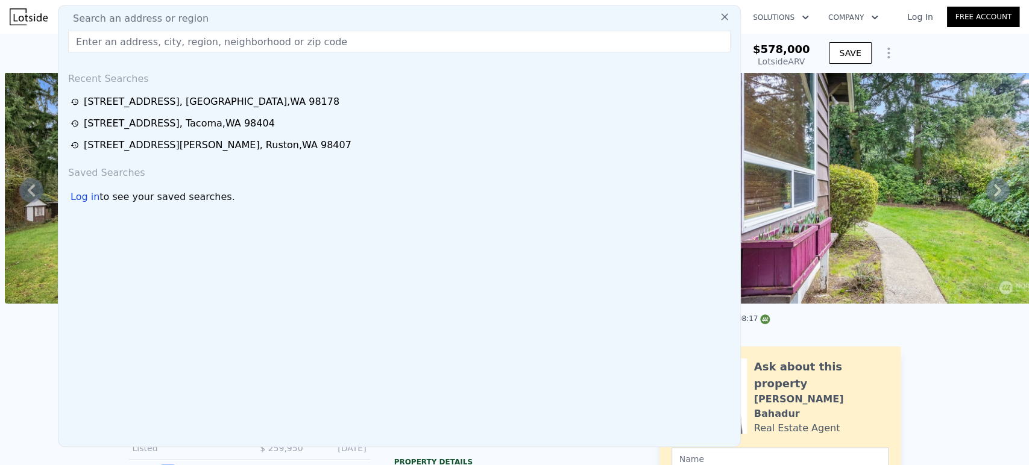
type input "12819 84th Ave S Seattle, Washington"
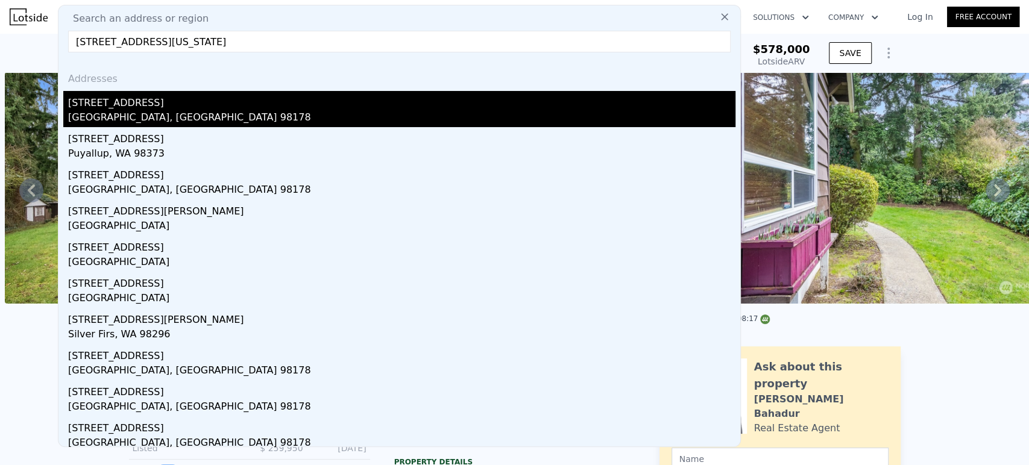
click at [224, 102] on div "12819 84th Ave S" at bounding box center [401, 100] width 667 height 19
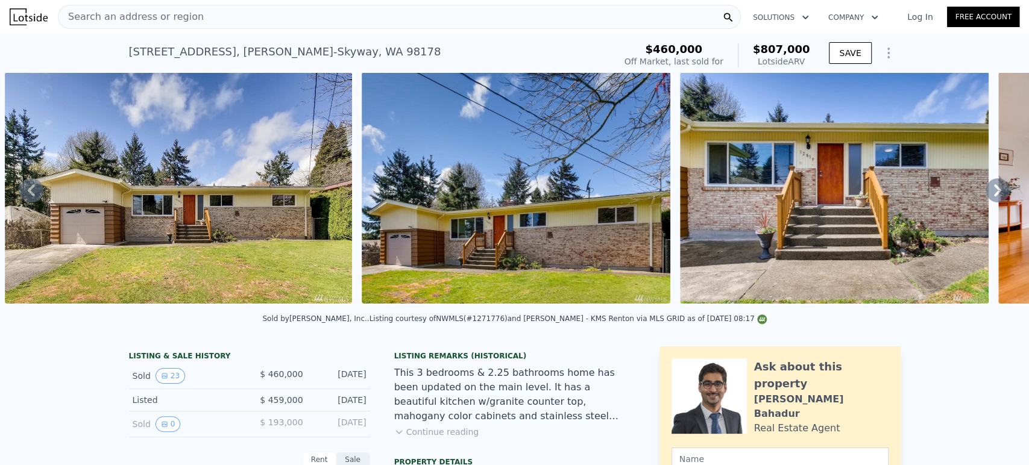
click at [990, 193] on icon at bounding box center [997, 190] width 24 height 24
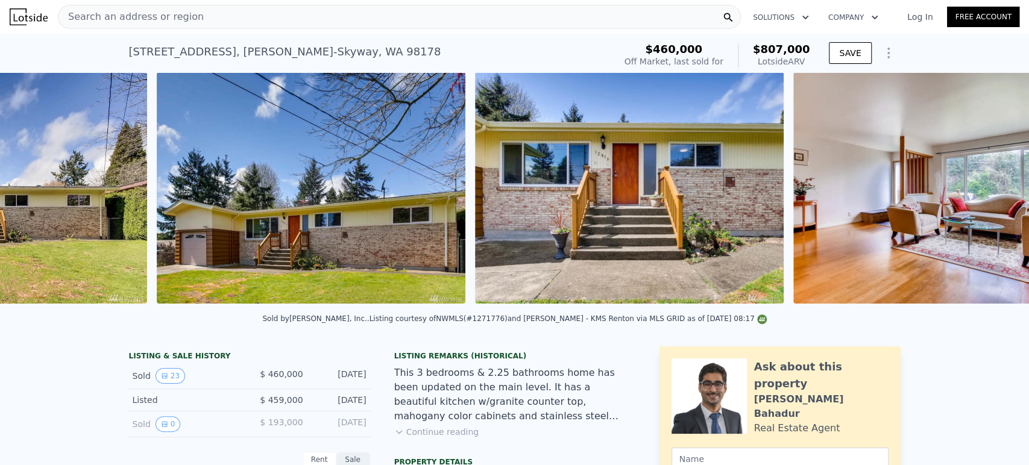
scroll to position [0, 908]
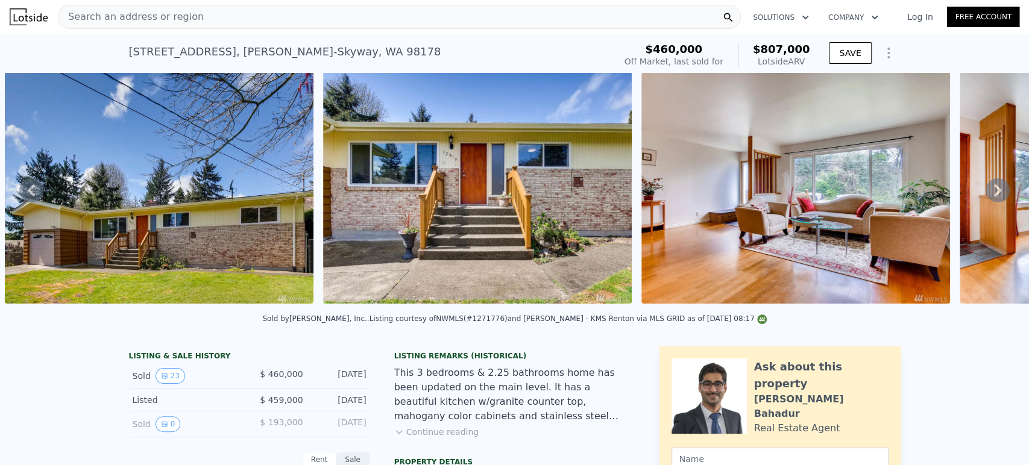
click at [595, 52] on div "12819 84th Ave S , Bryn Mawr-Skyway , WA 98178 Sold May 2018 for $460k (~ARV $8…" at bounding box center [369, 56] width 481 height 34
click at [83, 16] on span "Search an address or region" at bounding box center [130, 17] width 145 height 14
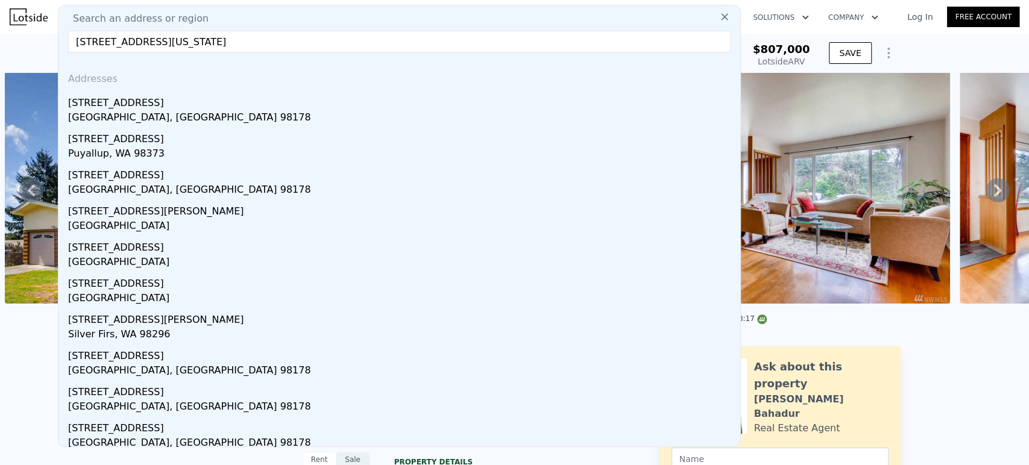
click at [101, 42] on input "12819 84th Ave S Seattle, Washington" at bounding box center [399, 42] width 662 height 22
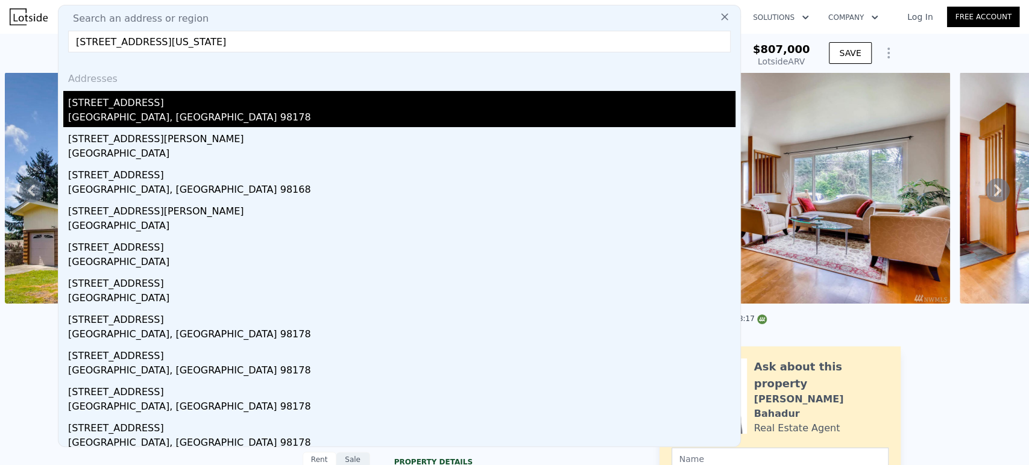
type input "12832 84th Ave S Seattle, Washington"
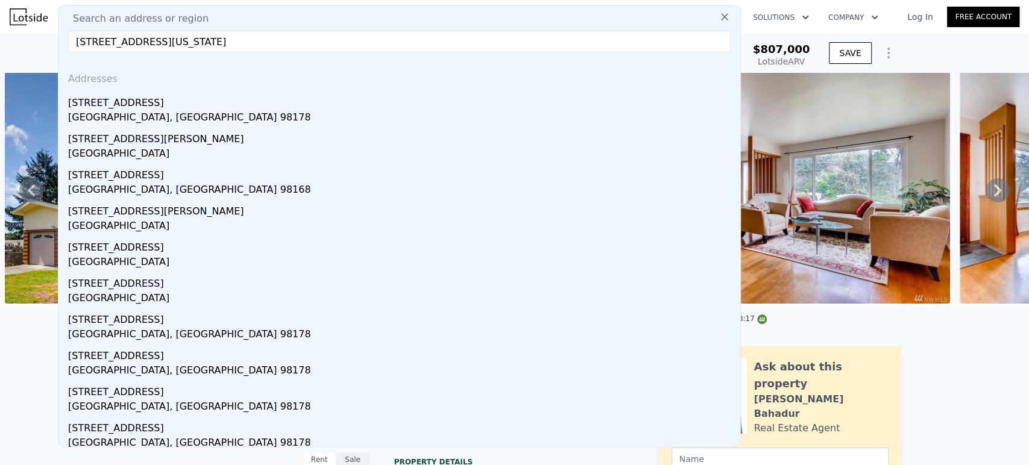
click at [266, 39] on input "12832 84th Ave S Seattle, Washington" at bounding box center [399, 42] width 662 height 22
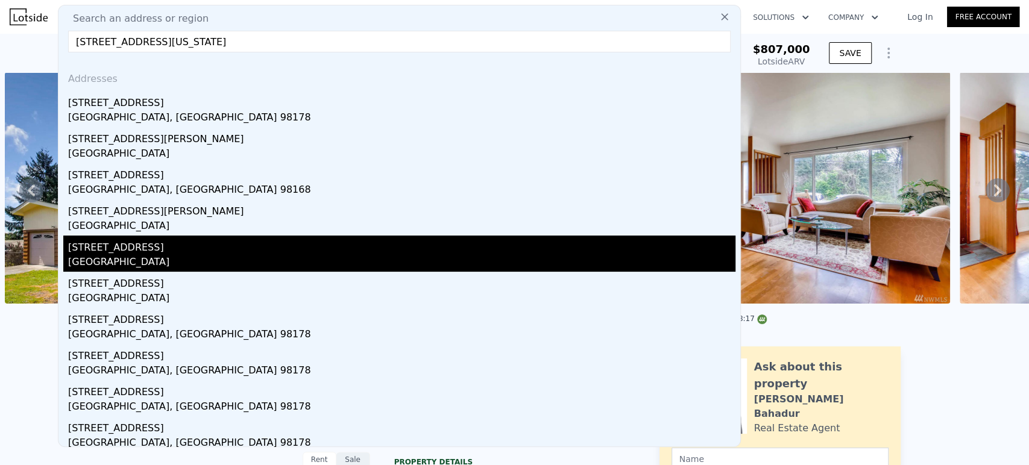
click at [242, 240] on div "12832 SE 84th St" at bounding box center [401, 245] width 667 height 19
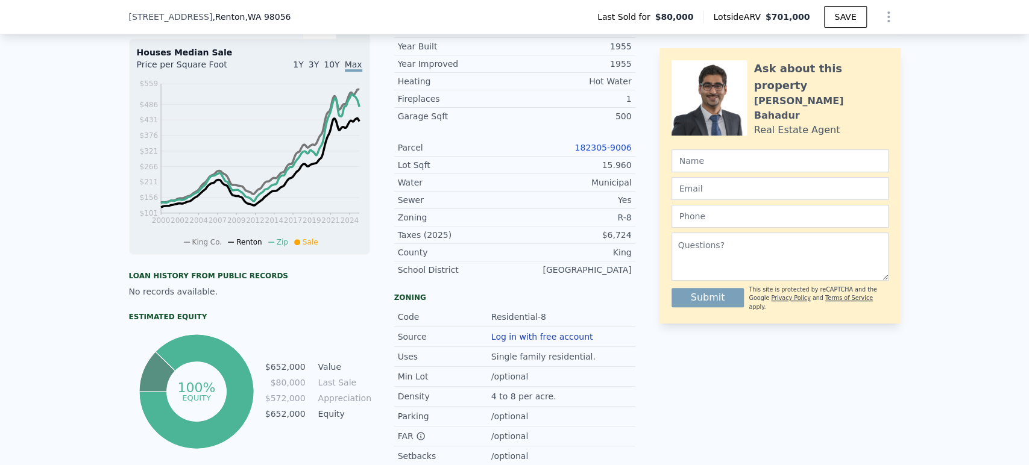
scroll to position [334, 0]
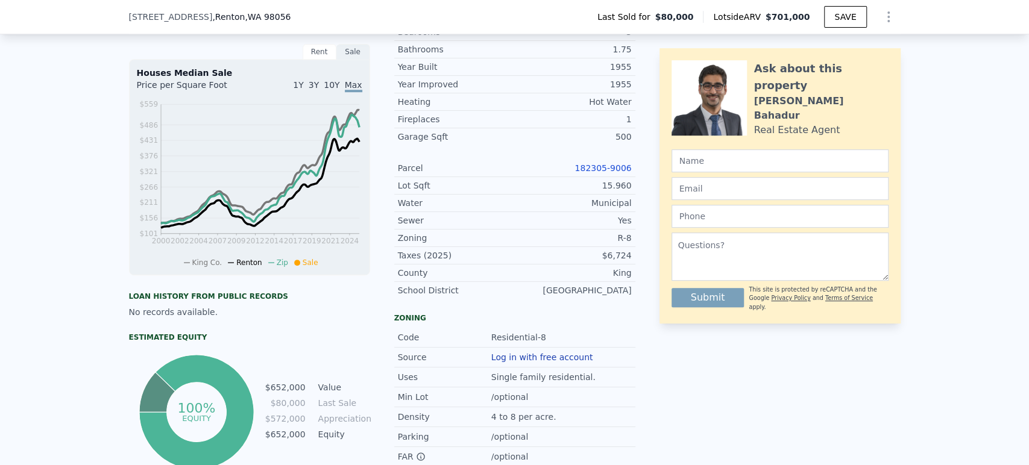
click at [601, 173] on link "182305-9006" at bounding box center [602, 168] width 57 height 10
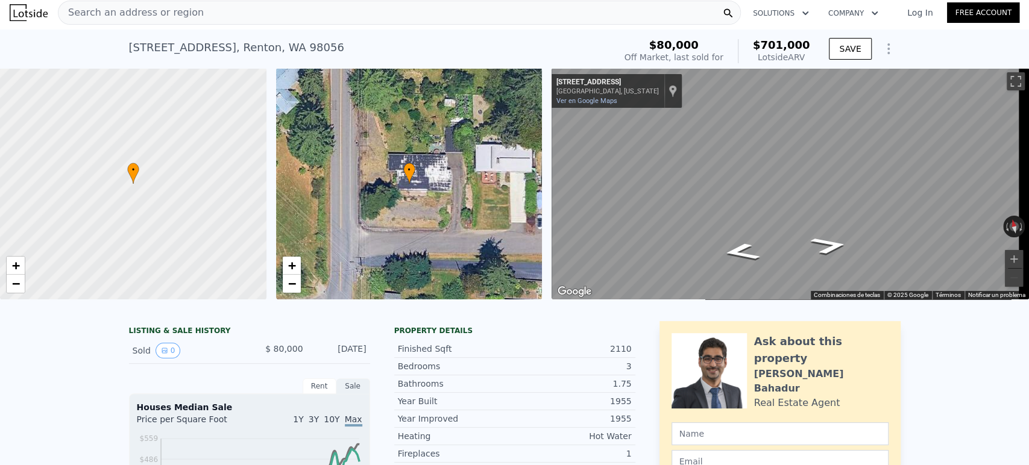
scroll to position [0, 0]
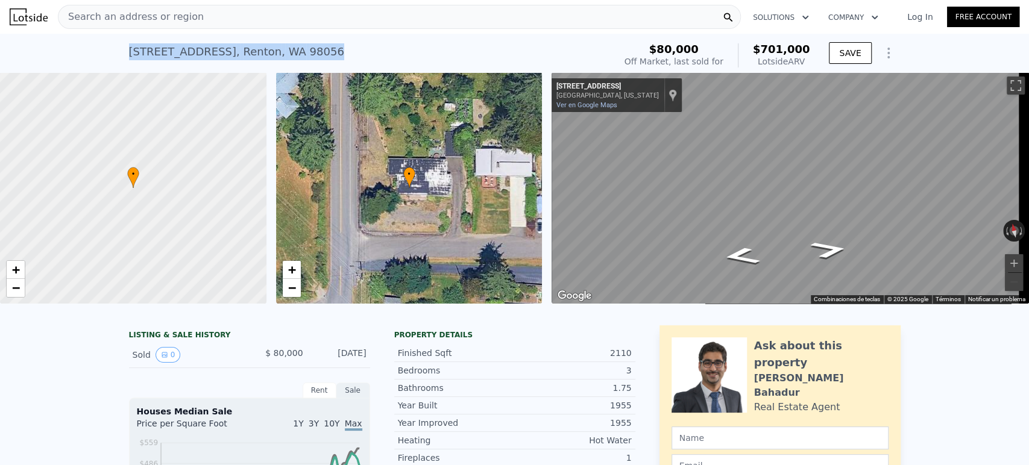
drag, startPoint x: 282, startPoint y: 52, endPoint x: 113, endPoint y: 49, distance: 168.8
click at [113, 49] on div "12832 SE 84th St , Renton , WA 98056 Sold Nov 1982 for $80k (~ARV $701k ) $80,0…" at bounding box center [514, 53] width 1029 height 39
copy div "12832 SE 84th St , Renton , WA 98056"
